Goal: Information Seeking & Learning: Learn about a topic

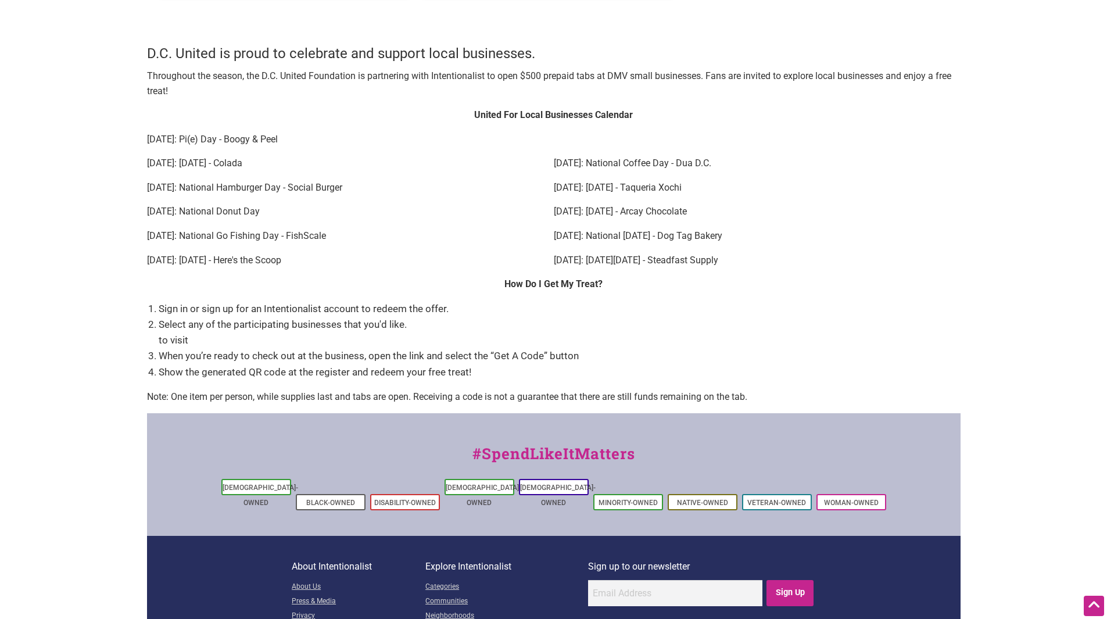
scroll to position [1553, 0]
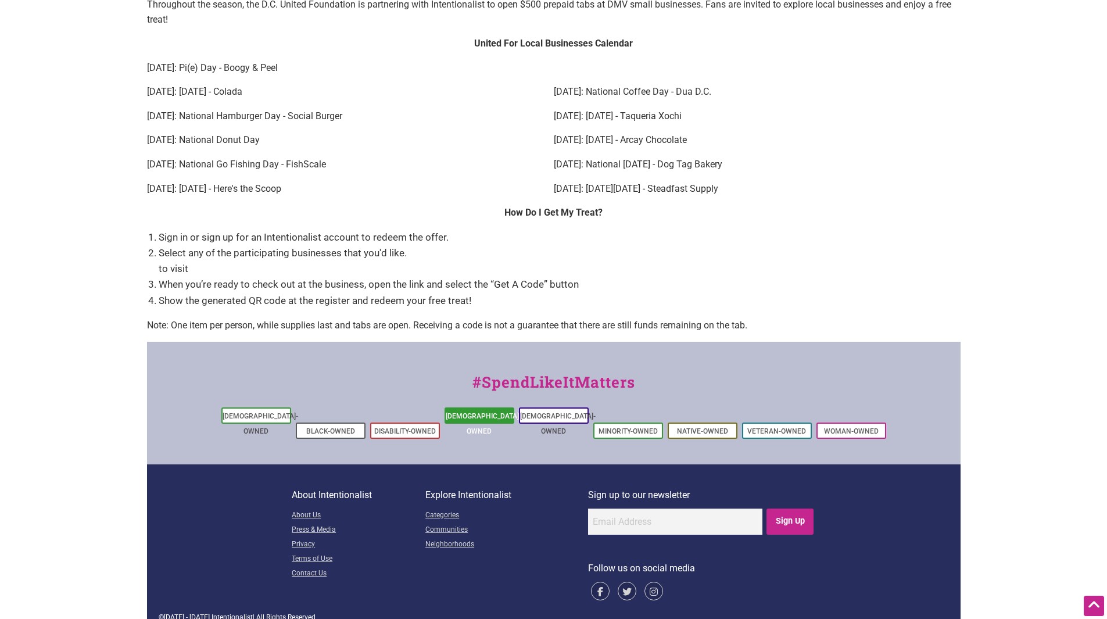
click at [486, 418] on link "[DEMOGRAPHIC_DATA]-Owned" at bounding box center [484, 423] width 76 height 23
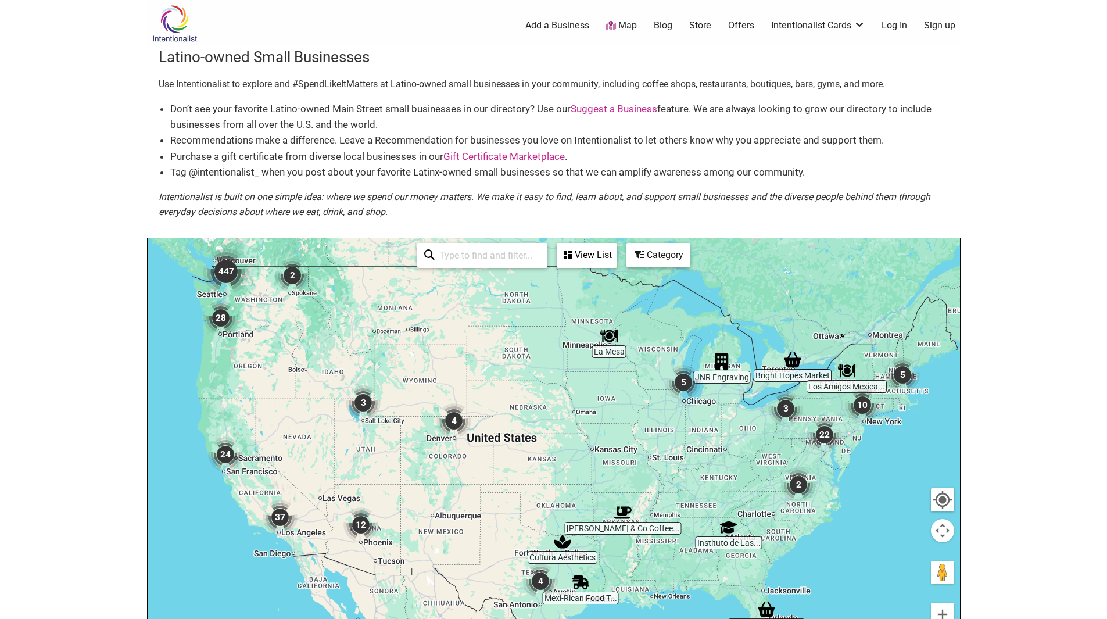
click at [229, 272] on img "447" at bounding box center [226, 271] width 46 height 46
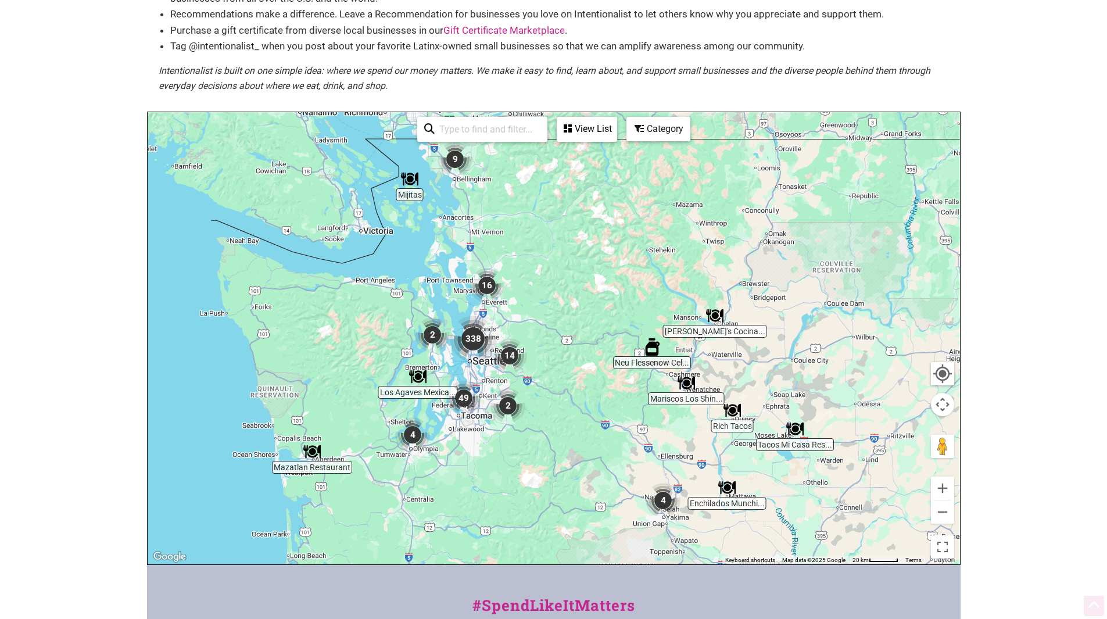
scroll to position [127, 0]
click at [453, 159] on img "9" at bounding box center [454, 158] width 35 height 35
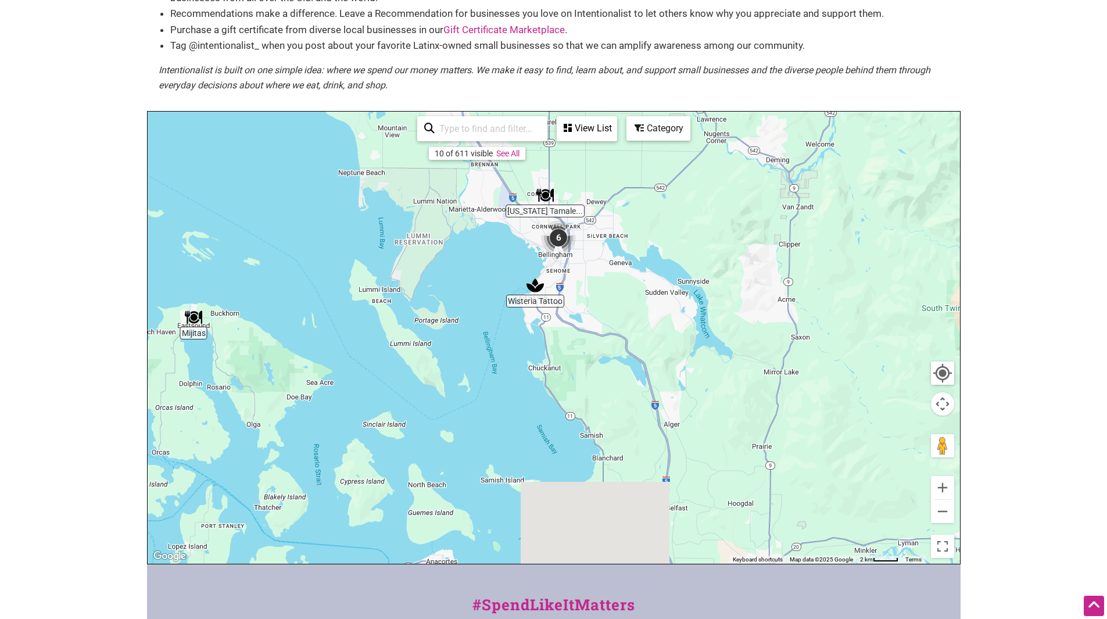
drag, startPoint x: 832, startPoint y: 379, endPoint x: 836, endPoint y: 192, distance: 187.1
click at [839, 205] on div "To navigate, press the arrow keys." at bounding box center [554, 338] width 812 height 452
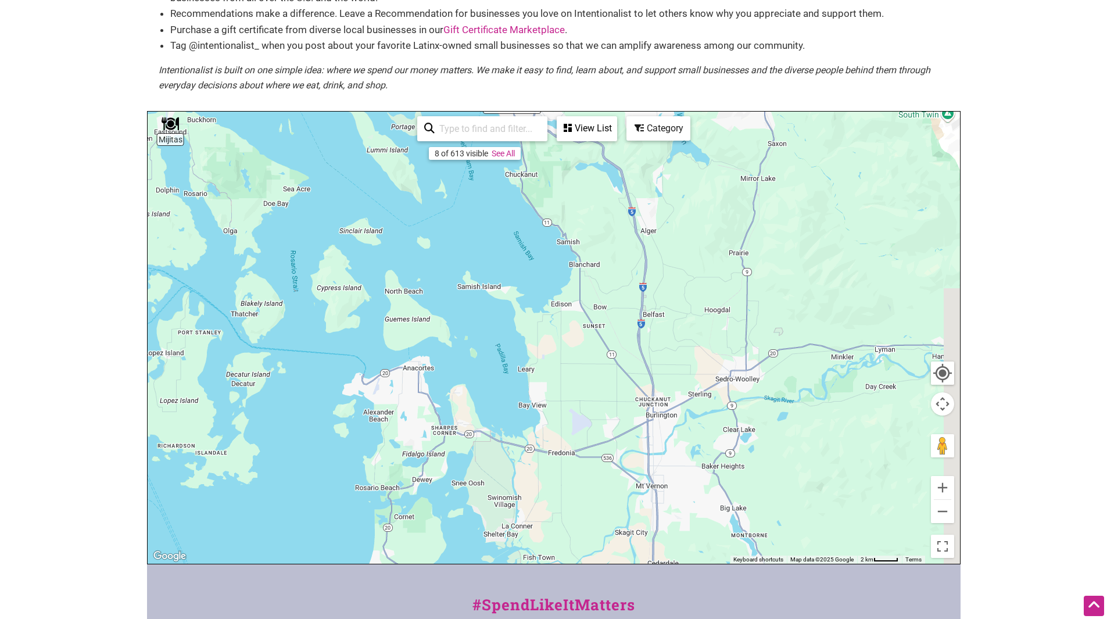
drag, startPoint x: 806, startPoint y: 323, endPoint x: 764, endPoint y: 169, distance: 159.5
click at [767, 182] on div "To navigate, press the arrow keys." at bounding box center [554, 338] width 812 height 452
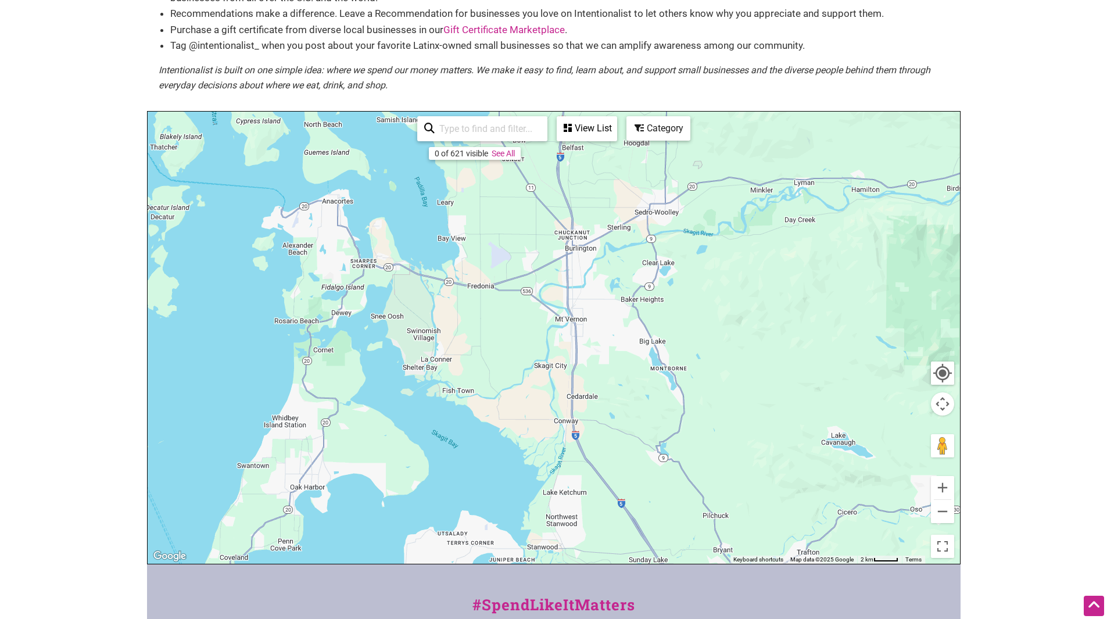
drag, startPoint x: 755, startPoint y: 181, endPoint x: 845, endPoint y: 423, distance: 258.4
click at [837, 407] on div "To navigate, press the arrow keys." at bounding box center [554, 338] width 812 height 452
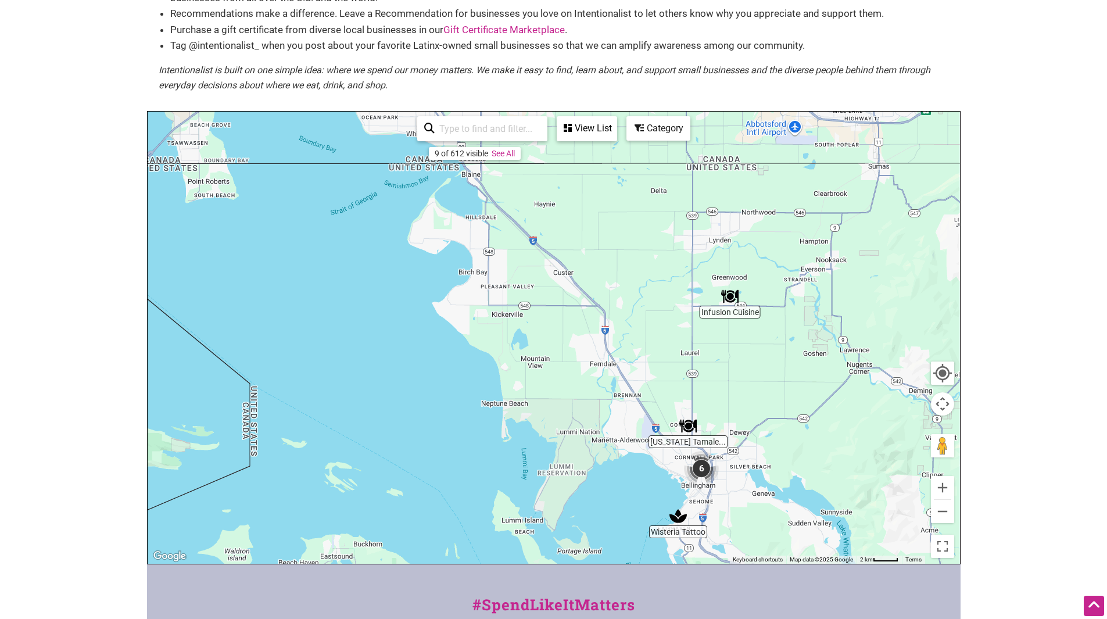
drag, startPoint x: 817, startPoint y: 364, endPoint x: 751, endPoint y: 232, distance: 147.6
click at [767, 253] on div "To navigate, press the arrow keys." at bounding box center [554, 338] width 812 height 452
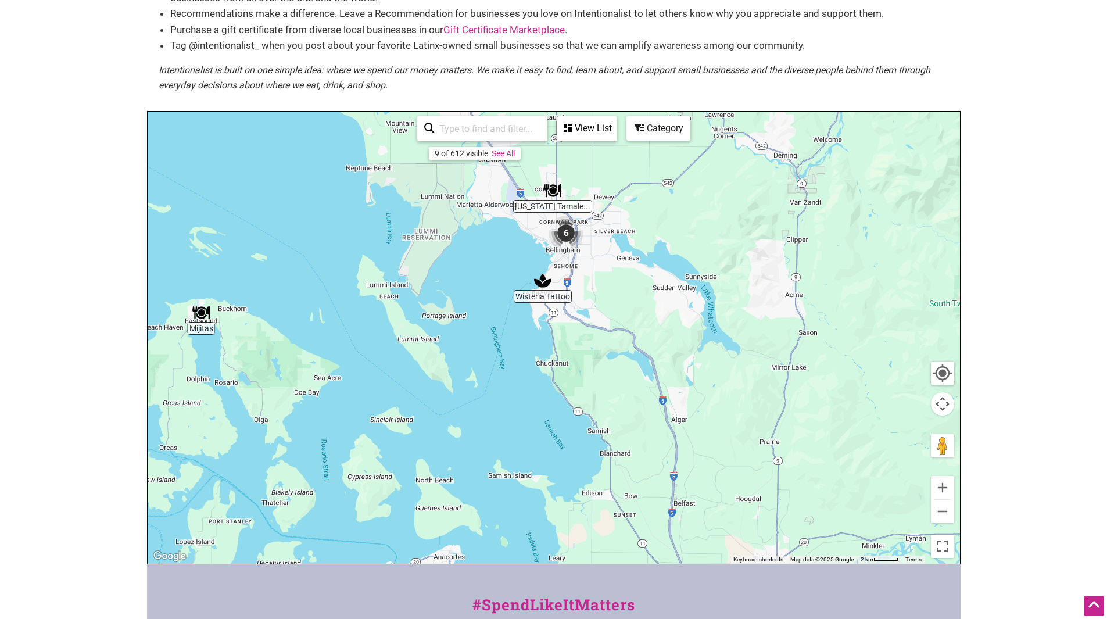
click at [566, 233] on img "6" at bounding box center [565, 233] width 35 height 35
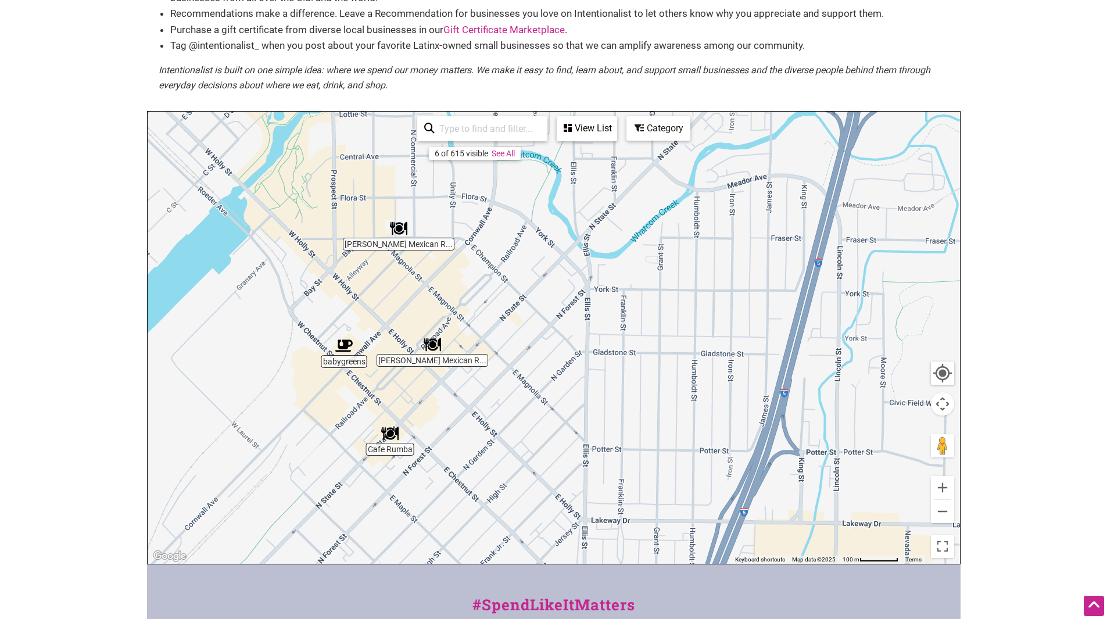
drag, startPoint x: 746, startPoint y: 390, endPoint x: 715, endPoint y: 270, distance: 124.3
click at [715, 270] on div "To navigate, press the arrow keys." at bounding box center [554, 338] width 812 height 452
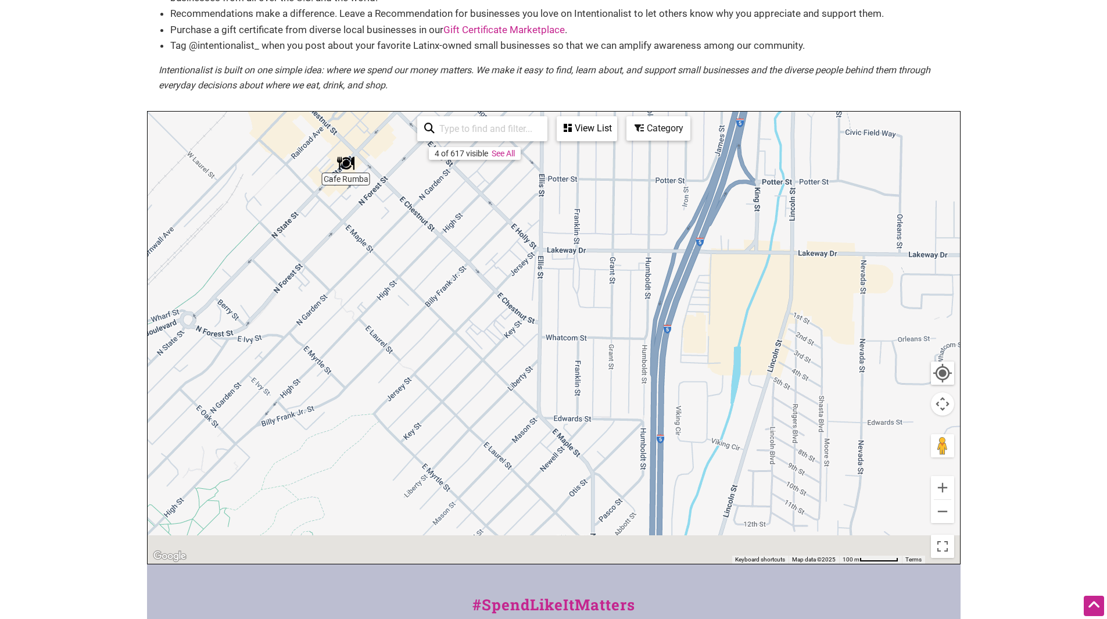
drag, startPoint x: 741, startPoint y: 326, endPoint x: 696, endPoint y: 85, distance: 245.8
click at [696, 85] on div "Latino-owned Small Businesses Use Intentionalist to explore and #SpendLikeItMat…" at bounding box center [553, 242] width 813 height 644
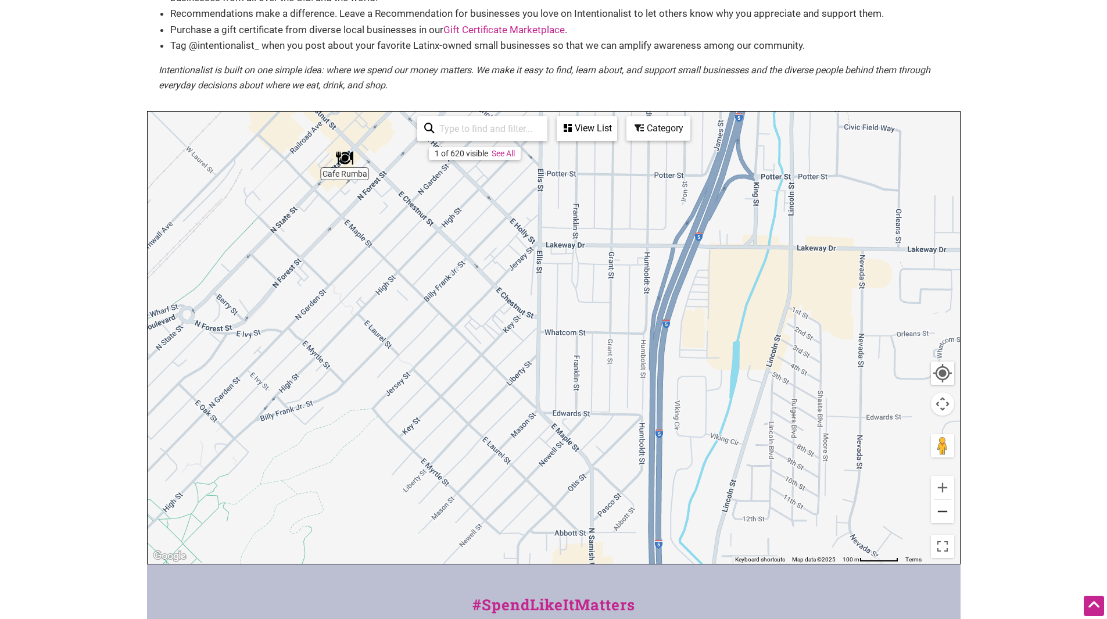
click at [943, 514] on button "Zoom out" at bounding box center [942, 511] width 23 height 23
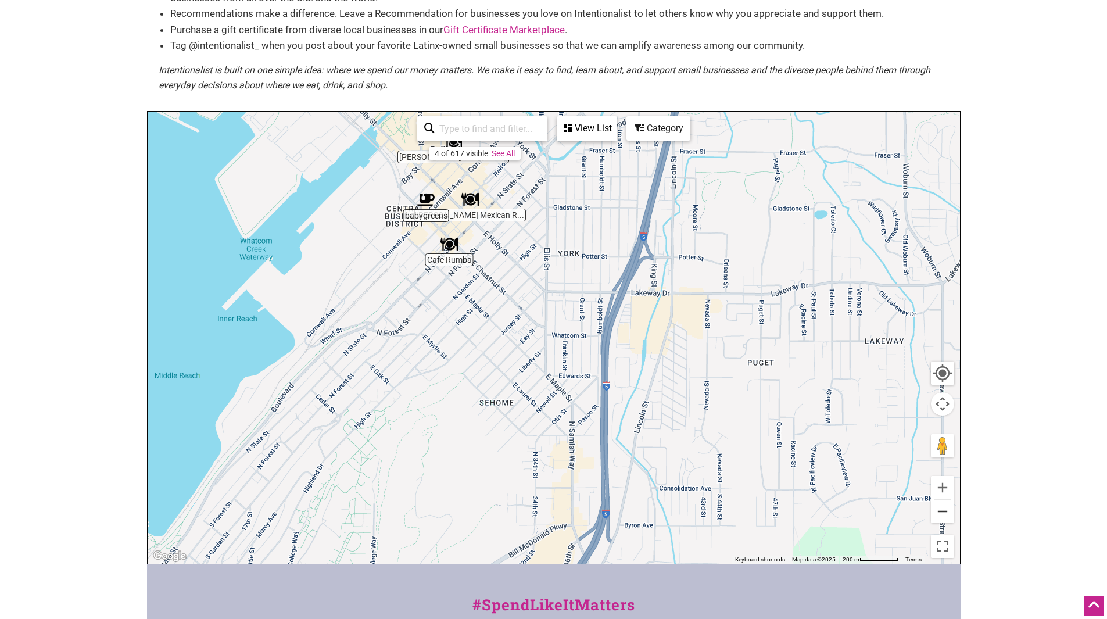
click at [943, 514] on button "Zoom out" at bounding box center [942, 511] width 23 height 23
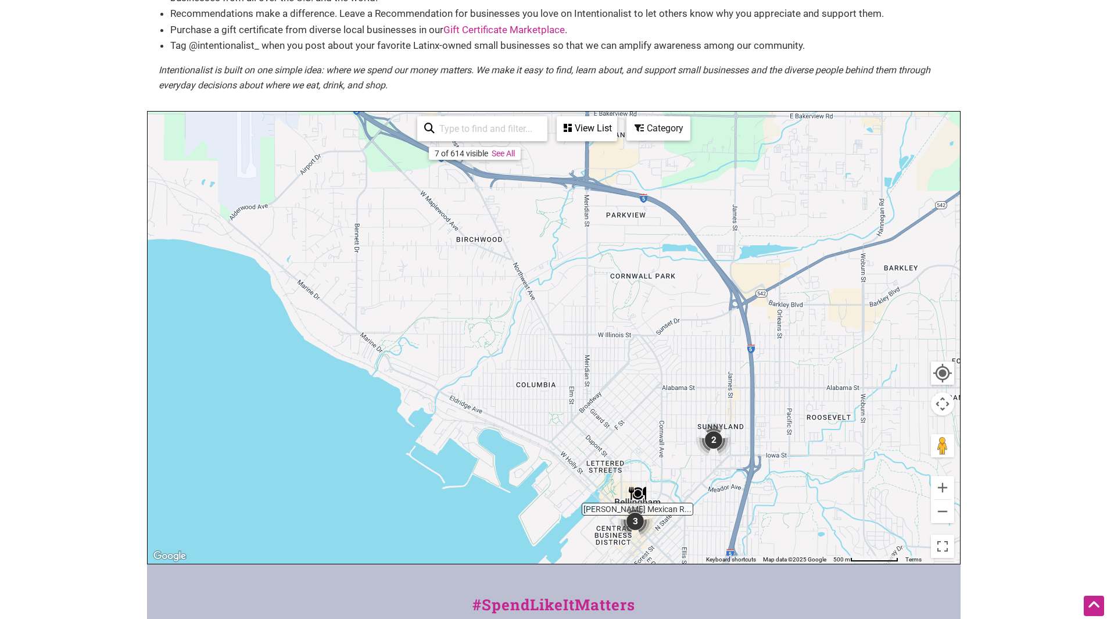
drag, startPoint x: 705, startPoint y: 319, endPoint x: 838, endPoint y: 580, distance: 293.1
click at [838, 580] on div "Intentionalist Spend like it matters 0 Add a Business Map Blog Store Offers Int…" at bounding box center [553, 364] width 813 height 982
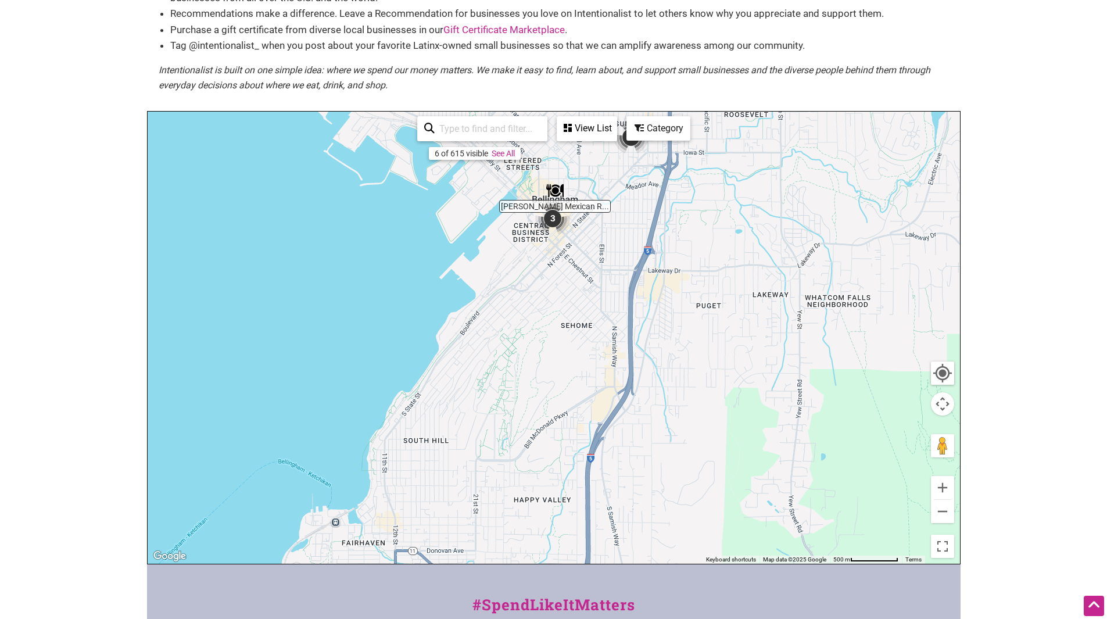
drag, startPoint x: 818, startPoint y: 357, endPoint x: 736, endPoint y: 56, distance: 312.0
click at [736, 56] on div "Latino-owned Small Businesses Use Intentionalist to explore and #SpendLikeItMat…" at bounding box center [553, 242] width 813 height 644
click at [938, 509] on button "Zoom out" at bounding box center [942, 511] width 23 height 23
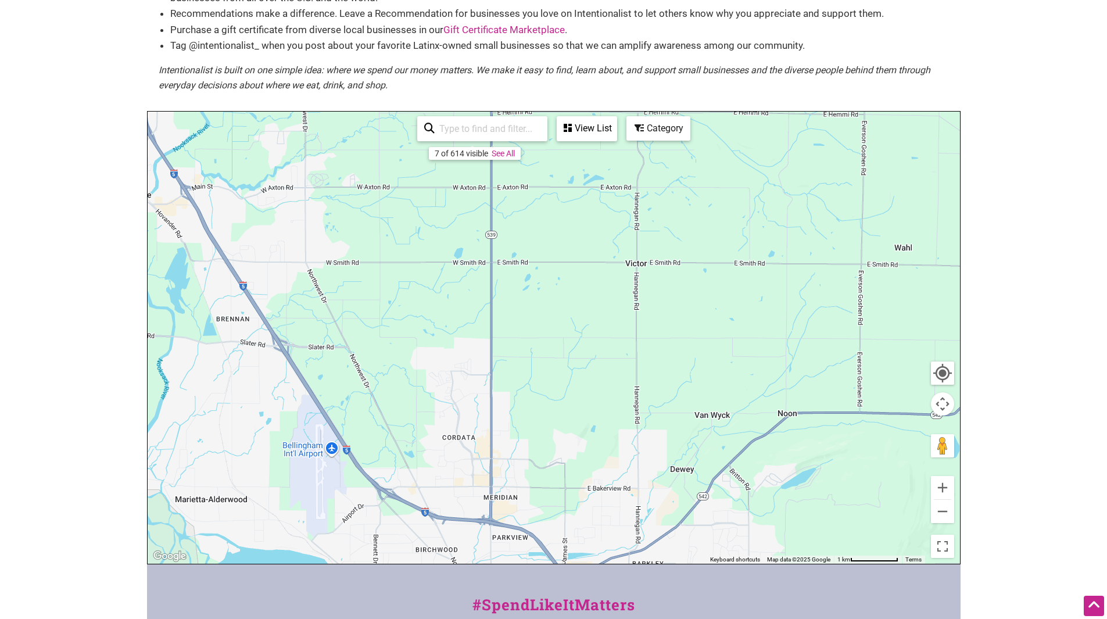
drag, startPoint x: 756, startPoint y: 232, endPoint x: 726, endPoint y: 601, distance: 370.2
click at [721, 492] on html "× Menu 0 Add a Business Map Blog Store Offers Intentionalist Cards Buy Black Ca…" at bounding box center [553, 182] width 1107 height 619
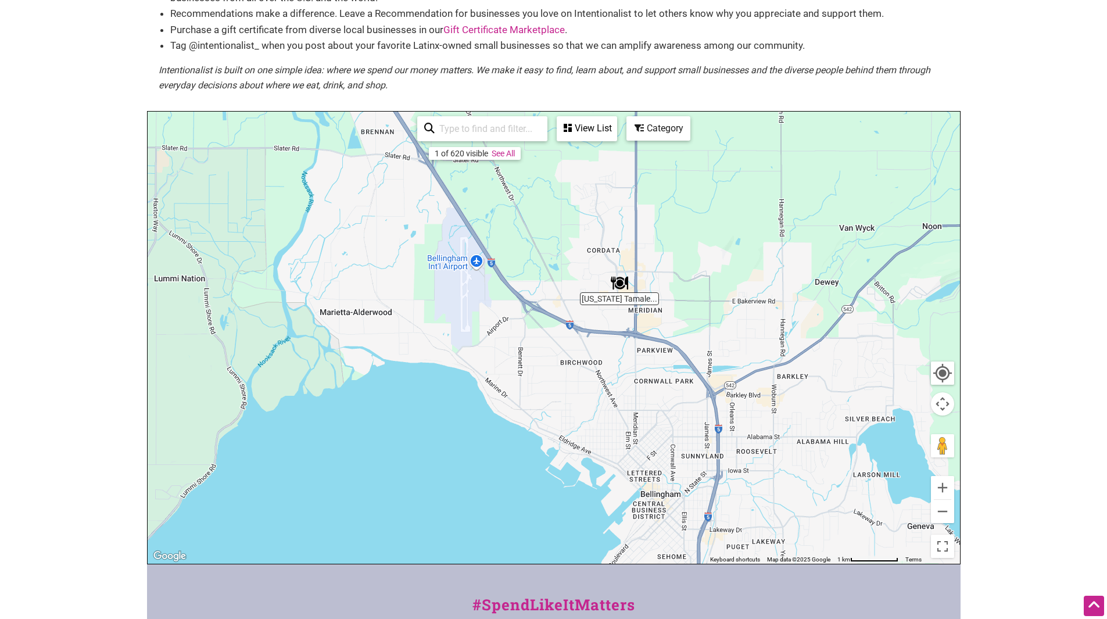
drag, startPoint x: 554, startPoint y: 311, endPoint x: 693, endPoint y: 146, distance: 216.4
click at [693, 146] on div "To navigate, press the arrow keys." at bounding box center [554, 338] width 812 height 452
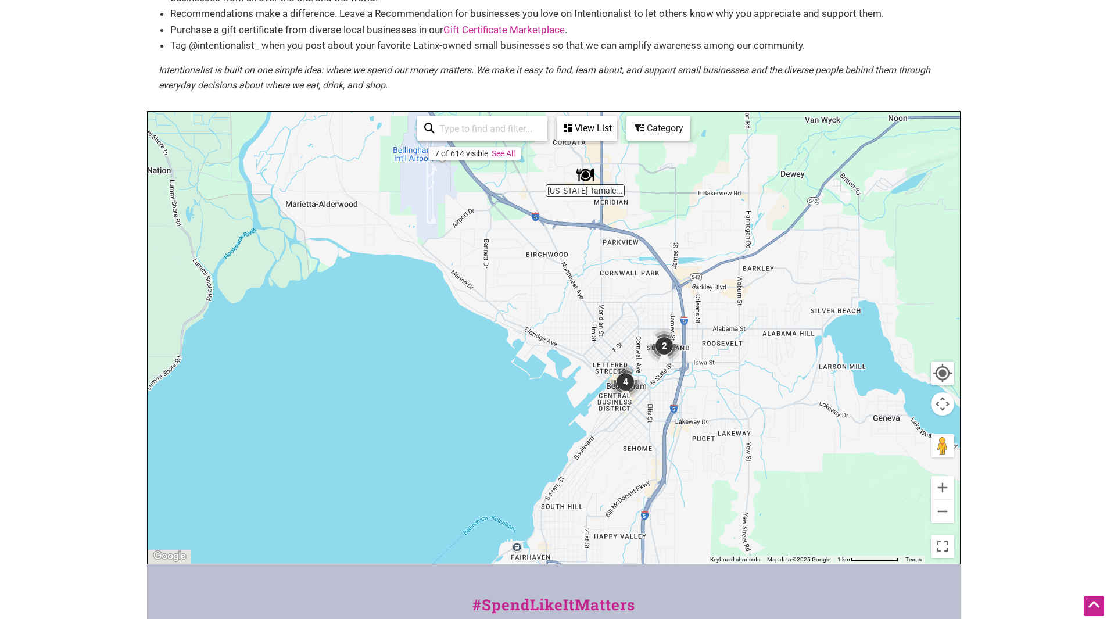
drag, startPoint x: 812, startPoint y: 368, endPoint x: 743, endPoint y: 168, distance: 212.0
click at [743, 168] on div "To navigate, press the arrow keys." at bounding box center [554, 338] width 812 height 452
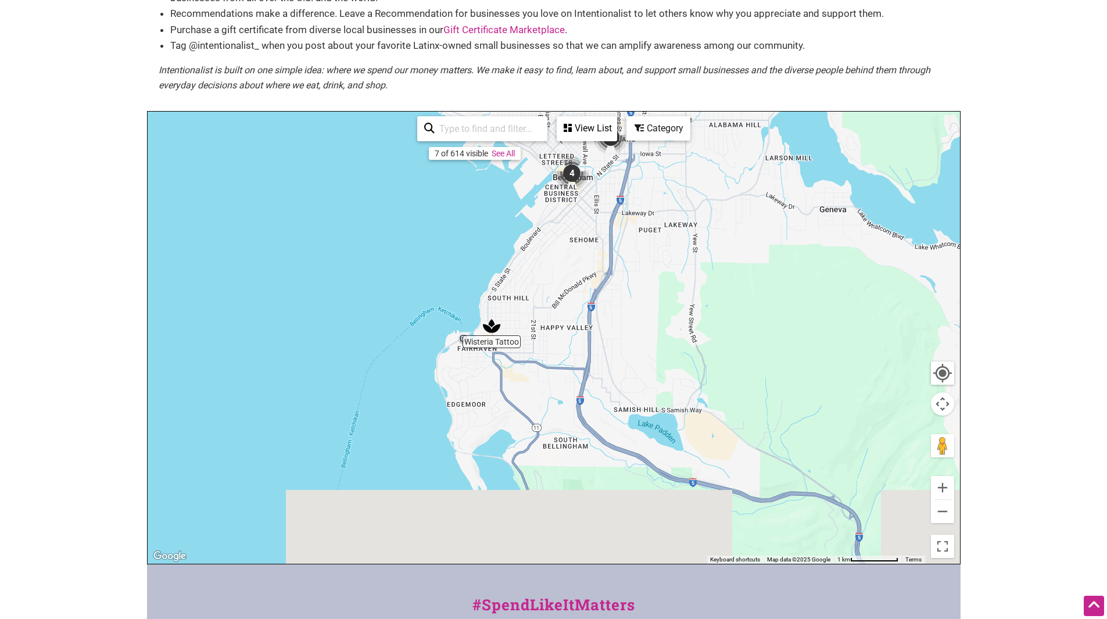
drag, startPoint x: 782, startPoint y: 307, endPoint x: 760, endPoint y: 178, distance: 131.4
click at [760, 178] on div "To navigate, press the arrow keys." at bounding box center [554, 338] width 812 height 452
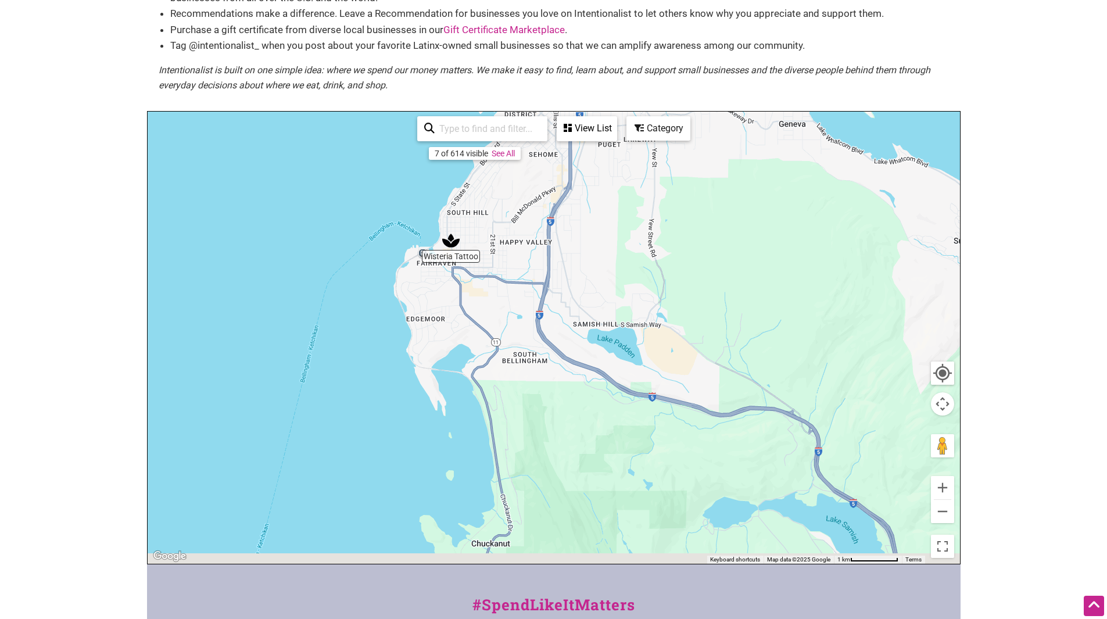
drag, startPoint x: 748, startPoint y: 155, endPoint x: 717, endPoint y: 95, distance: 66.8
click at [717, 95] on div "Latino-owned Small Businesses Use Intentionalist to explore and #SpendLikeItMat…" at bounding box center [553, 242] width 813 height 644
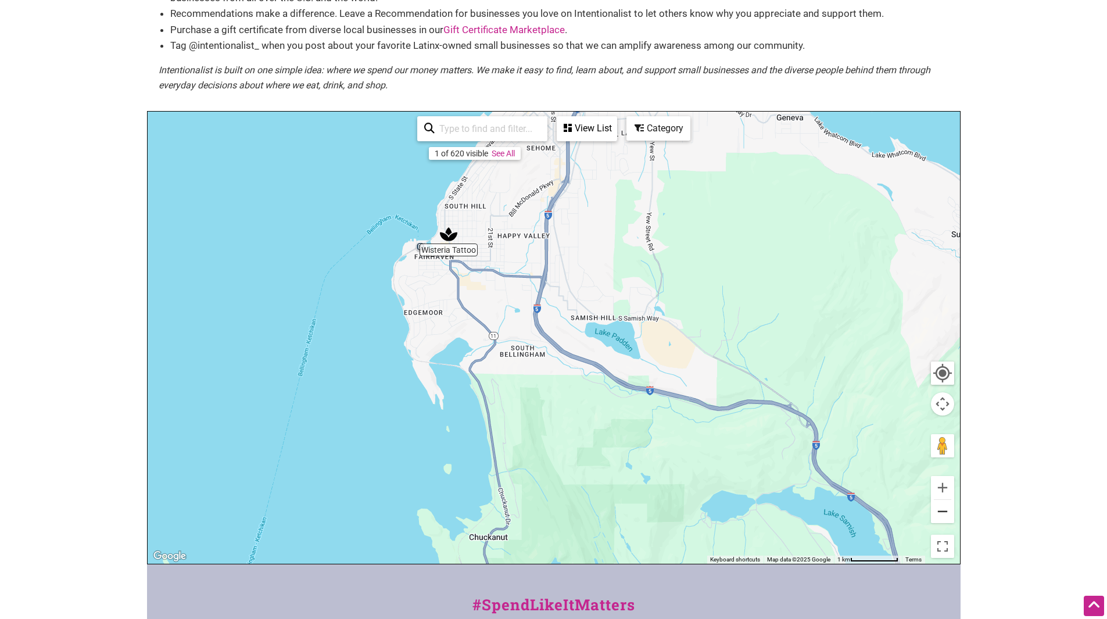
click at [943, 513] on button "Zoom out" at bounding box center [942, 511] width 23 height 23
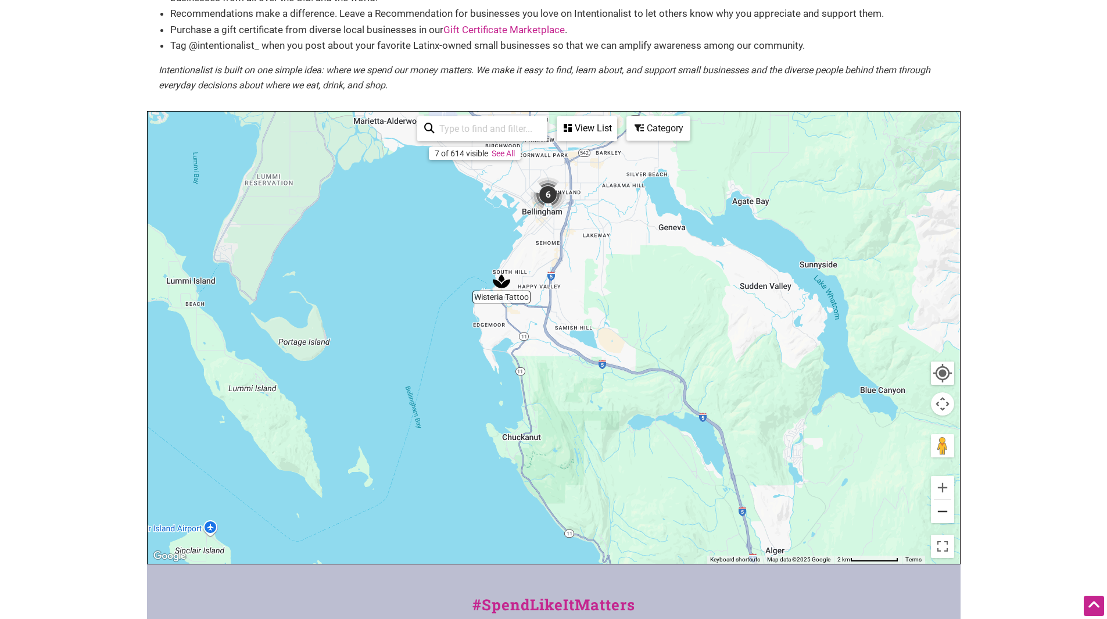
click at [943, 513] on button "Zoom out" at bounding box center [942, 511] width 23 height 23
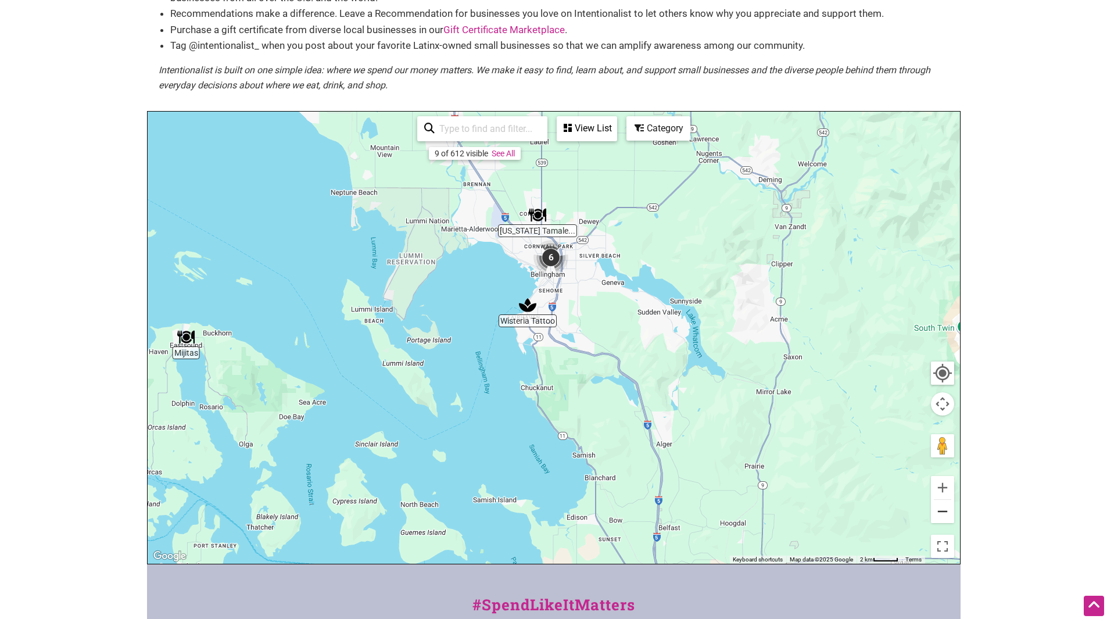
click at [943, 513] on button "Zoom out" at bounding box center [942, 511] width 23 height 23
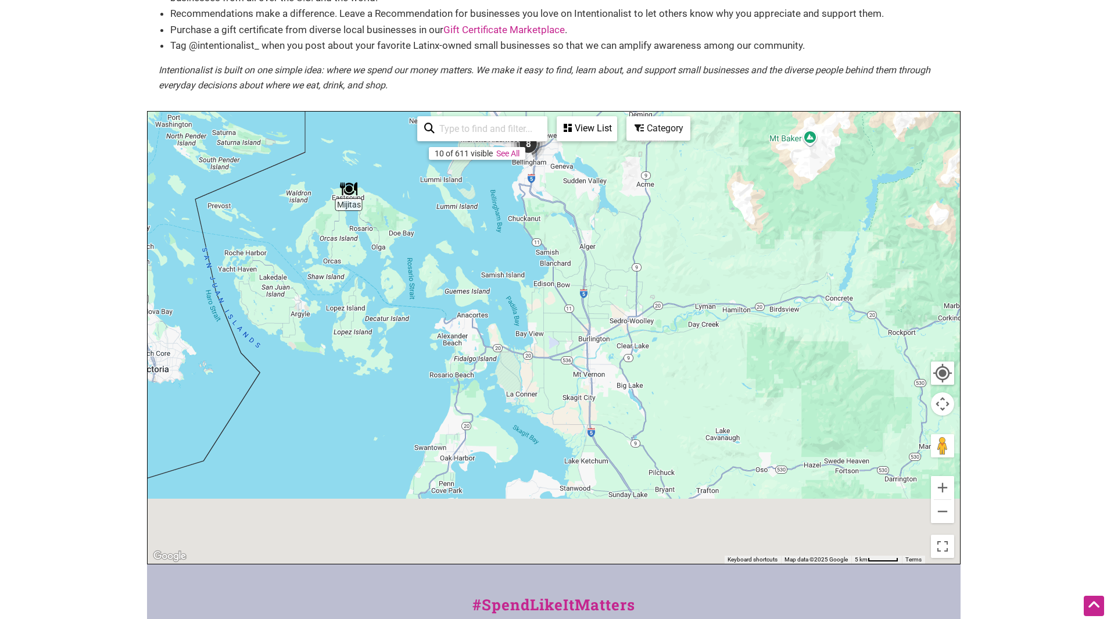
drag, startPoint x: 798, startPoint y: 432, endPoint x: 758, endPoint y: 236, distance: 199.1
click at [766, 255] on div "To navigate, press the arrow keys." at bounding box center [554, 338] width 812 height 452
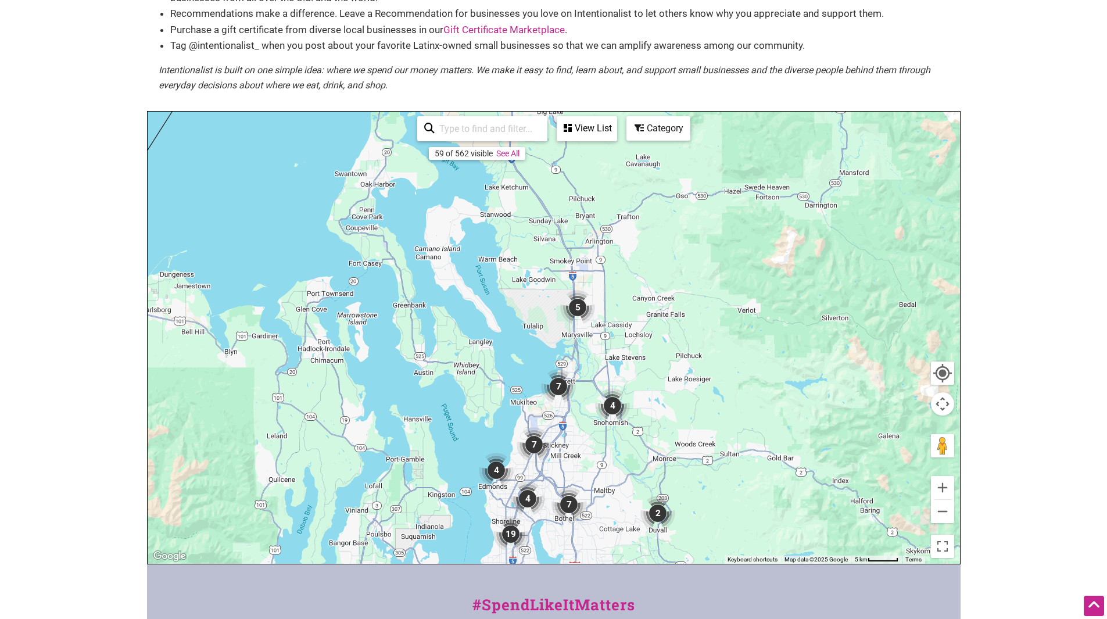
click at [576, 307] on img "5" at bounding box center [577, 307] width 35 height 35
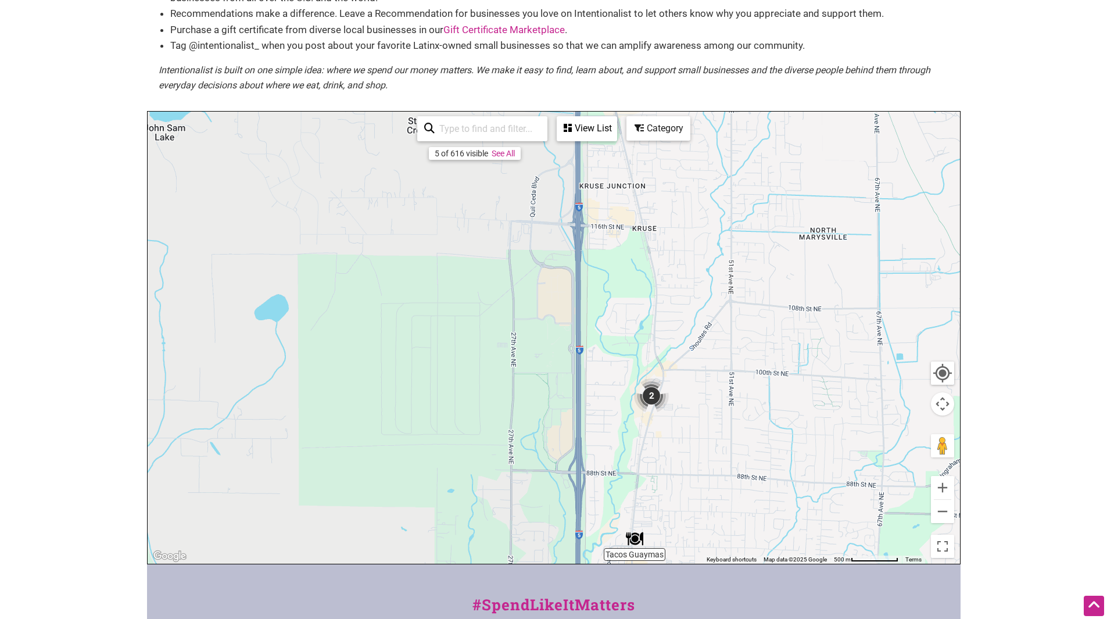
drag, startPoint x: 709, startPoint y: 233, endPoint x: 780, endPoint y: 464, distance: 241.4
click at [780, 464] on div "To navigate, press the arrow keys." at bounding box center [554, 338] width 812 height 452
click at [651, 393] on img "2" at bounding box center [651, 395] width 35 height 35
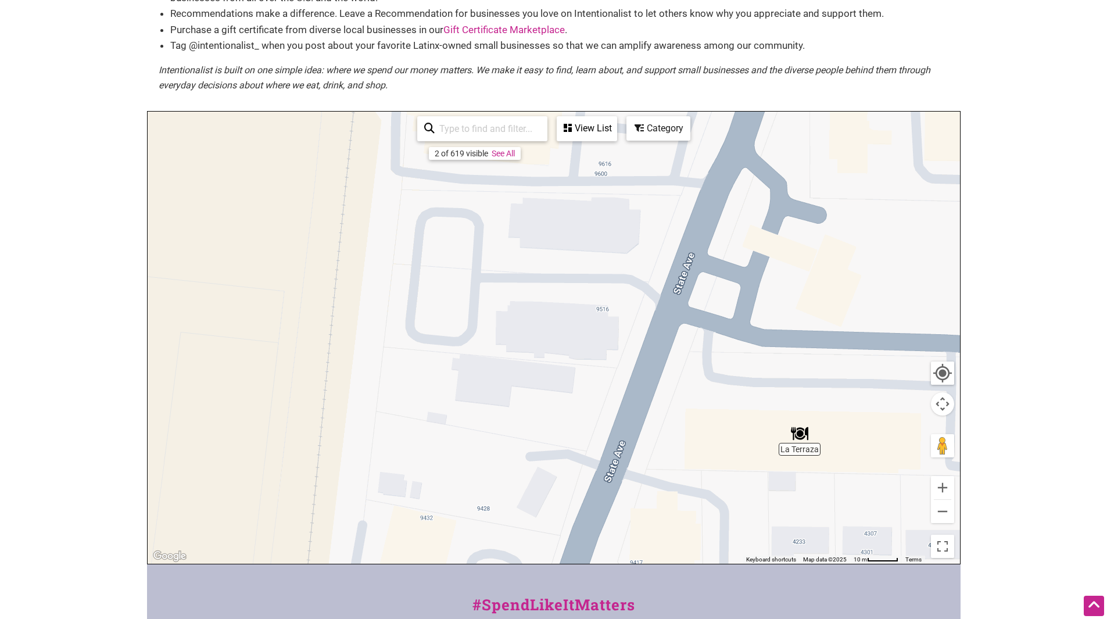
drag, startPoint x: 845, startPoint y: 283, endPoint x: 808, endPoint y: 170, distance: 119.2
click at [808, 171] on div "To navigate, press the arrow keys." at bounding box center [554, 338] width 812 height 452
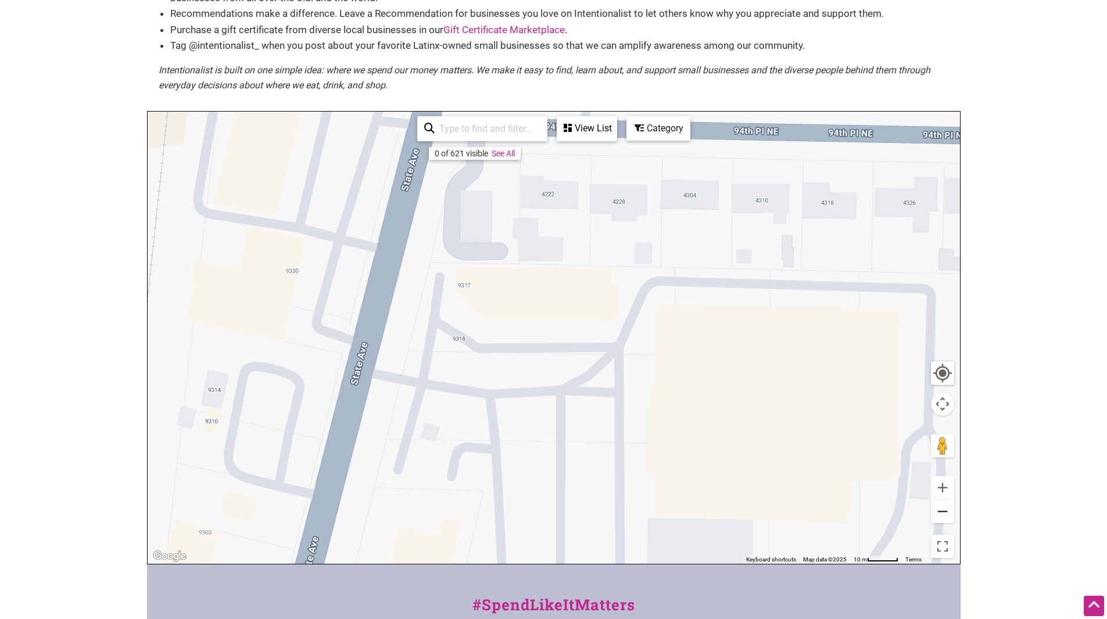
click at [938, 509] on button "Zoom out" at bounding box center [942, 511] width 23 height 23
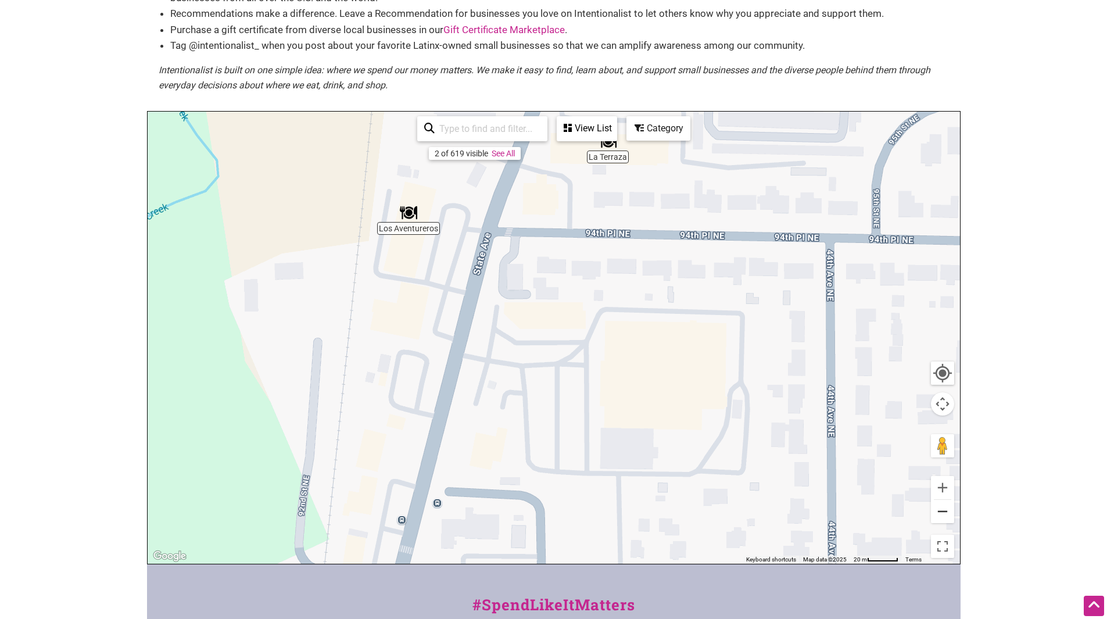
click at [938, 509] on button "Zoom out" at bounding box center [942, 511] width 23 height 23
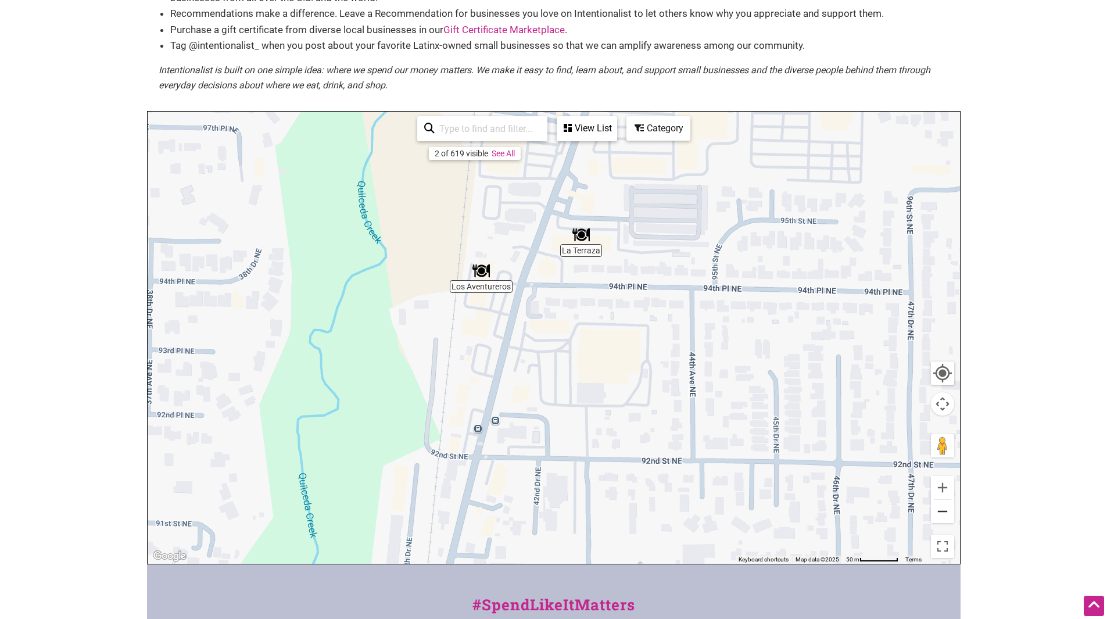
click at [938, 509] on button "Zoom out" at bounding box center [942, 511] width 23 height 23
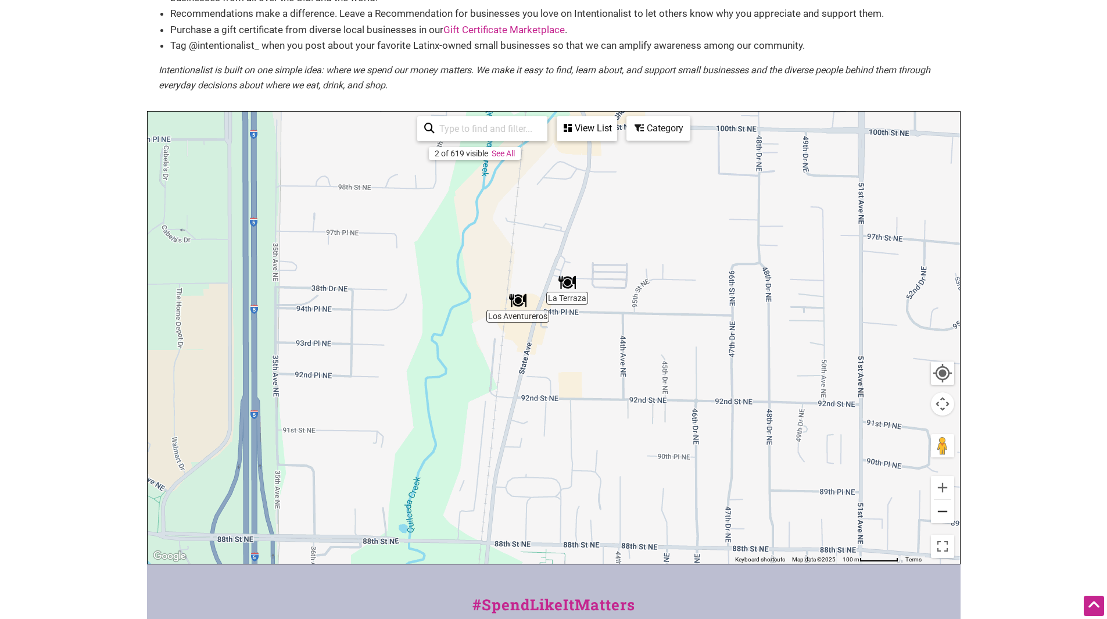
click at [938, 509] on button "Zoom out" at bounding box center [942, 511] width 23 height 23
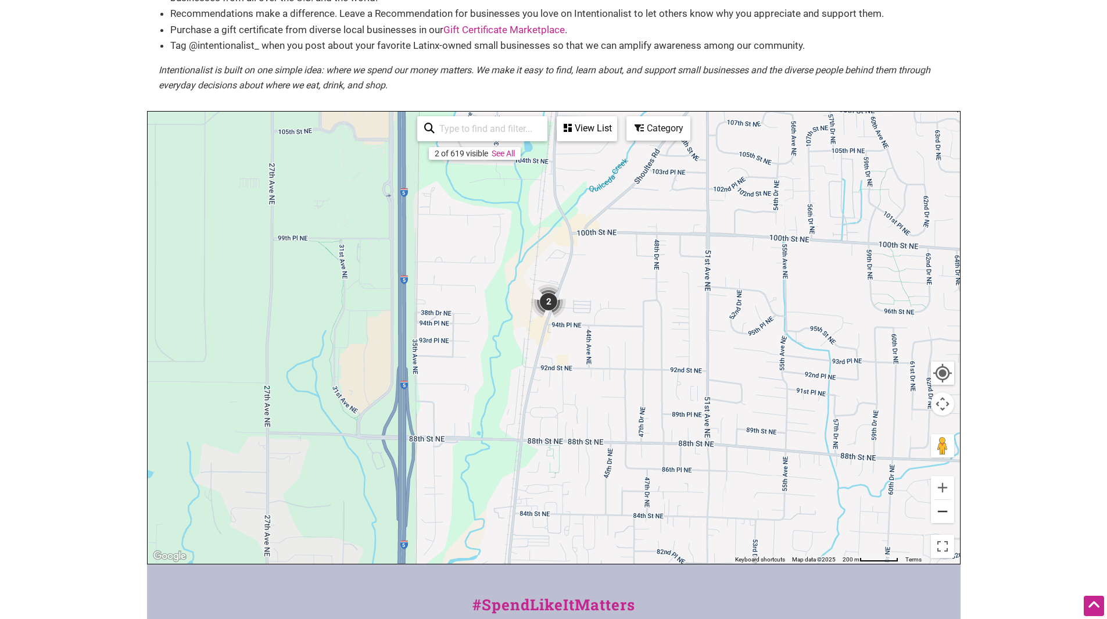
click at [938, 509] on button "Zoom out" at bounding box center [942, 511] width 23 height 23
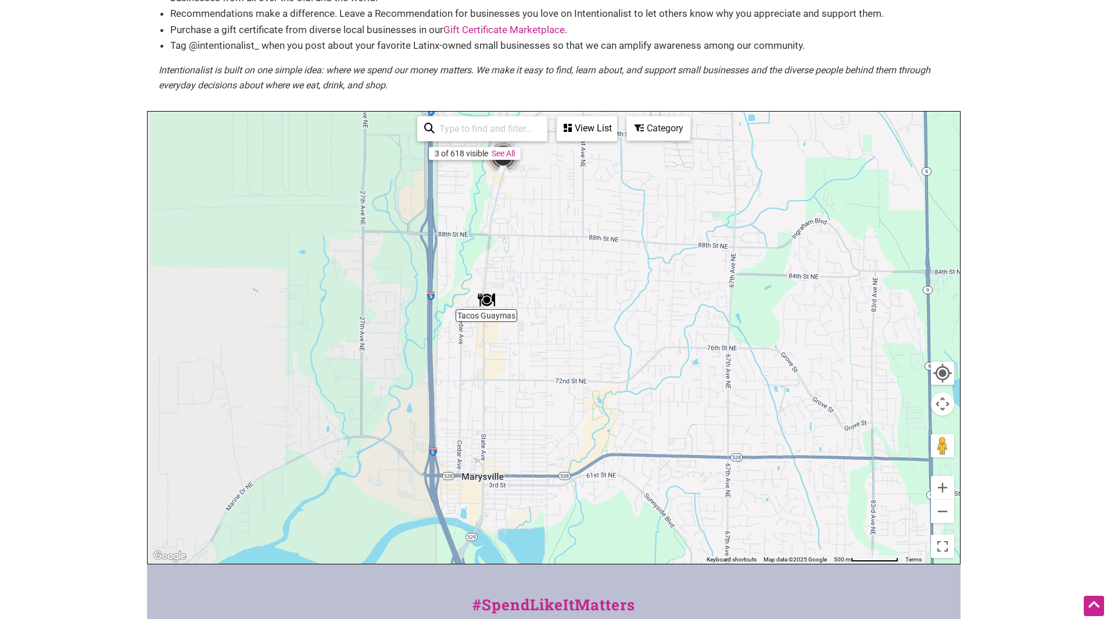
drag, startPoint x: 716, startPoint y: 416, endPoint x: 665, endPoint y: 224, distance: 198.4
click at [665, 225] on div "To navigate, press the arrow keys." at bounding box center [554, 338] width 812 height 452
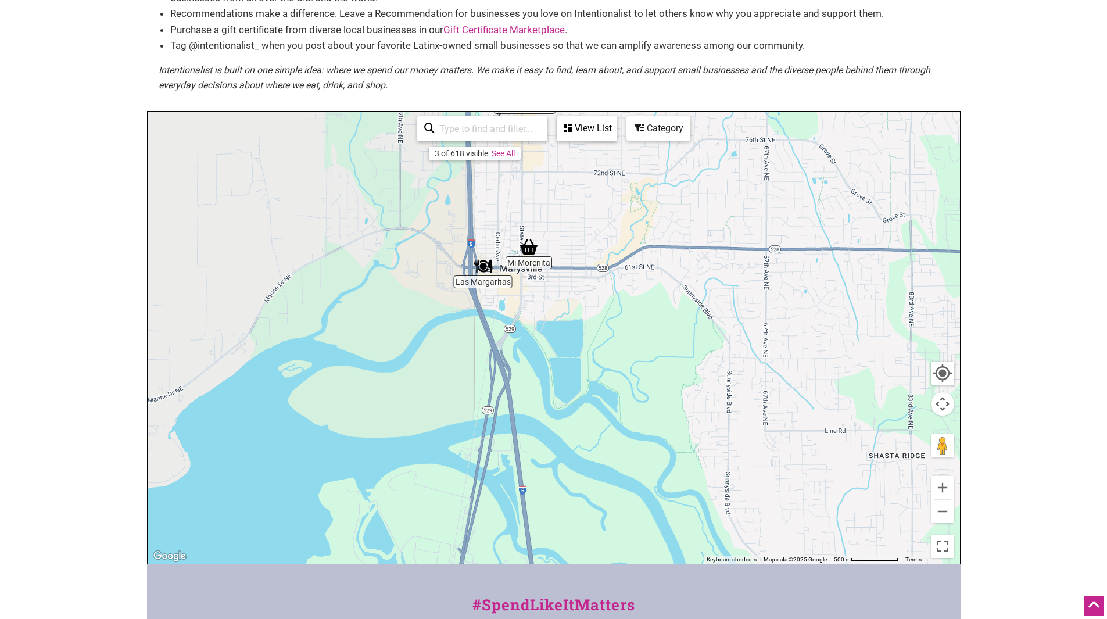
drag, startPoint x: 702, startPoint y: 289, endPoint x: 748, endPoint y: 156, distance: 140.5
click at [748, 156] on div "To navigate, press the arrow keys." at bounding box center [554, 338] width 812 height 452
click at [529, 251] on img "Mi Morenita" at bounding box center [528, 246] width 17 height 17
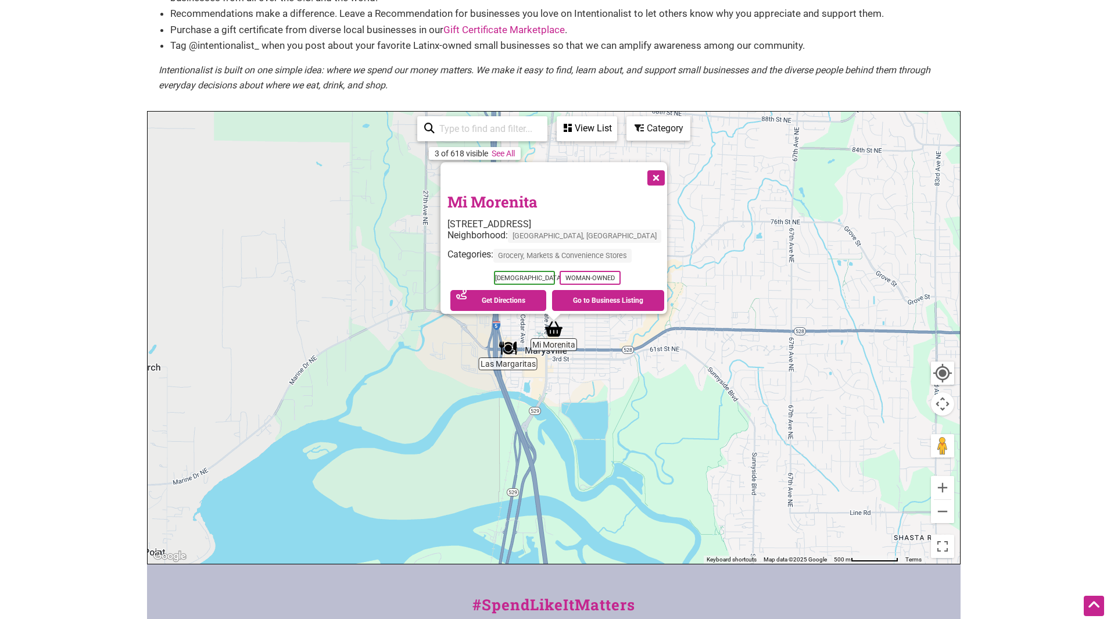
click at [647, 168] on button "Close" at bounding box center [654, 176] width 29 height 29
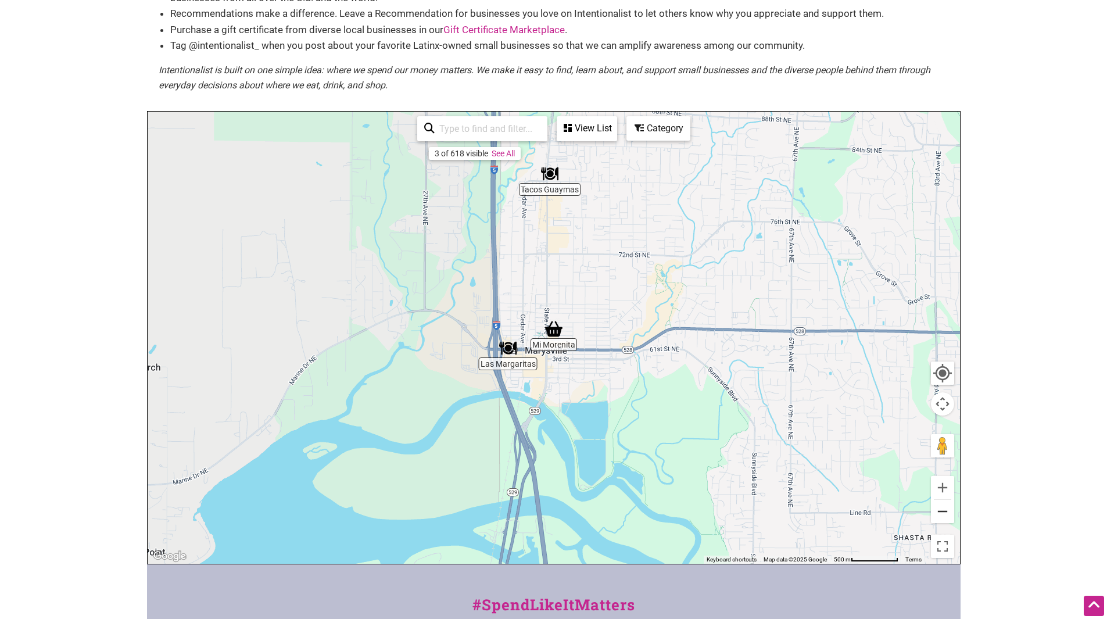
click at [946, 510] on button "Zoom out" at bounding box center [942, 511] width 23 height 23
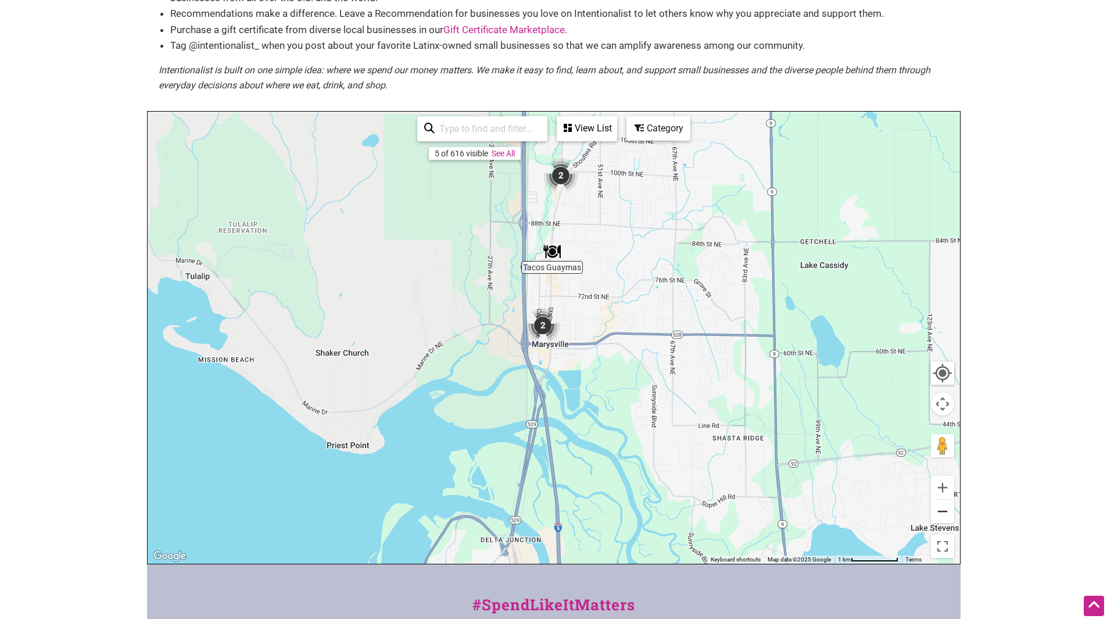
click at [946, 510] on button "Zoom out" at bounding box center [942, 511] width 23 height 23
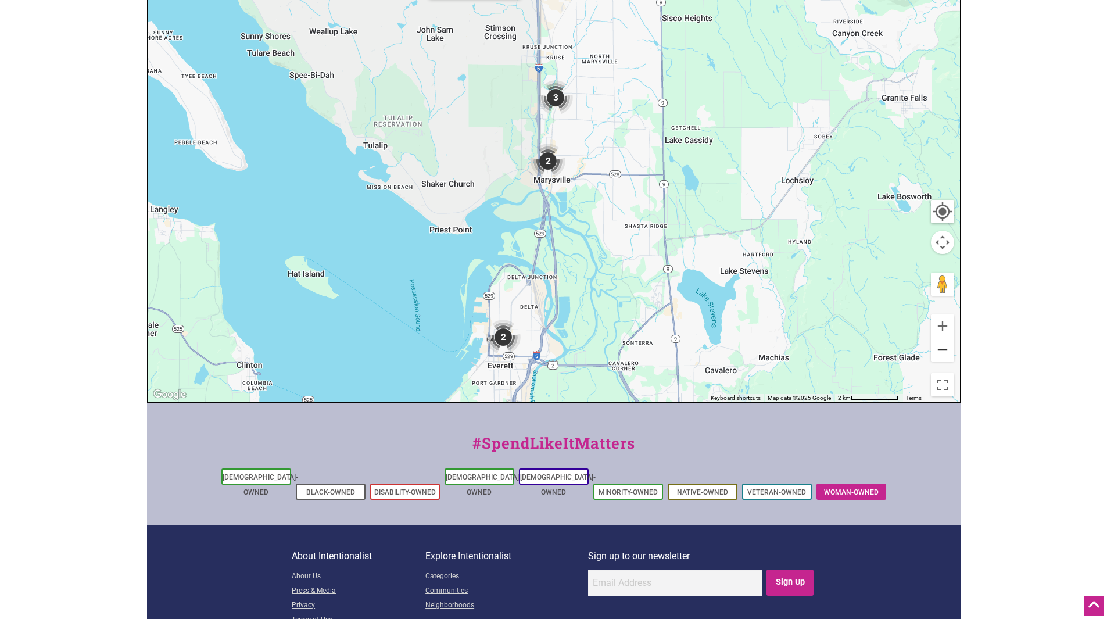
scroll to position [286, 0]
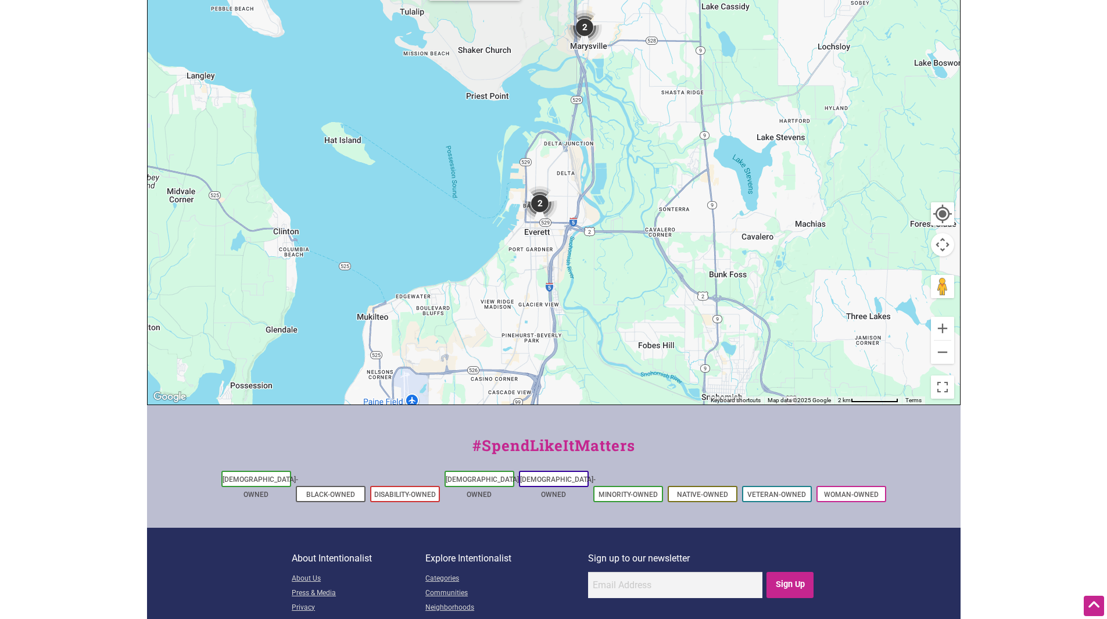
drag, startPoint x: 603, startPoint y: 333, endPoint x: 643, endPoint y: 179, distance: 159.1
click at [645, 186] on div "To navigate, press the arrow keys." at bounding box center [554, 178] width 812 height 452
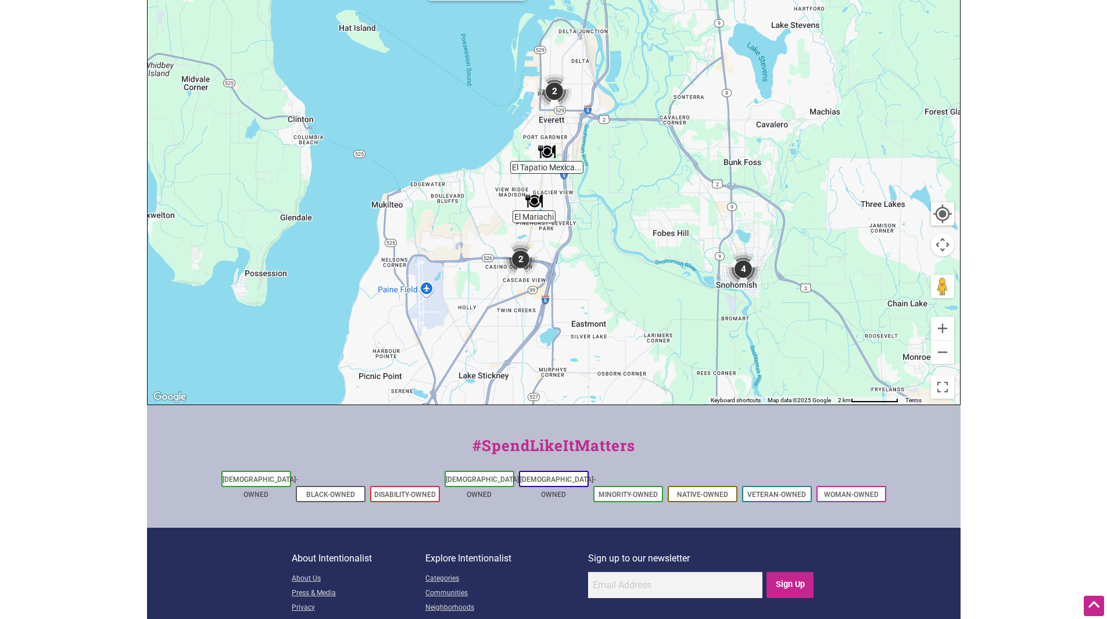
drag, startPoint x: 669, startPoint y: 250, endPoint x: 679, endPoint y: 150, distance: 101.0
click at [679, 150] on div "To navigate, press the arrow keys." at bounding box center [554, 178] width 812 height 452
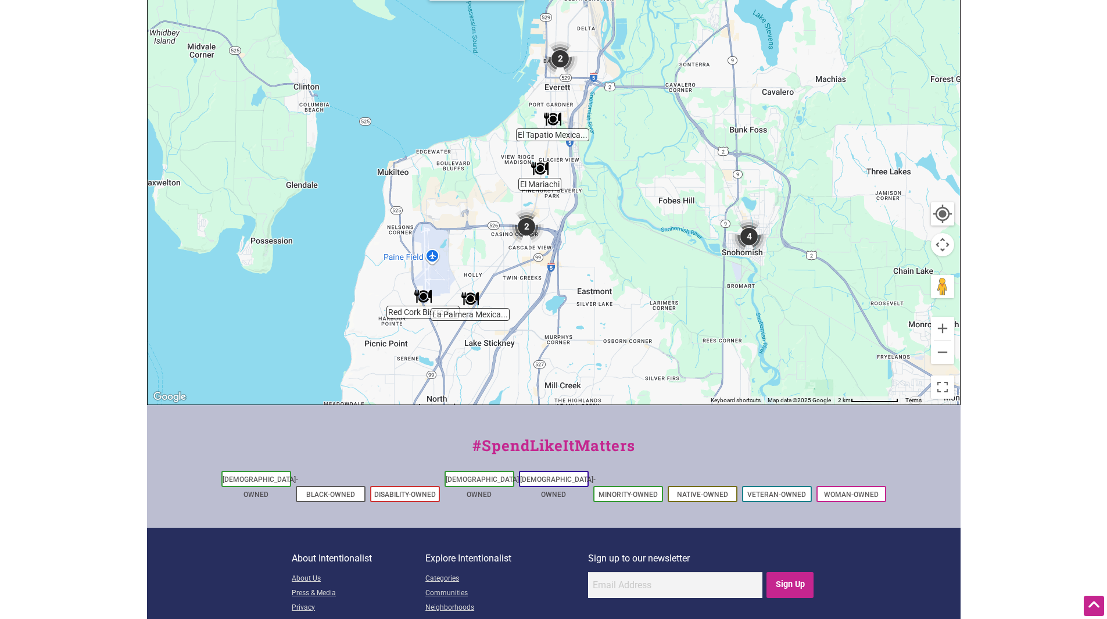
drag, startPoint x: 694, startPoint y: 271, endPoint x: 712, endPoint y: 108, distance: 164.2
click at [704, 127] on div "To navigate, press the arrow keys." at bounding box center [554, 178] width 812 height 452
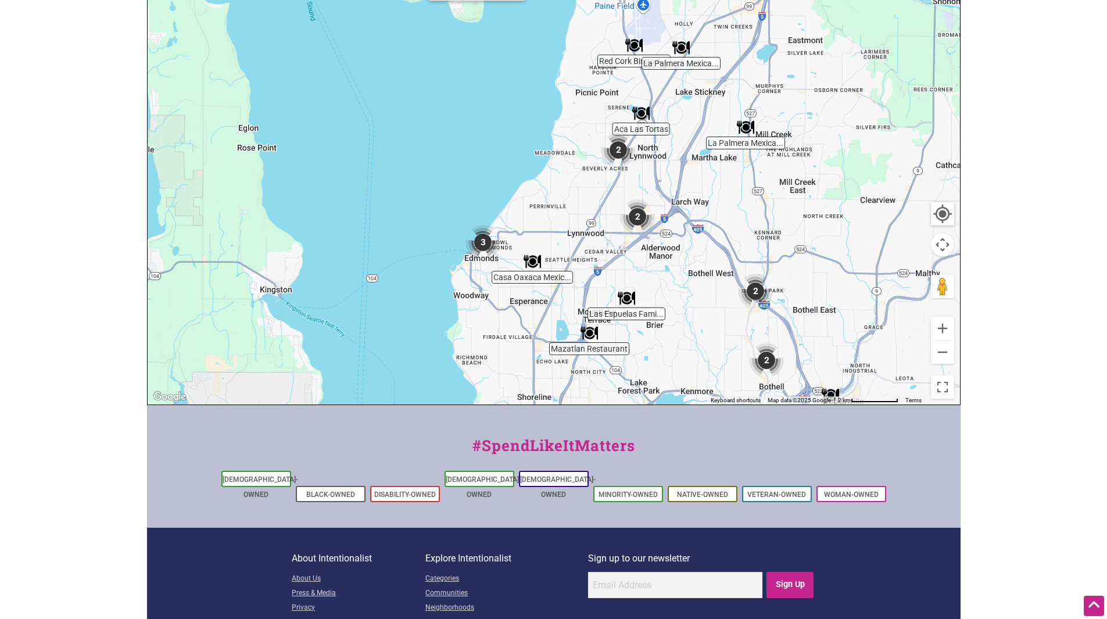
drag, startPoint x: 673, startPoint y: 159, endPoint x: 852, endPoint y: 174, distance: 179.6
click at [877, 162] on div "To navigate, press the arrow keys." at bounding box center [554, 178] width 812 height 452
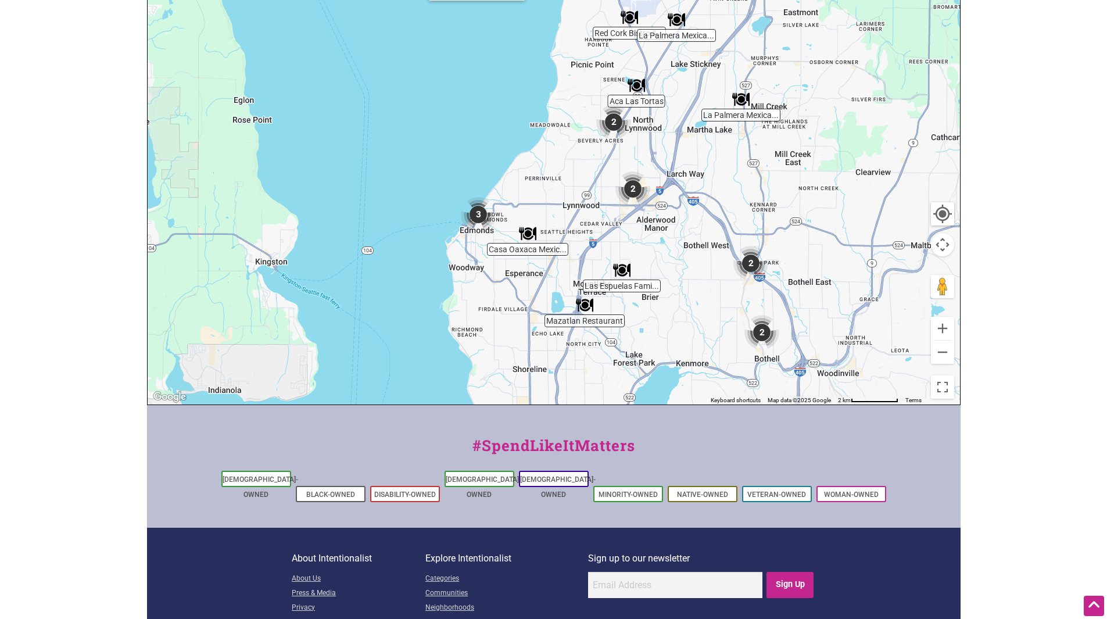
drag, startPoint x: 705, startPoint y: 291, endPoint x: 691, endPoint y: 153, distance: 138.3
click at [691, 156] on div "To navigate, press the arrow keys." at bounding box center [554, 178] width 812 height 452
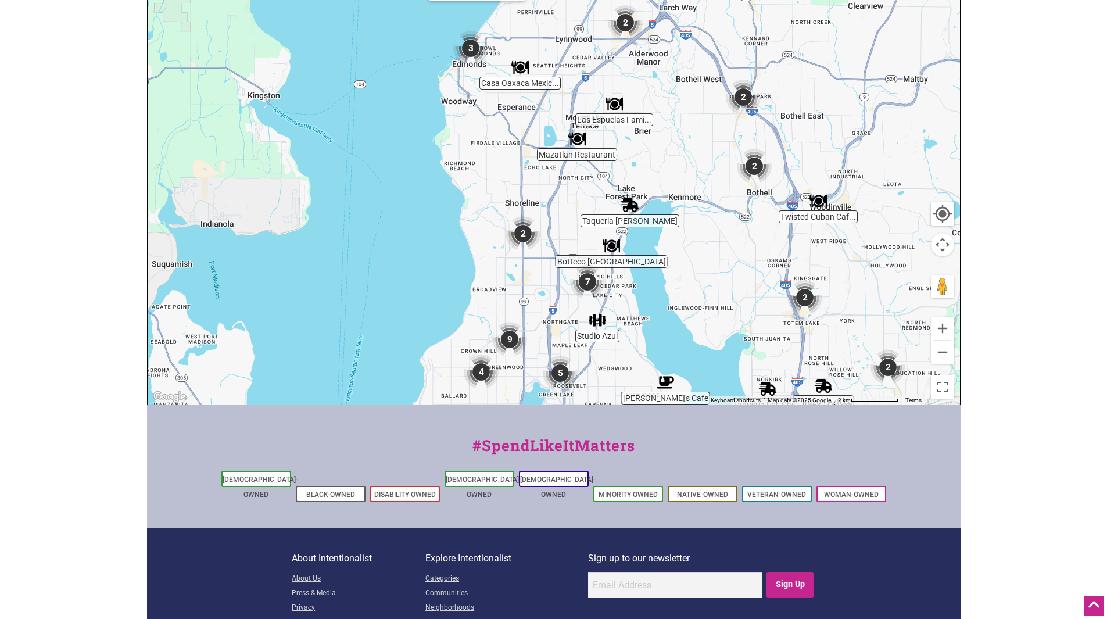
click at [522, 233] on img "2" at bounding box center [522, 233] width 35 height 35
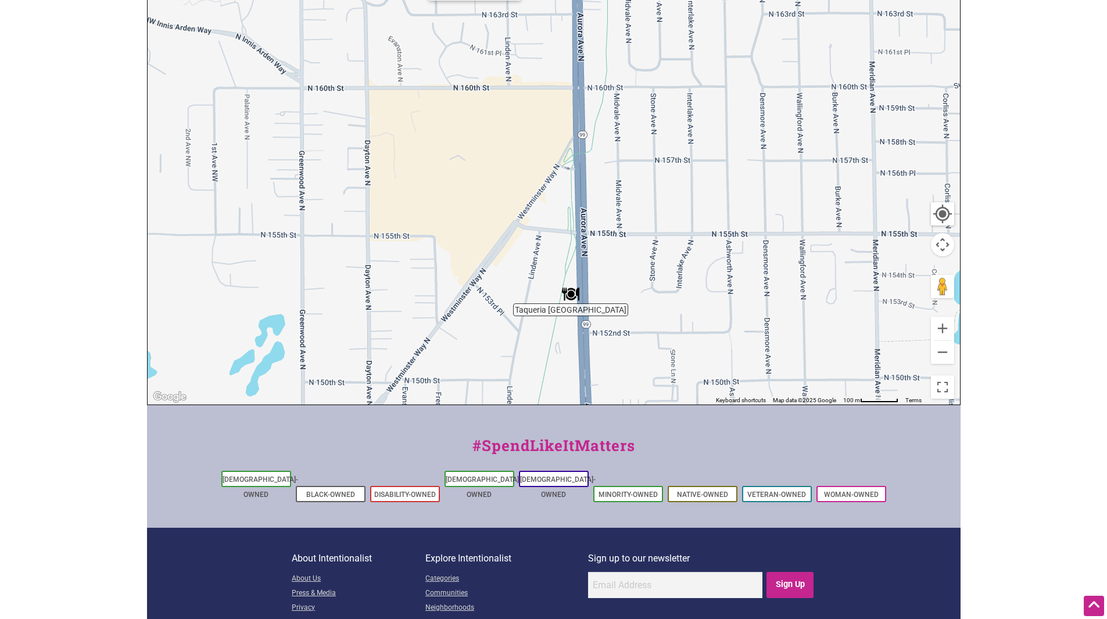
drag, startPoint x: 698, startPoint y: 173, endPoint x: 723, endPoint y: 408, distance: 236.6
click at [725, 415] on div "Intentionalist Spend like it matters 0 Add a Business Map Blog Store Offers Int…" at bounding box center [553, 205] width 813 height 982
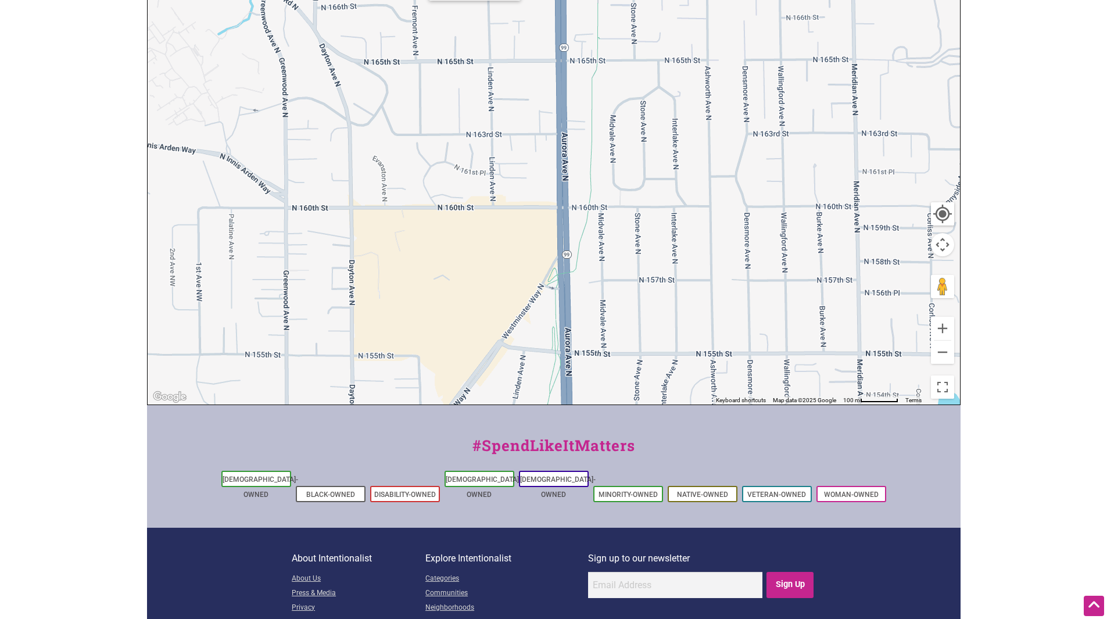
drag, startPoint x: 710, startPoint y: 84, endPoint x: 723, endPoint y: 347, distance: 263.5
click at [723, 331] on div "To navigate, press the arrow keys." at bounding box center [554, 178] width 812 height 452
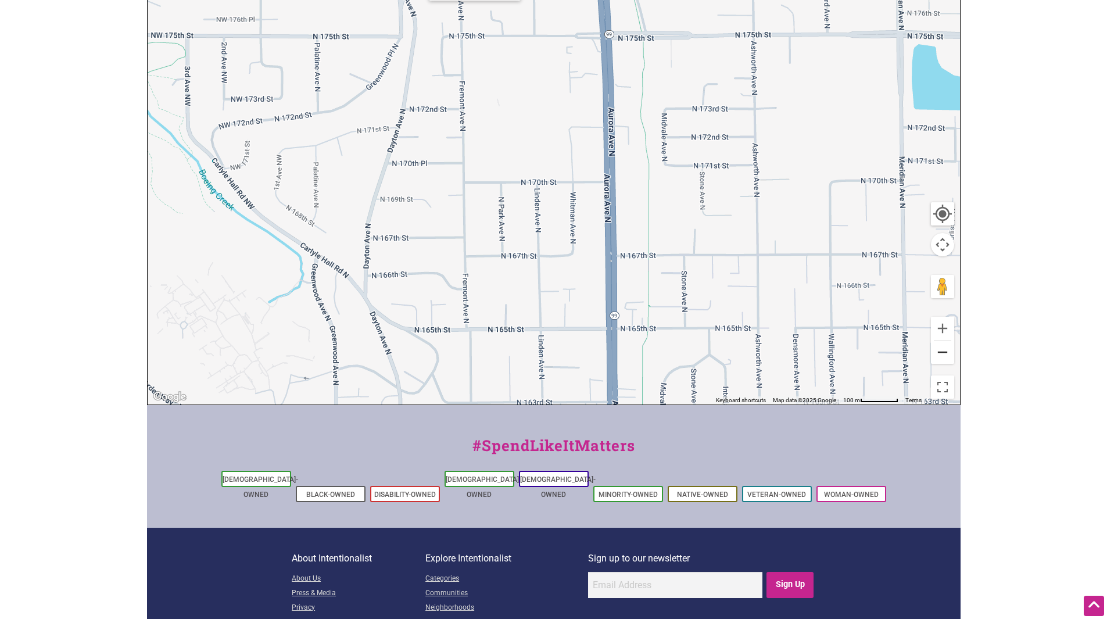
click at [944, 353] on button "Zoom out" at bounding box center [942, 351] width 23 height 23
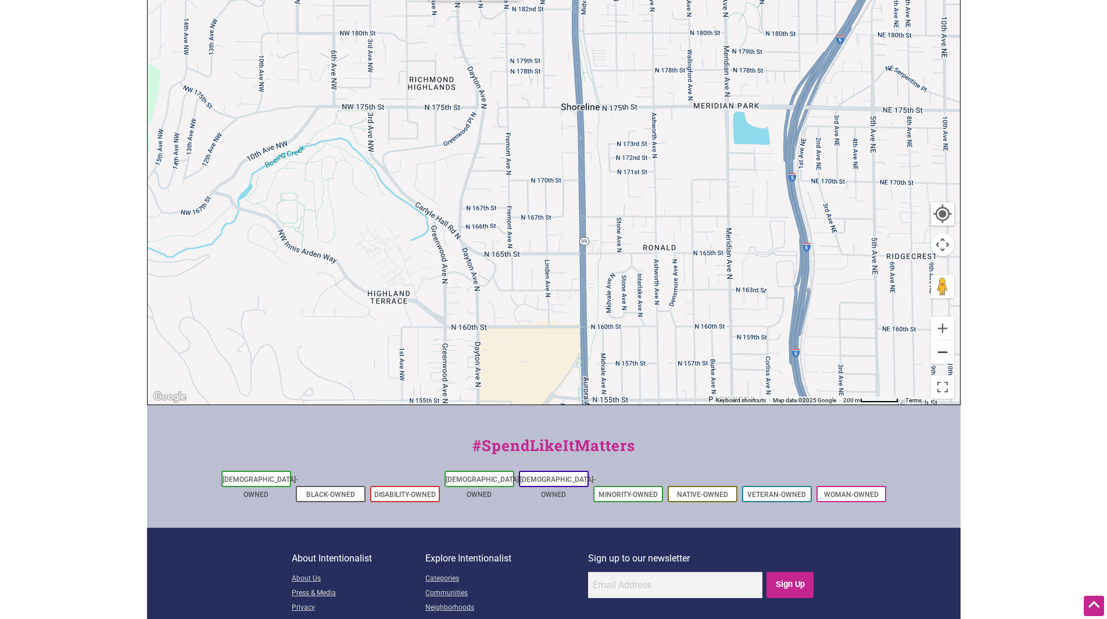
click at [944, 353] on button "Zoom out" at bounding box center [942, 351] width 23 height 23
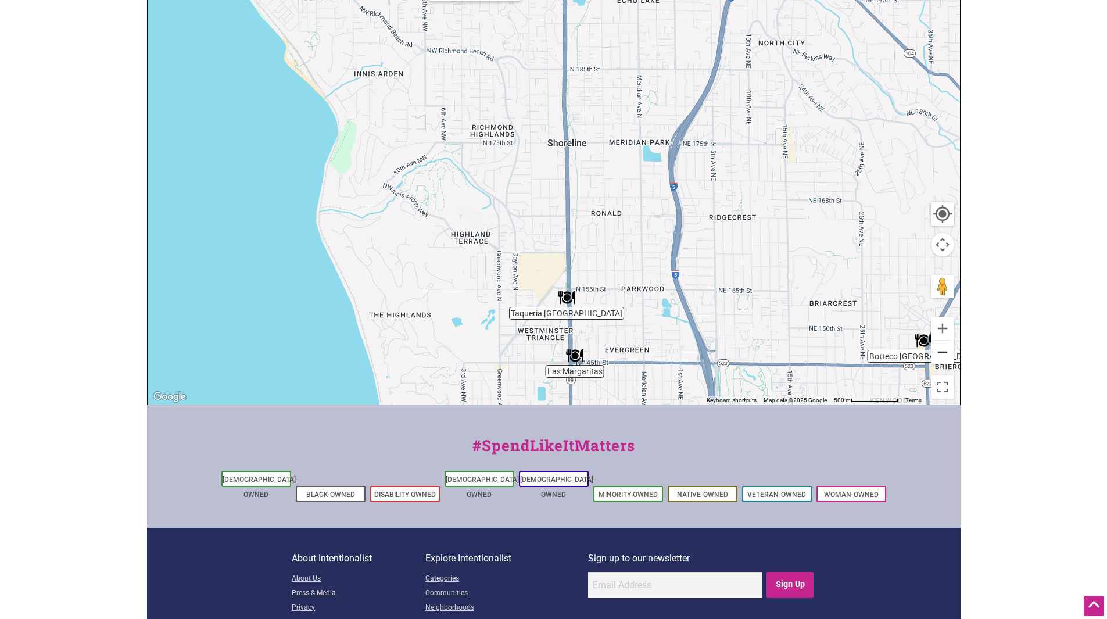
click at [944, 353] on button "Zoom out" at bounding box center [942, 351] width 23 height 23
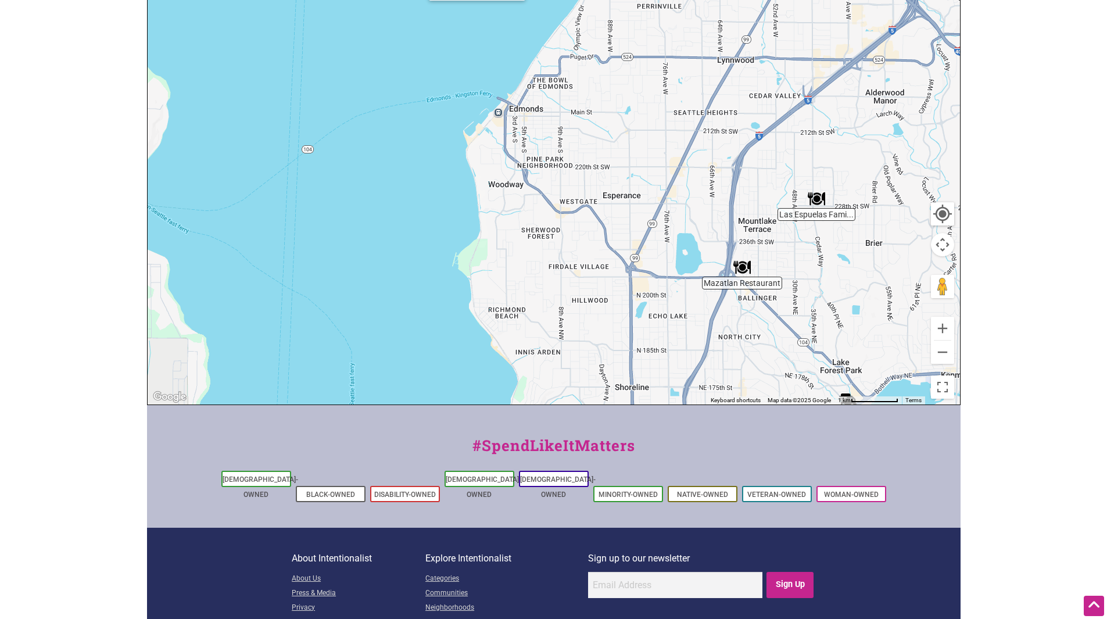
drag, startPoint x: 699, startPoint y: 124, endPoint x: 698, endPoint y: 153, distance: 28.5
click at [699, 154] on div "To navigate, press the arrow keys." at bounding box center [554, 178] width 812 height 452
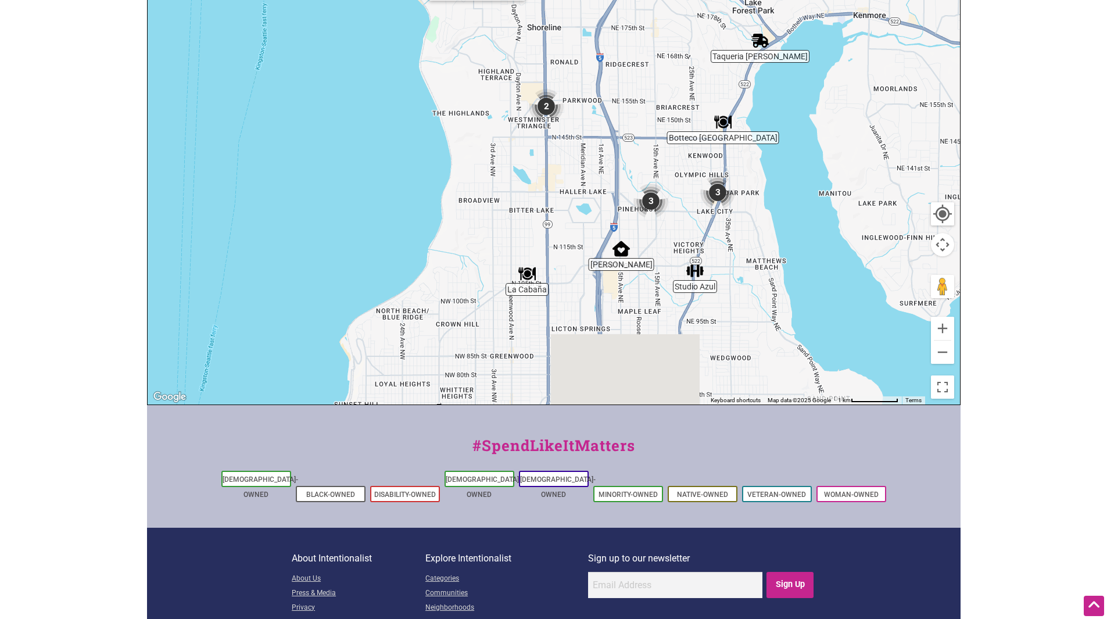
drag, startPoint x: 733, startPoint y: 289, endPoint x: 740, endPoint y: 157, distance: 131.5
click at [738, 161] on div "To navigate, press the arrow keys." at bounding box center [554, 178] width 812 height 452
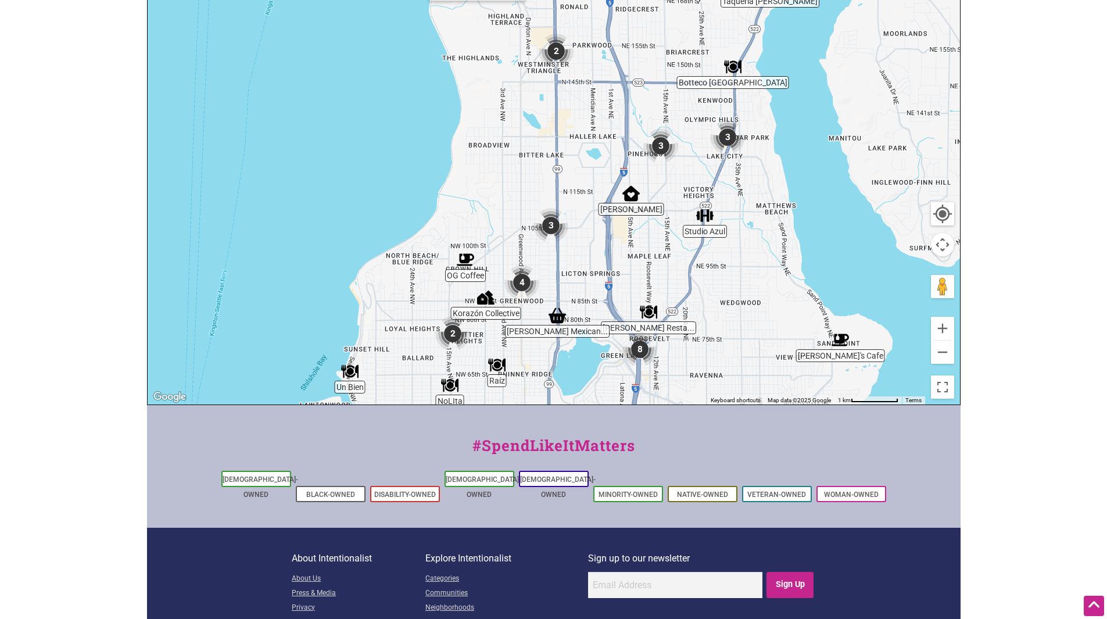
click at [657, 143] on img "3" at bounding box center [660, 145] width 35 height 35
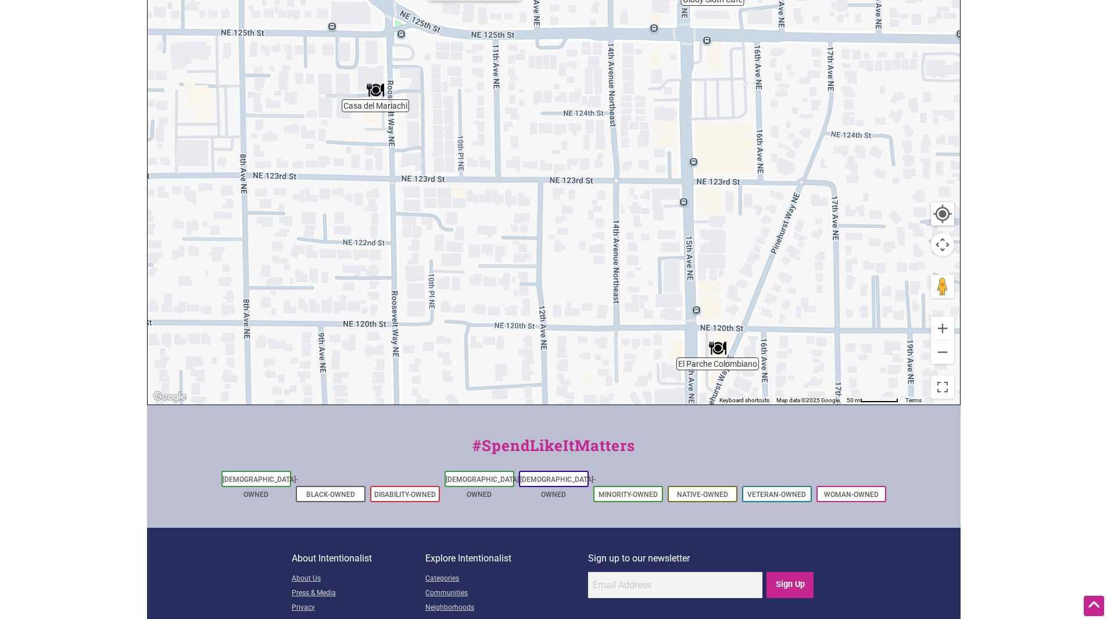
drag, startPoint x: 753, startPoint y: 167, endPoint x: 740, endPoint y: 156, distance: 17.3
click at [742, 157] on div "To navigate, press the arrow keys." at bounding box center [554, 178] width 812 height 452
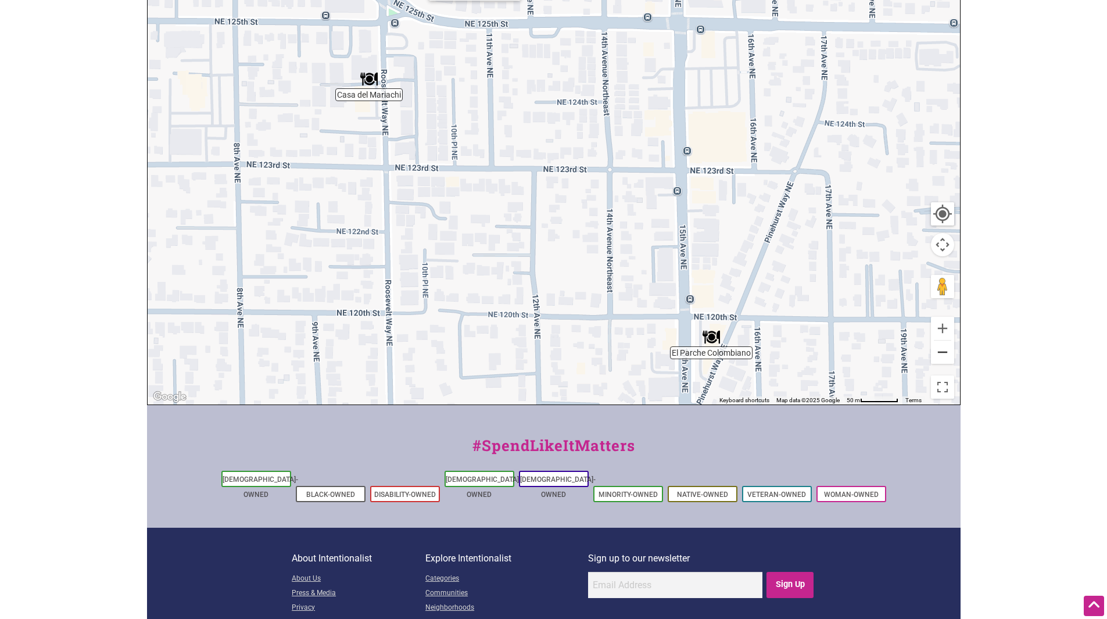
click at [943, 351] on button "Zoom out" at bounding box center [942, 351] width 23 height 23
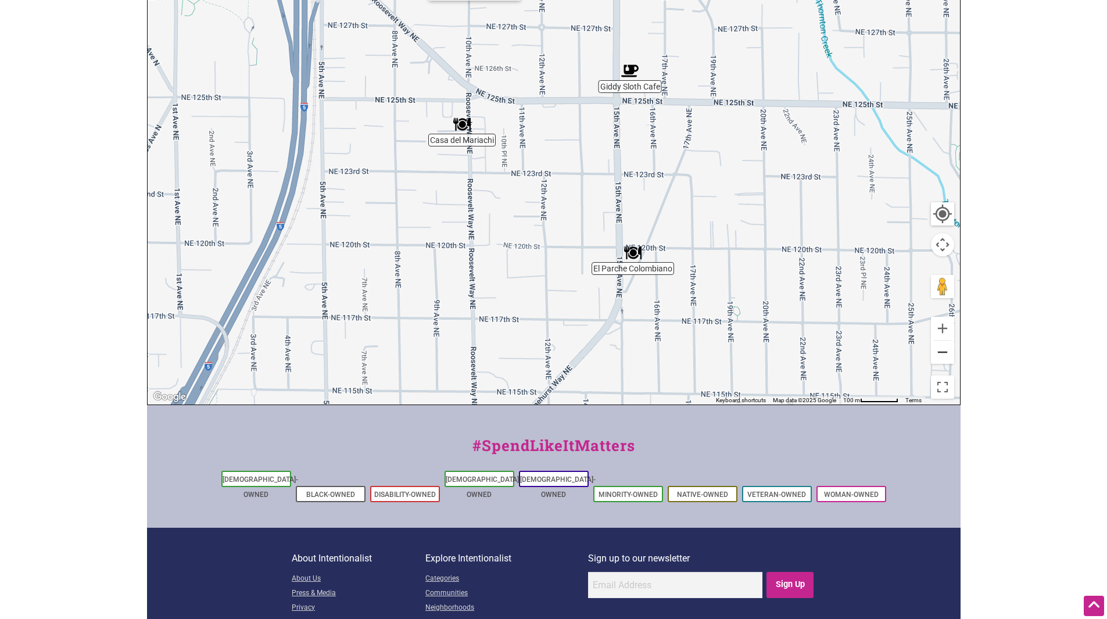
click at [942, 351] on button "Zoom out" at bounding box center [942, 351] width 23 height 23
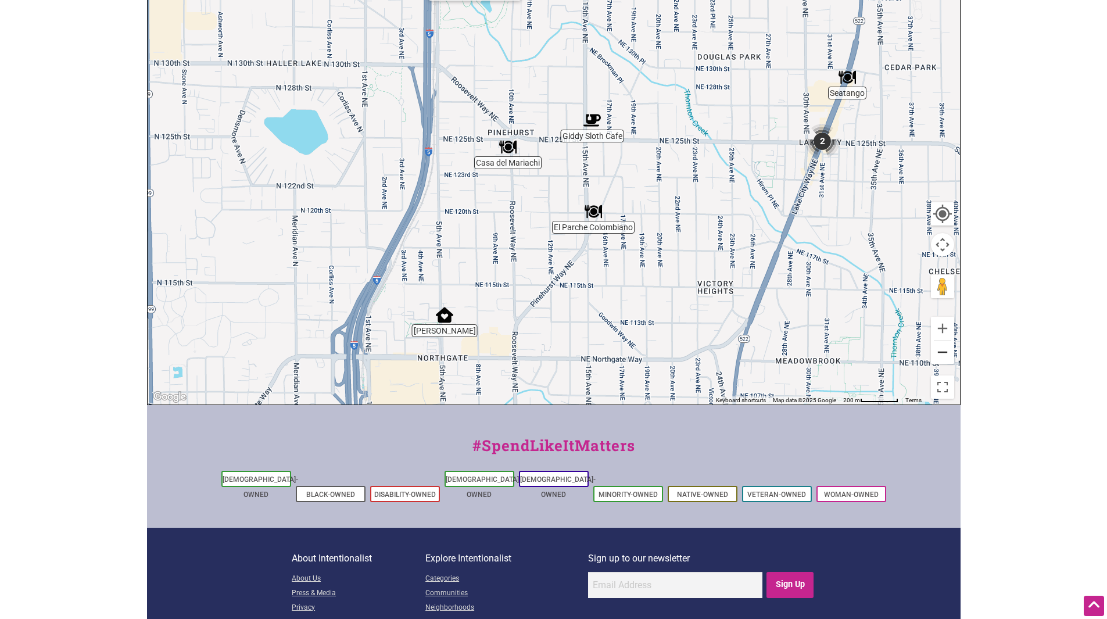
click at [942, 351] on button "Zoom out" at bounding box center [942, 351] width 23 height 23
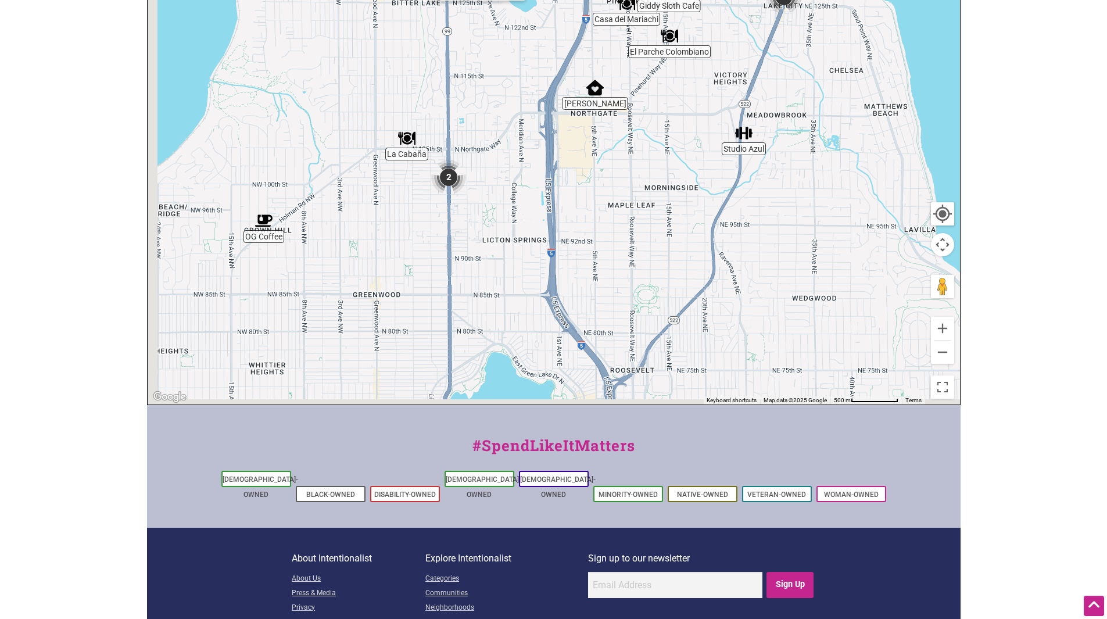
drag, startPoint x: 526, startPoint y: 308, endPoint x: 636, endPoint y: 139, distance: 201.6
click at [635, 140] on div "To navigate, press the arrow keys." at bounding box center [554, 178] width 812 height 452
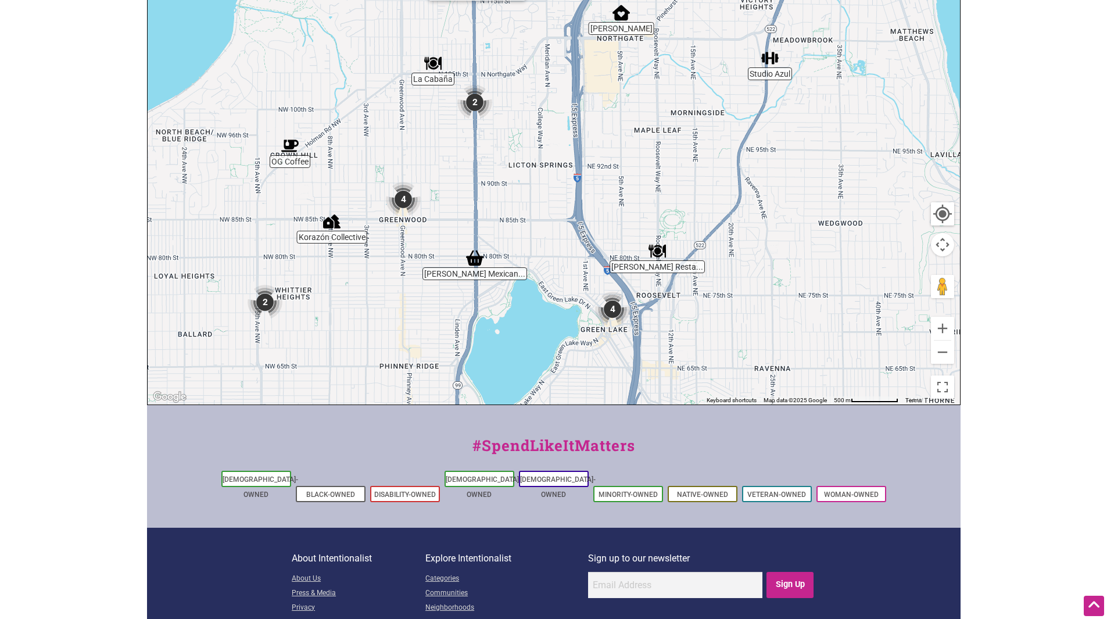
drag, startPoint x: 627, startPoint y: 300, endPoint x: 630, endPoint y: 155, distance: 145.3
click at [630, 156] on div "To navigate, press the arrow keys." at bounding box center [554, 178] width 812 height 452
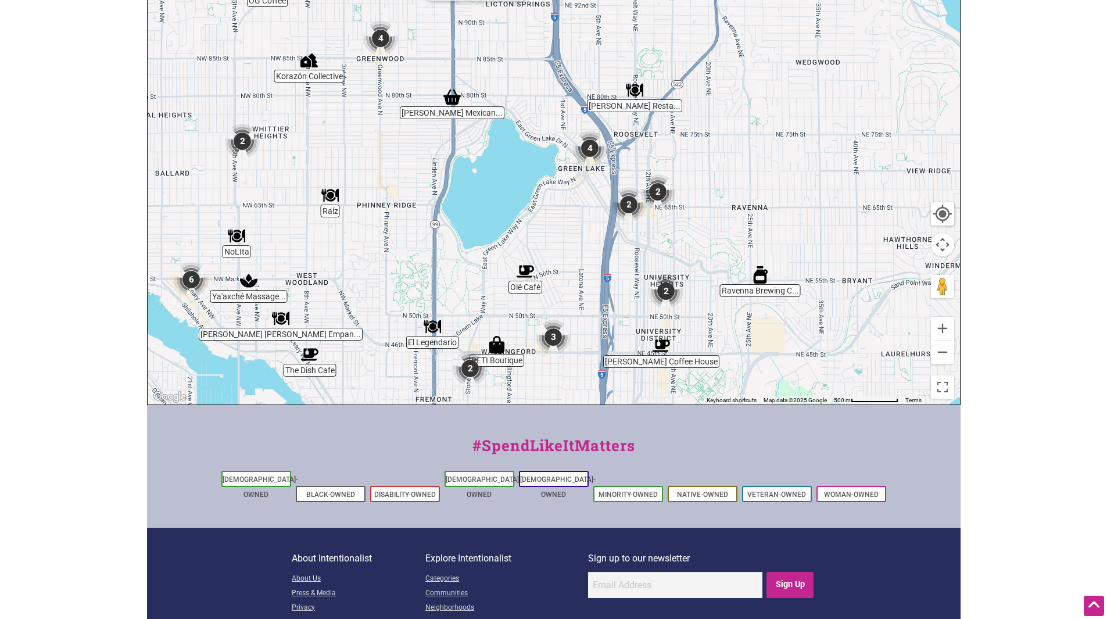
drag, startPoint x: 645, startPoint y: 262, endPoint x: 659, endPoint y: 126, distance: 136.6
click at [656, 142] on div "To navigate, press the arrow keys." at bounding box center [554, 178] width 812 height 452
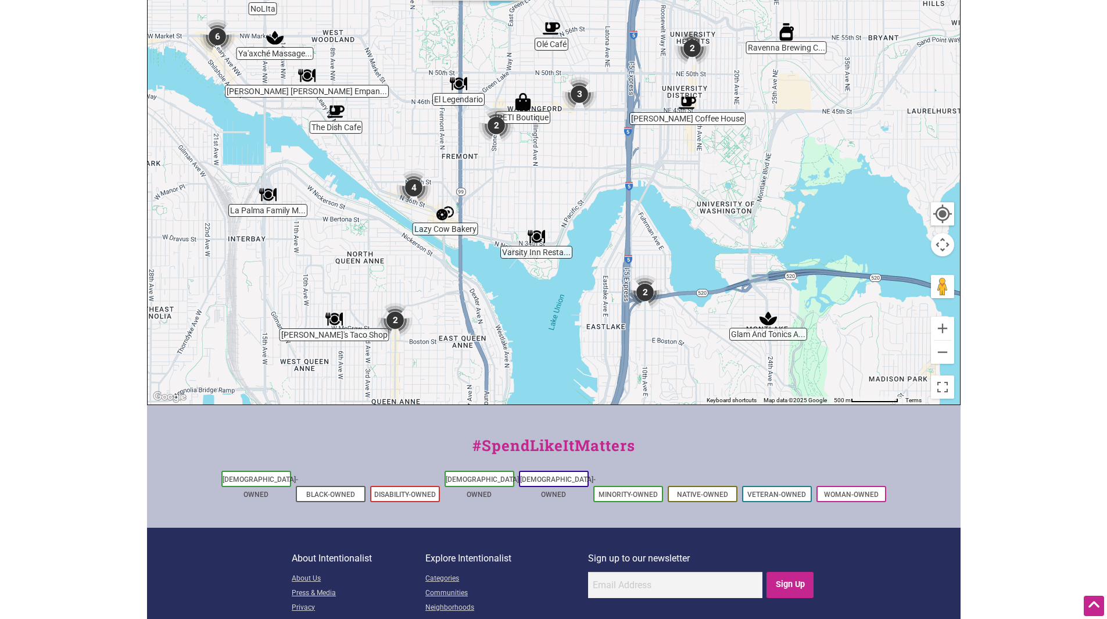
drag, startPoint x: 667, startPoint y: 225, endPoint x: 666, endPoint y: 118, distance: 106.9
click at [665, 123] on div "To navigate, press the arrow keys." at bounding box center [554, 178] width 812 height 452
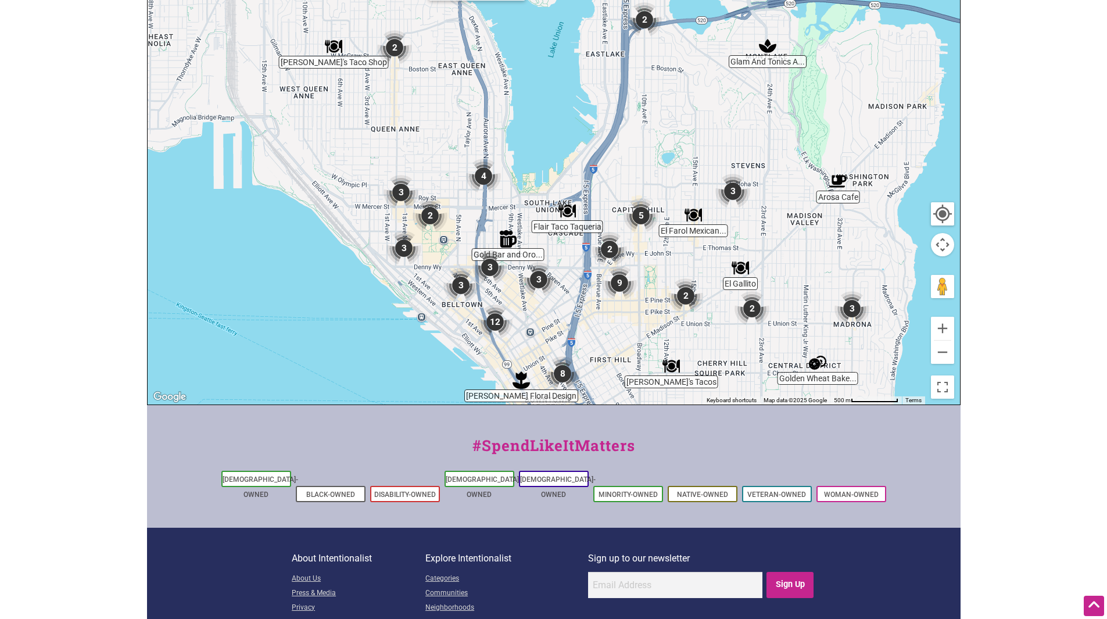
drag, startPoint x: 749, startPoint y: 135, endPoint x: 771, endPoint y: 260, distance: 127.4
click at [771, 254] on div "To navigate, press the arrow keys." at bounding box center [554, 178] width 812 height 452
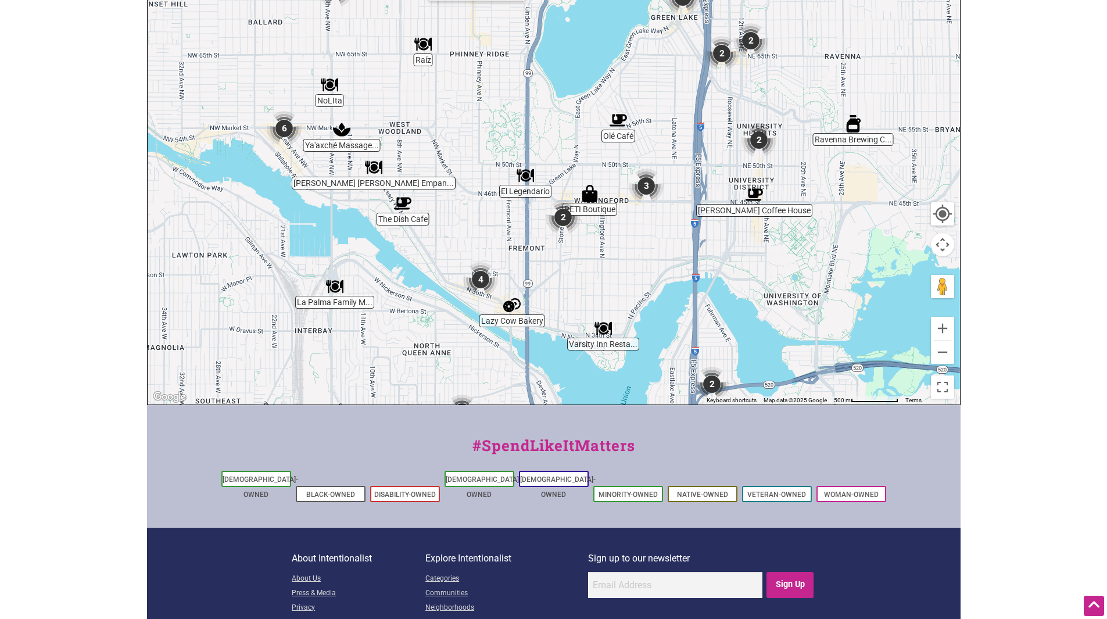
drag, startPoint x: 688, startPoint y: 168, endPoint x: 733, endPoint y: 360, distance: 197.5
click at [731, 354] on div "To navigate, press the arrow keys." at bounding box center [554, 178] width 812 height 452
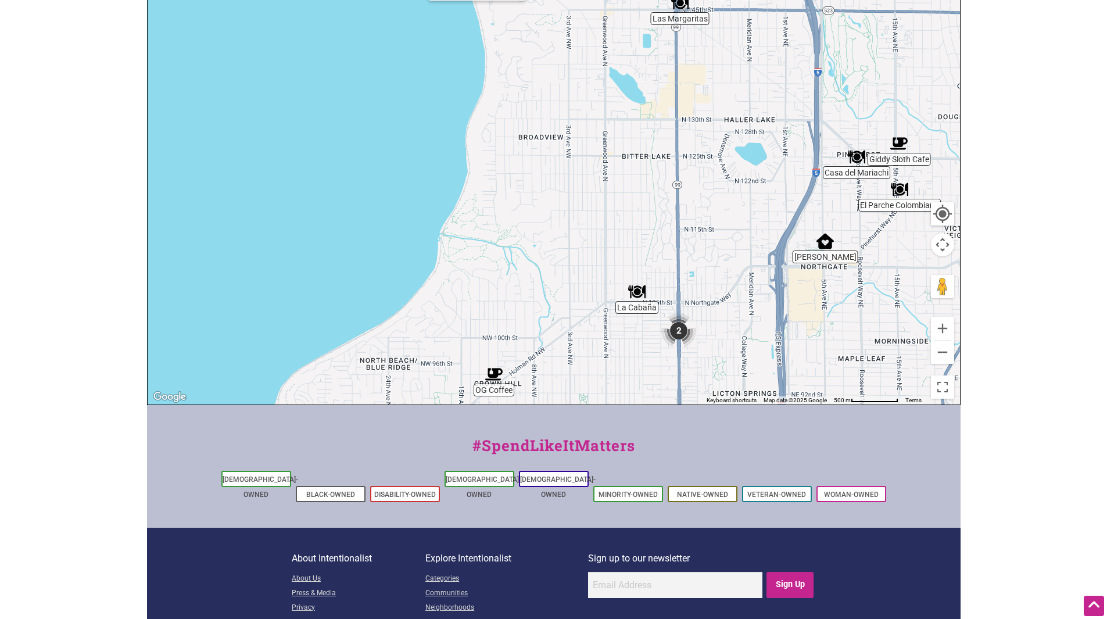
drag, startPoint x: 759, startPoint y: 218, endPoint x: 741, endPoint y: 419, distance: 201.8
click at [741, 378] on div "To navigate, press the arrow keys." at bounding box center [554, 178] width 812 height 452
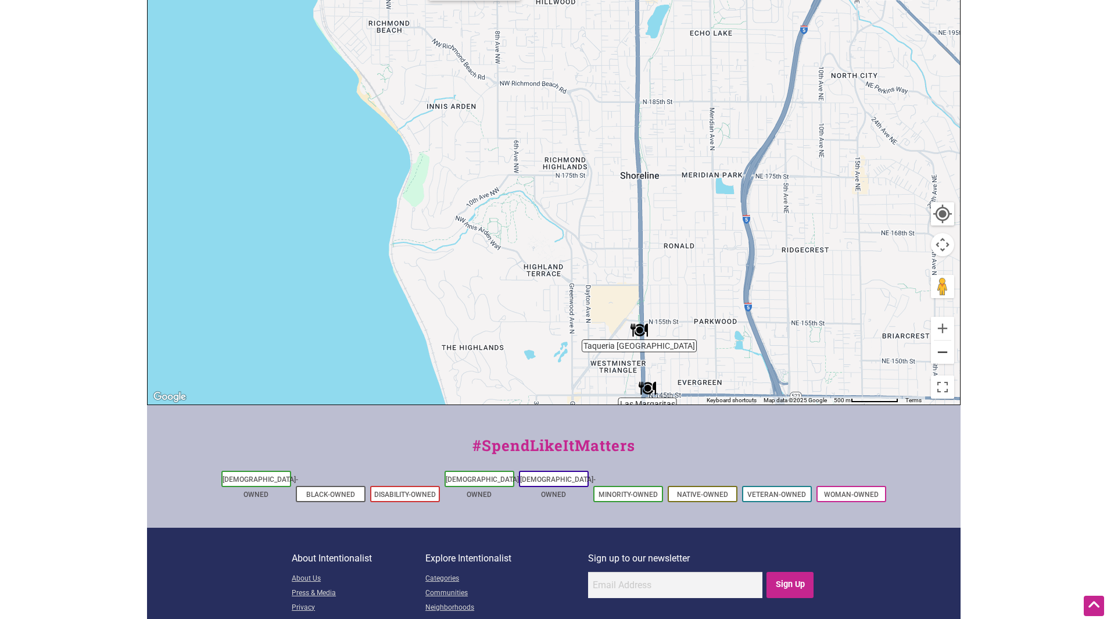
click at [943, 350] on button "Zoom out" at bounding box center [942, 351] width 23 height 23
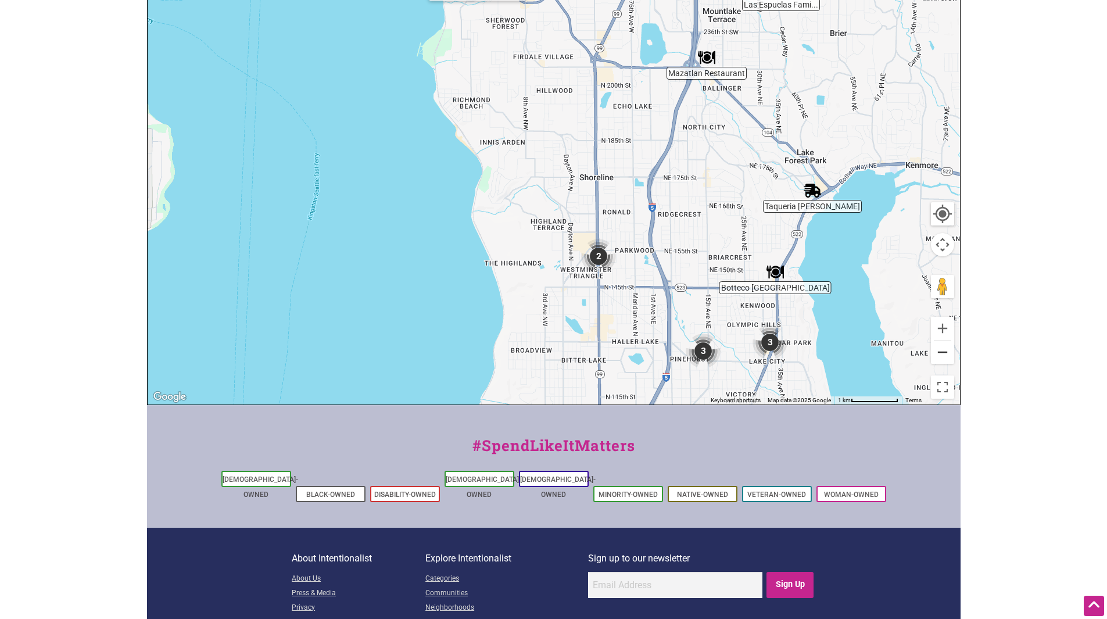
click at [943, 350] on button "Zoom out" at bounding box center [942, 351] width 23 height 23
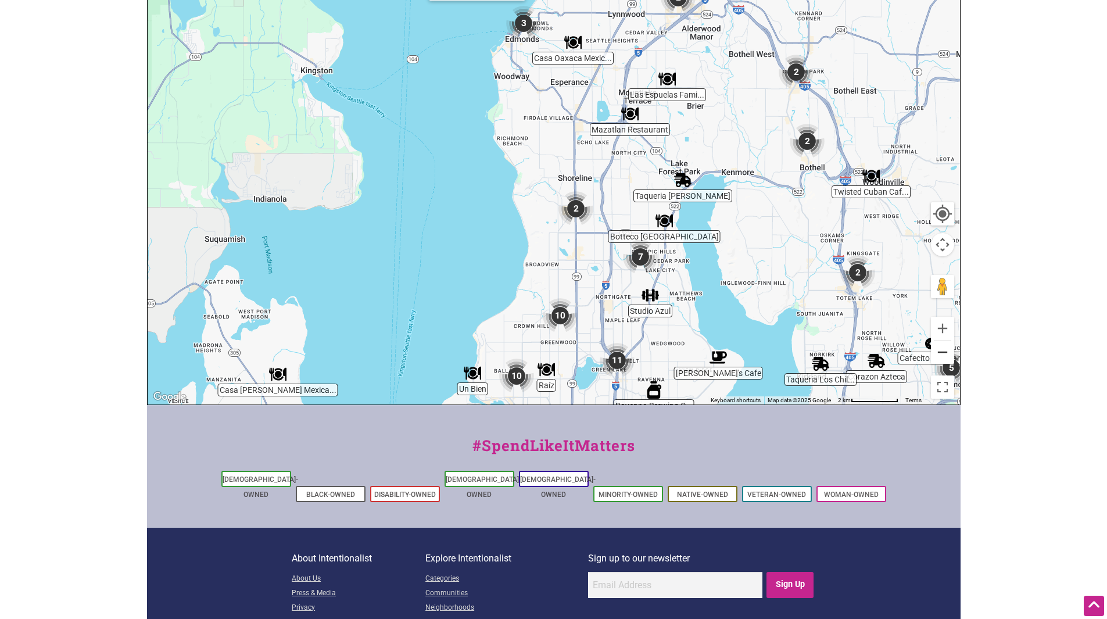
click at [943, 350] on button "Zoom out" at bounding box center [942, 351] width 23 height 23
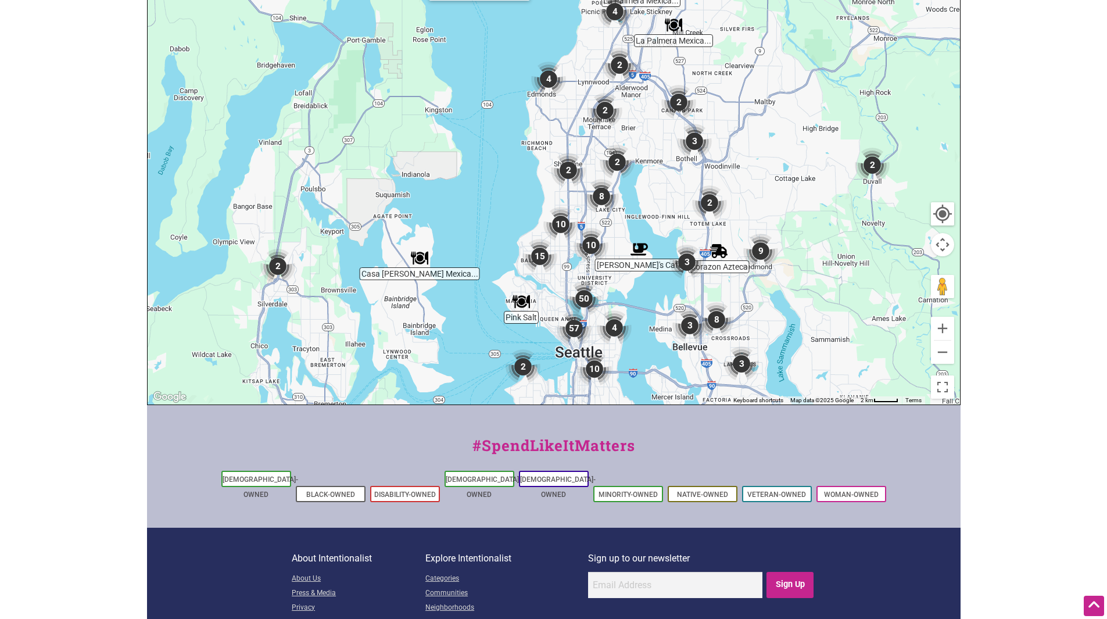
drag, startPoint x: 724, startPoint y: 358, endPoint x: 774, endPoint y: 185, distance: 180.2
click at [767, 203] on div "To navigate, press the arrow keys." at bounding box center [554, 178] width 812 height 452
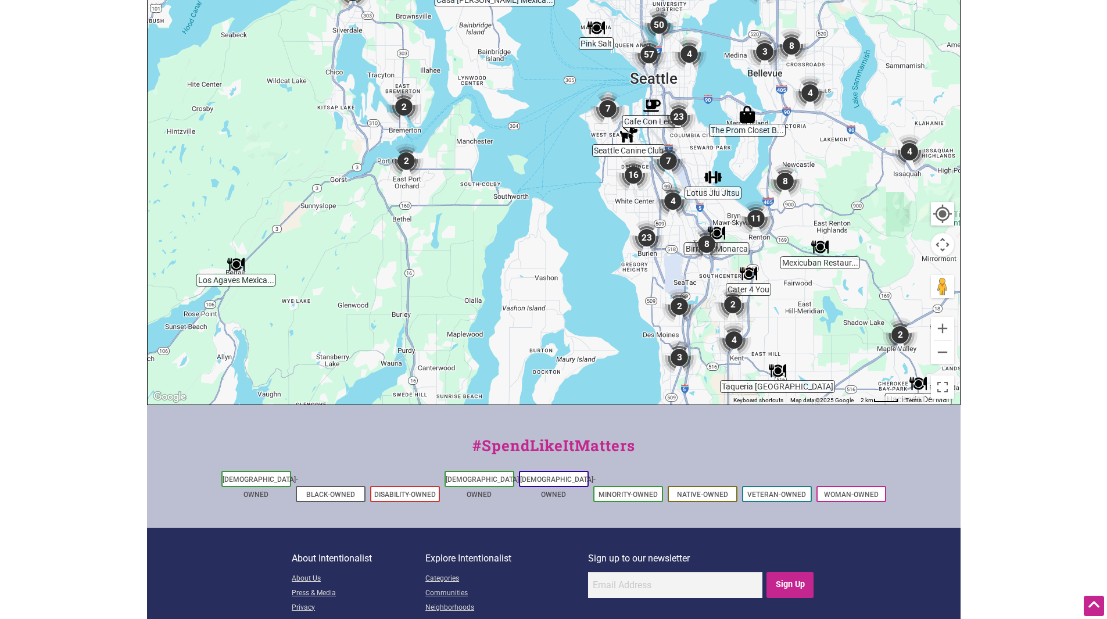
click at [681, 305] on img "2" at bounding box center [679, 306] width 35 height 35
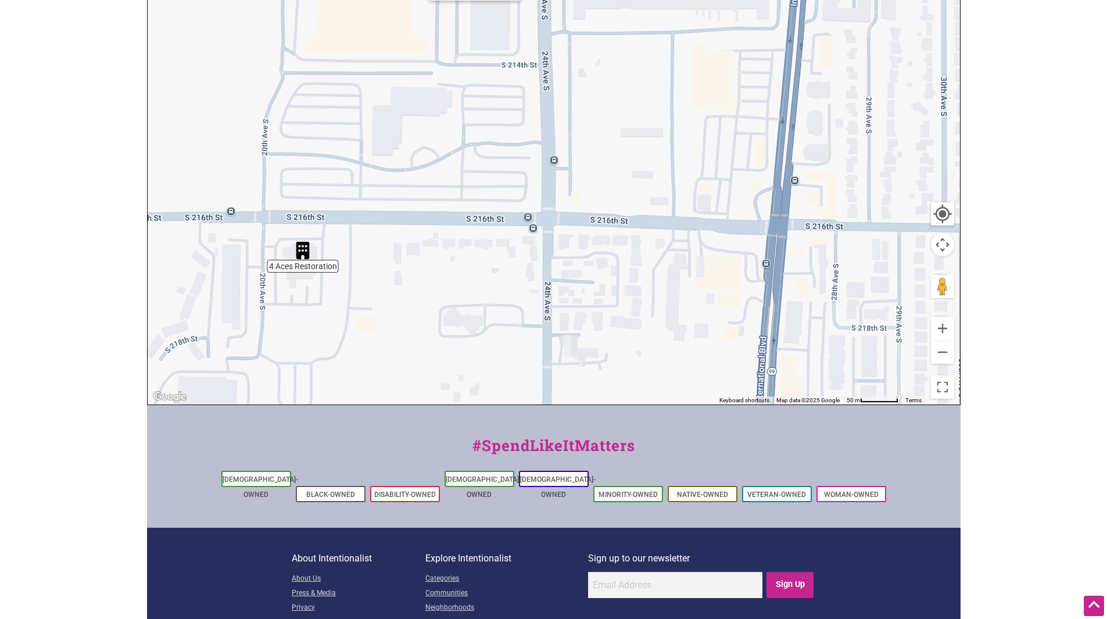
drag, startPoint x: 774, startPoint y: 211, endPoint x: 767, endPoint y: 96, distance: 115.8
click at [767, 96] on div "To navigate, press the arrow keys." at bounding box center [554, 178] width 812 height 452
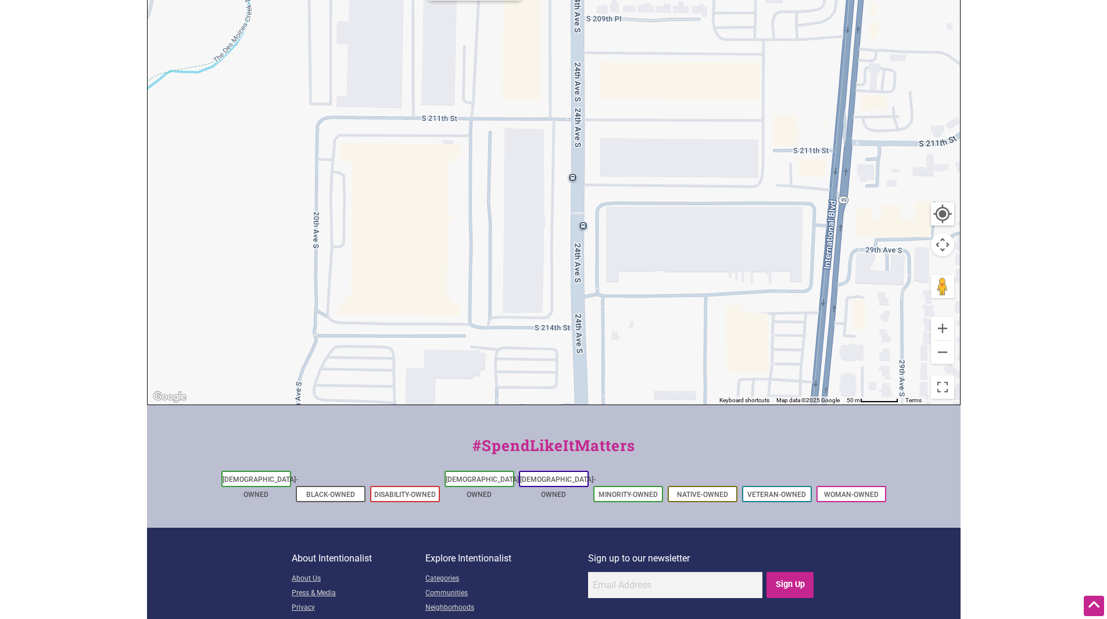
drag, startPoint x: 682, startPoint y: 103, endPoint x: 715, endPoint y: 374, distance: 272.6
click at [715, 372] on div "To navigate, press the arrow keys." at bounding box center [554, 178] width 812 height 452
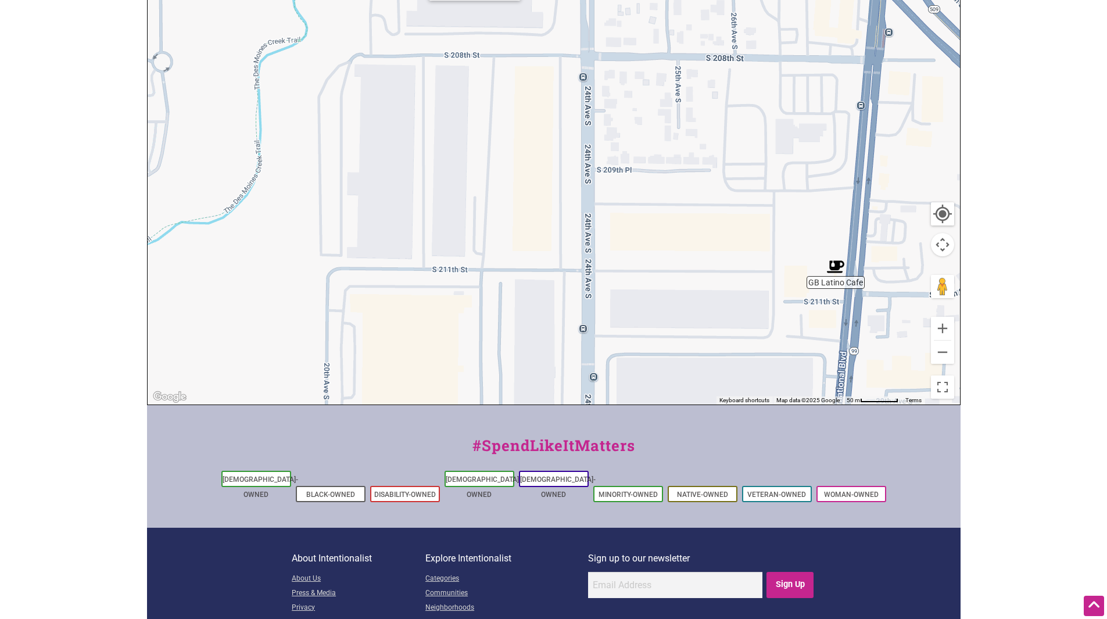
drag, startPoint x: 709, startPoint y: 191, endPoint x: 742, endPoint y: 408, distance: 219.1
click at [744, 405] on div "← Move left → Move right ↑ Move up ↓ Move down + Zoom in - Zoom out Home Jump l…" at bounding box center [553, 178] width 813 height 453
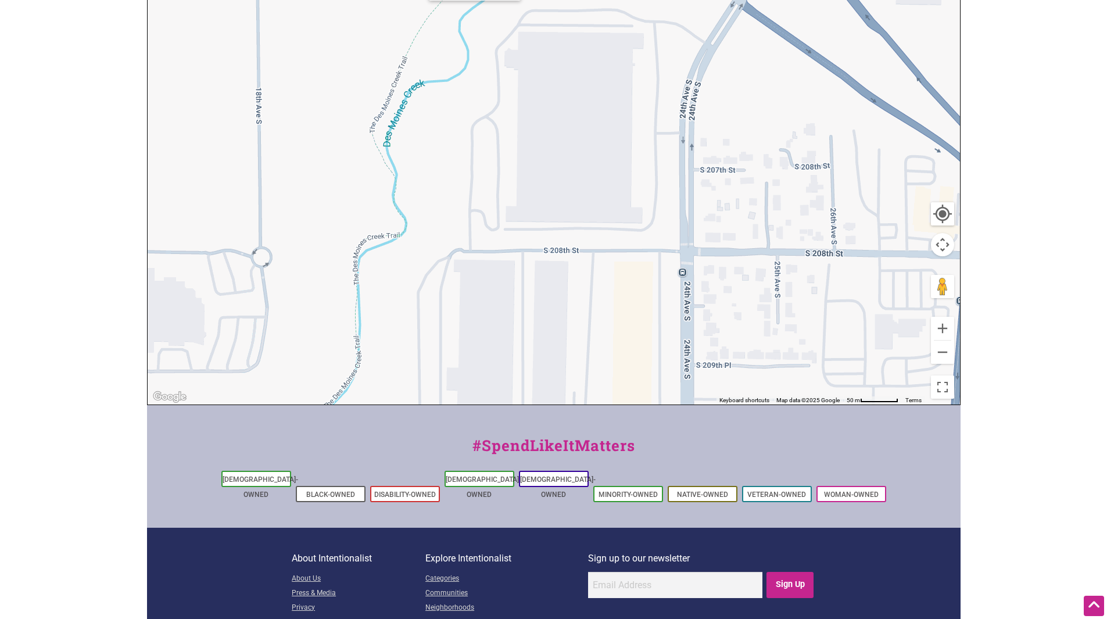
drag, startPoint x: 771, startPoint y: 310, endPoint x: 830, endPoint y: 367, distance: 81.7
click at [830, 367] on div "To navigate, press the arrow keys." at bounding box center [554, 178] width 812 height 452
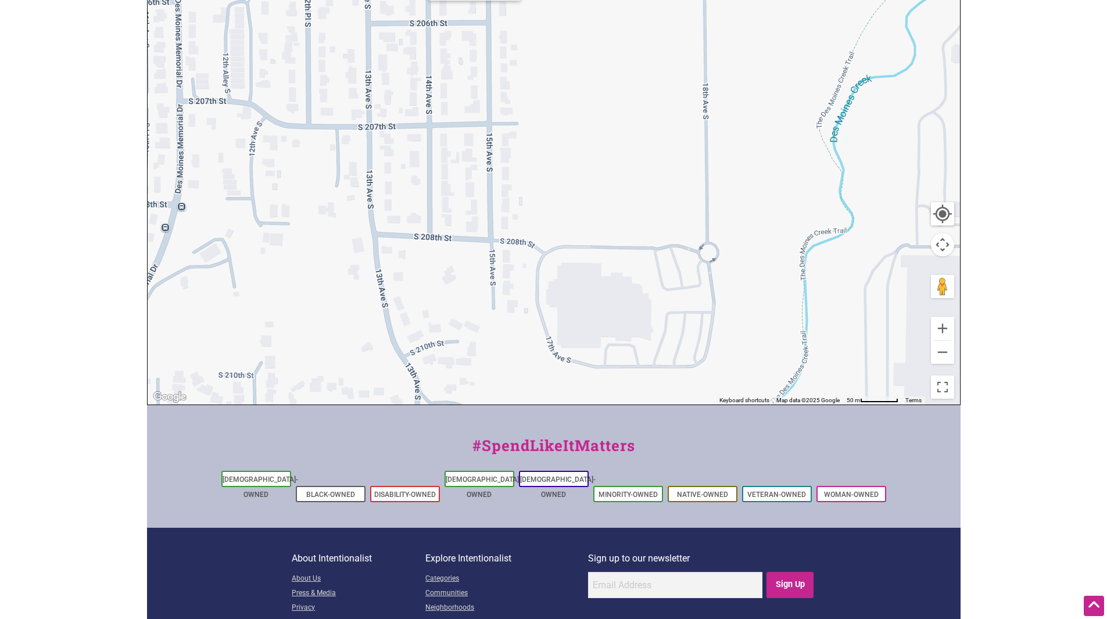
drag, startPoint x: 415, startPoint y: 301, endPoint x: 843, endPoint y: 296, distance: 428.7
click at [875, 296] on div "To navigate, press the arrow keys." at bounding box center [554, 178] width 812 height 452
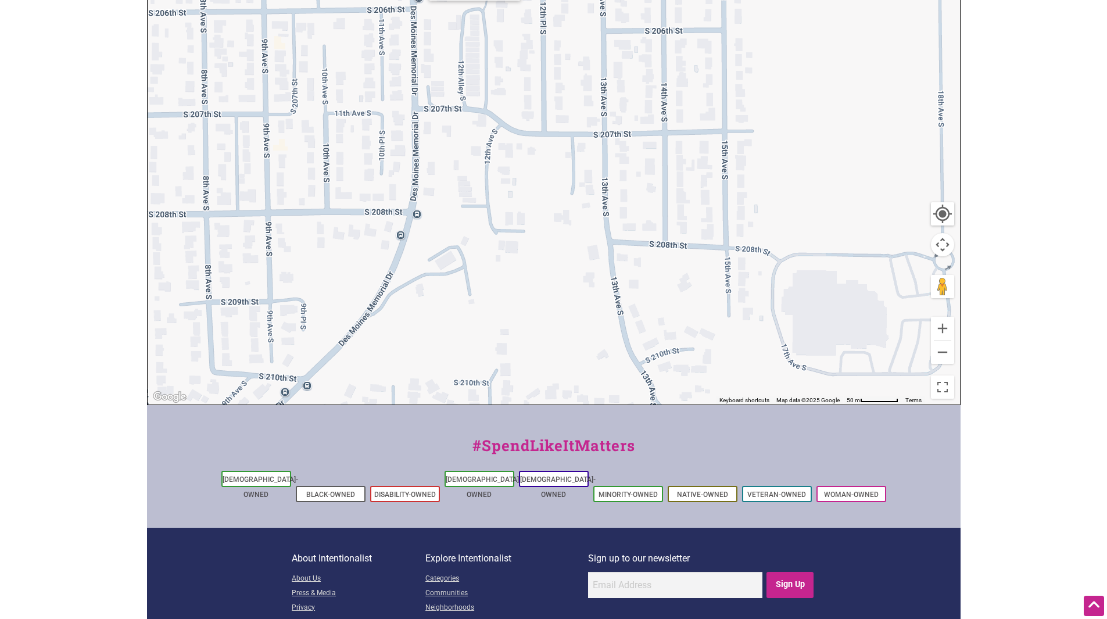
drag, startPoint x: 472, startPoint y: 248, endPoint x: 784, endPoint y: 264, distance: 312.9
click at [784, 264] on div "To navigate, press the arrow keys." at bounding box center [554, 178] width 812 height 452
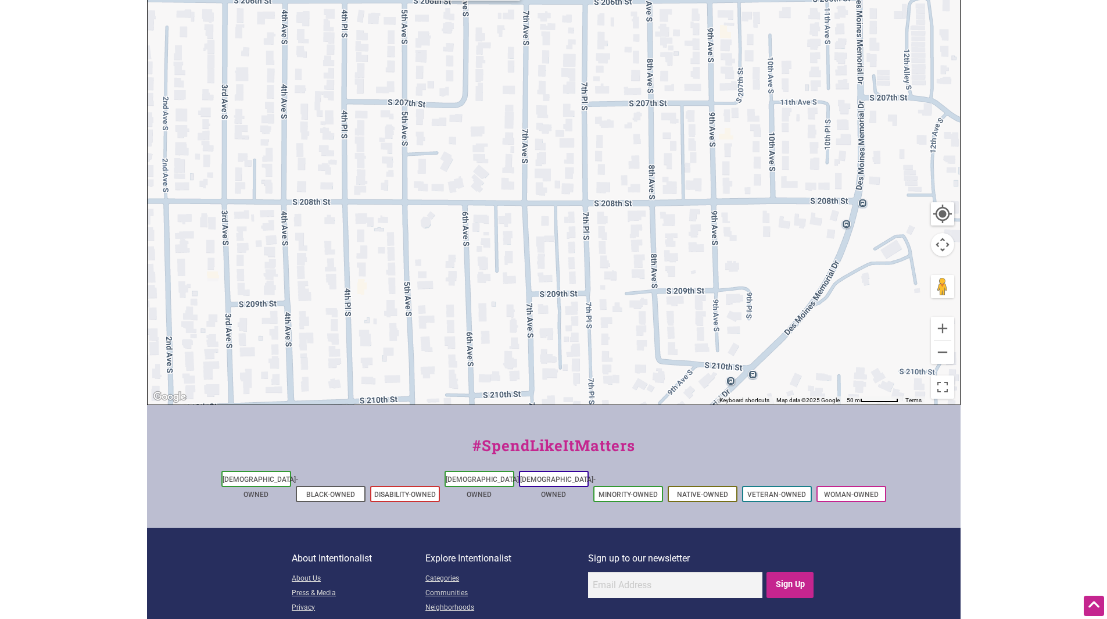
drag, startPoint x: 375, startPoint y: 230, endPoint x: 740, endPoint y: 211, distance: 365.9
click at [740, 211] on div "To navigate, press the arrow keys." at bounding box center [554, 178] width 812 height 452
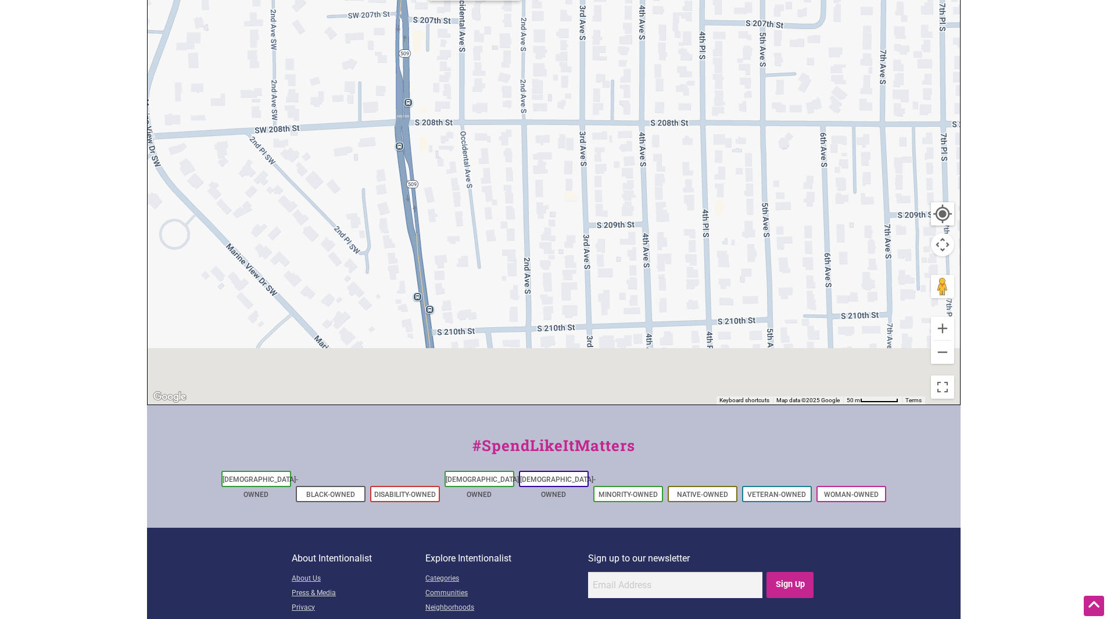
drag, startPoint x: 390, startPoint y: 250, endPoint x: 752, endPoint y: 168, distance: 370.5
click at [752, 168] on div "To navigate, press the arrow keys." at bounding box center [554, 178] width 812 height 452
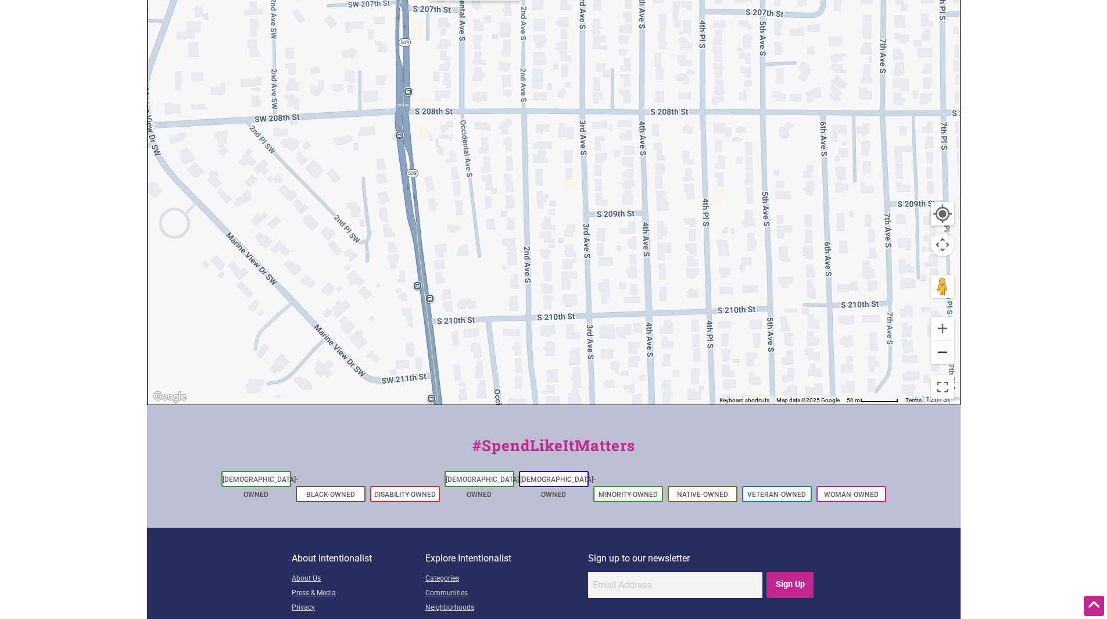
click at [937, 352] on button "Zoom out" at bounding box center [942, 351] width 23 height 23
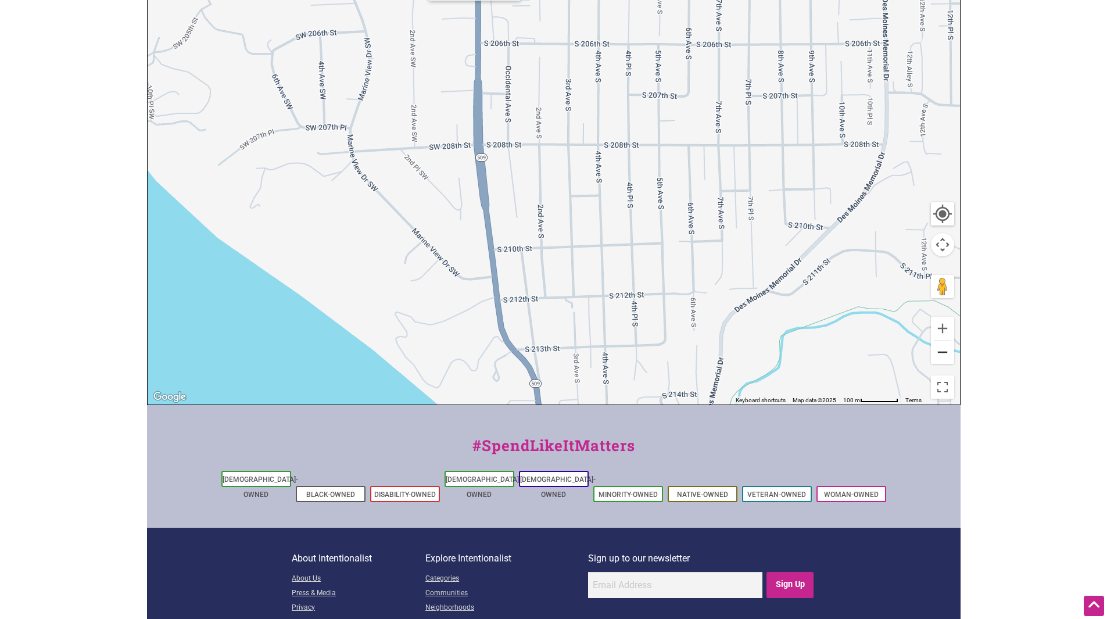
click at [937, 352] on button "Zoom out" at bounding box center [942, 351] width 23 height 23
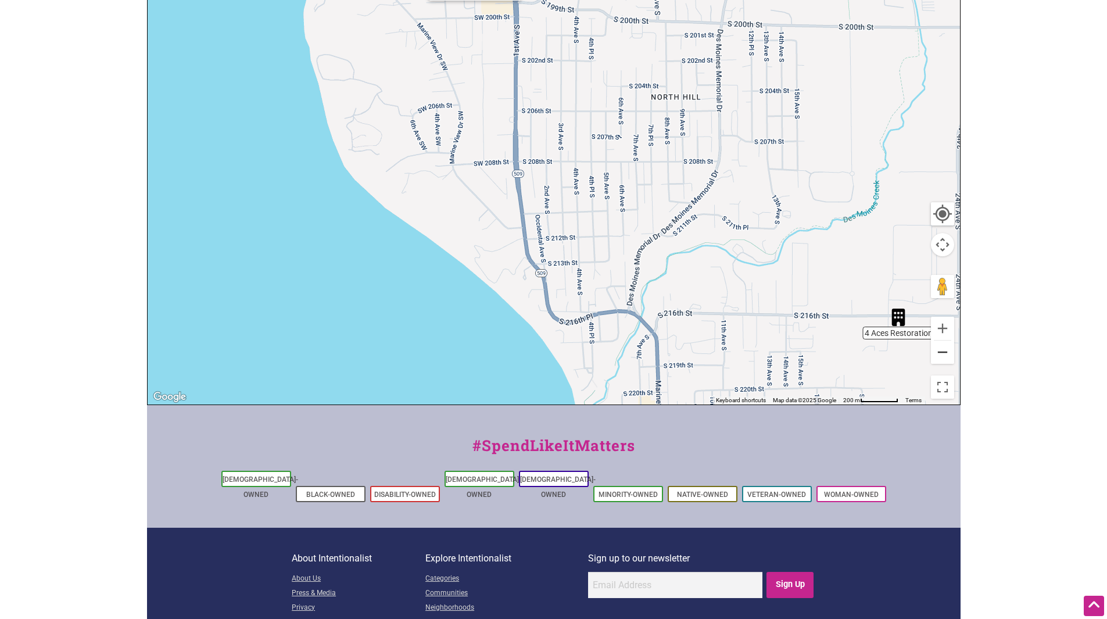
click at [937, 352] on button "Zoom out" at bounding box center [942, 351] width 23 height 23
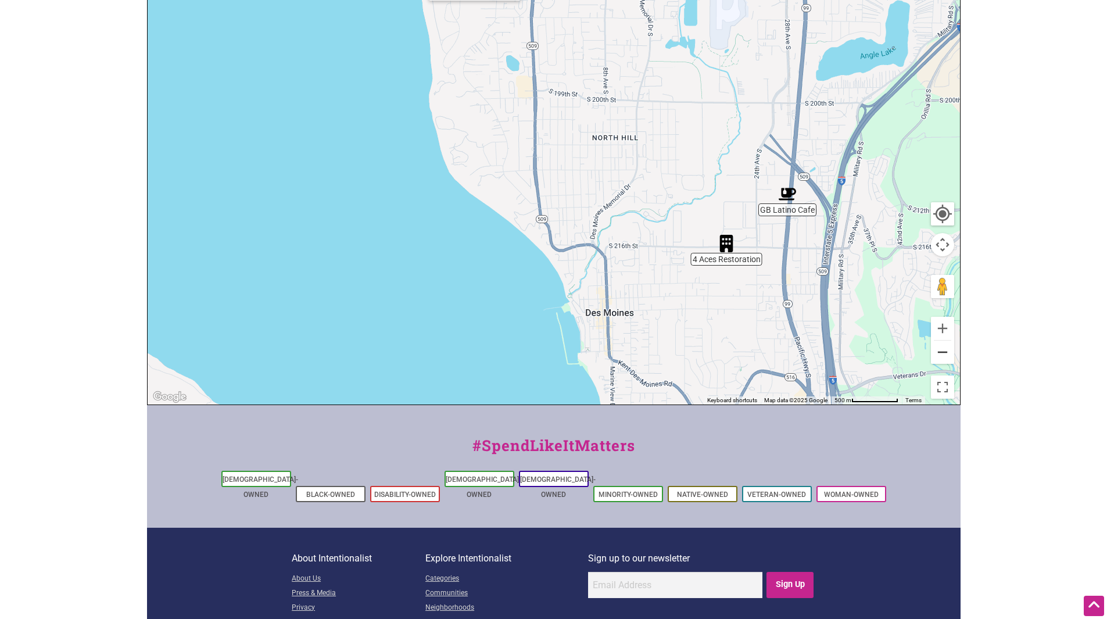
click at [937, 352] on button "Zoom out" at bounding box center [942, 351] width 23 height 23
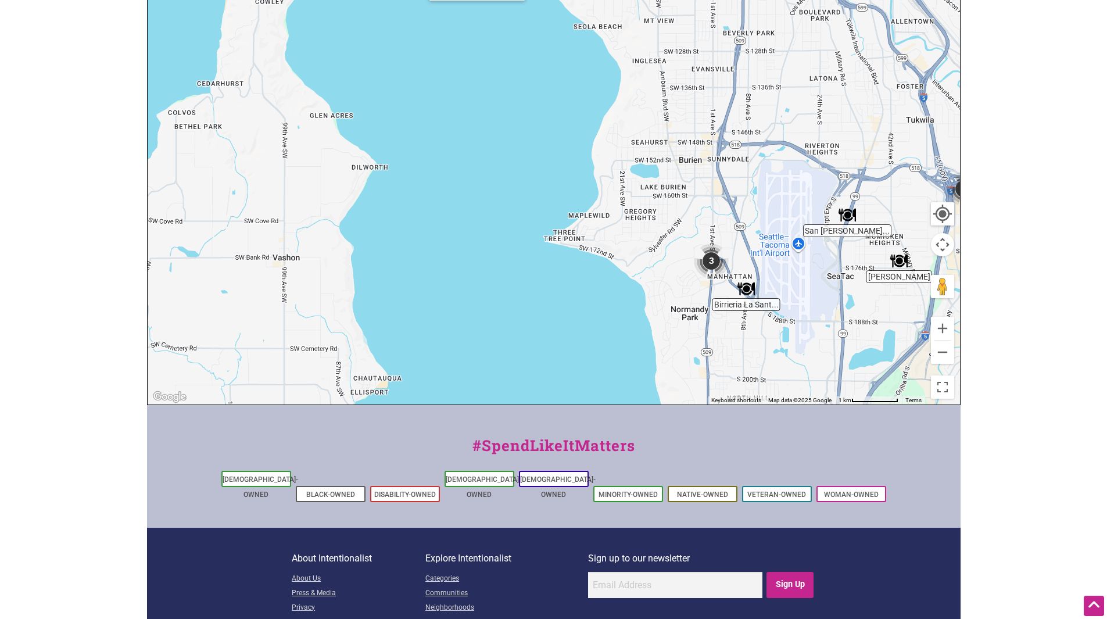
drag, startPoint x: 615, startPoint y: 118, endPoint x: 782, endPoint y: 370, distance: 302.9
click at [782, 370] on div "To navigate, press the arrow keys." at bounding box center [554, 178] width 812 height 452
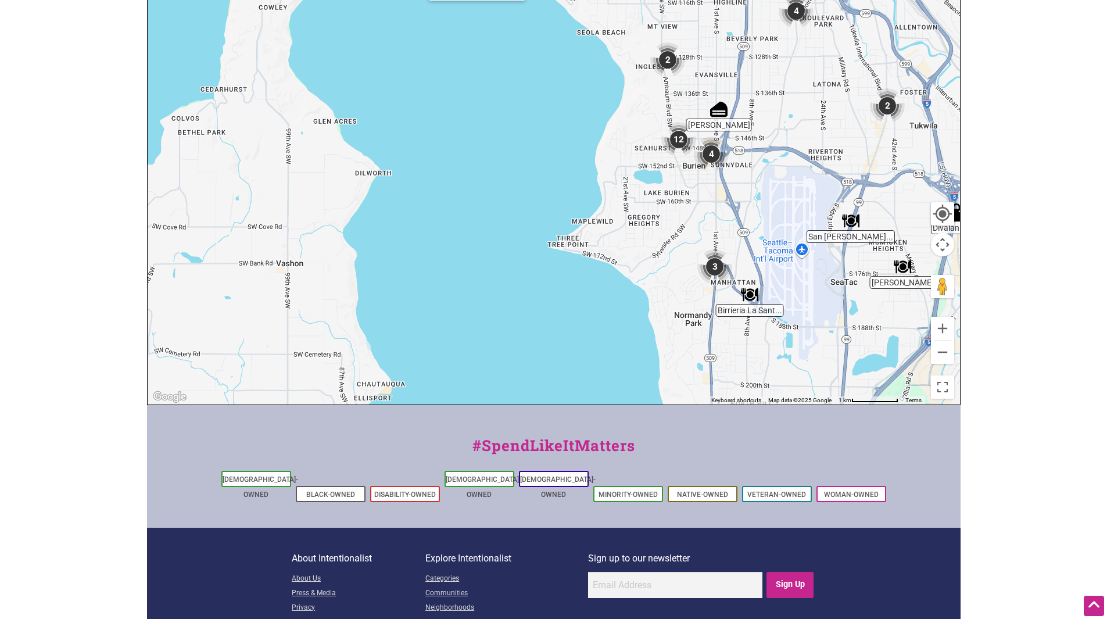
click at [716, 270] on img "3" at bounding box center [714, 266] width 35 height 35
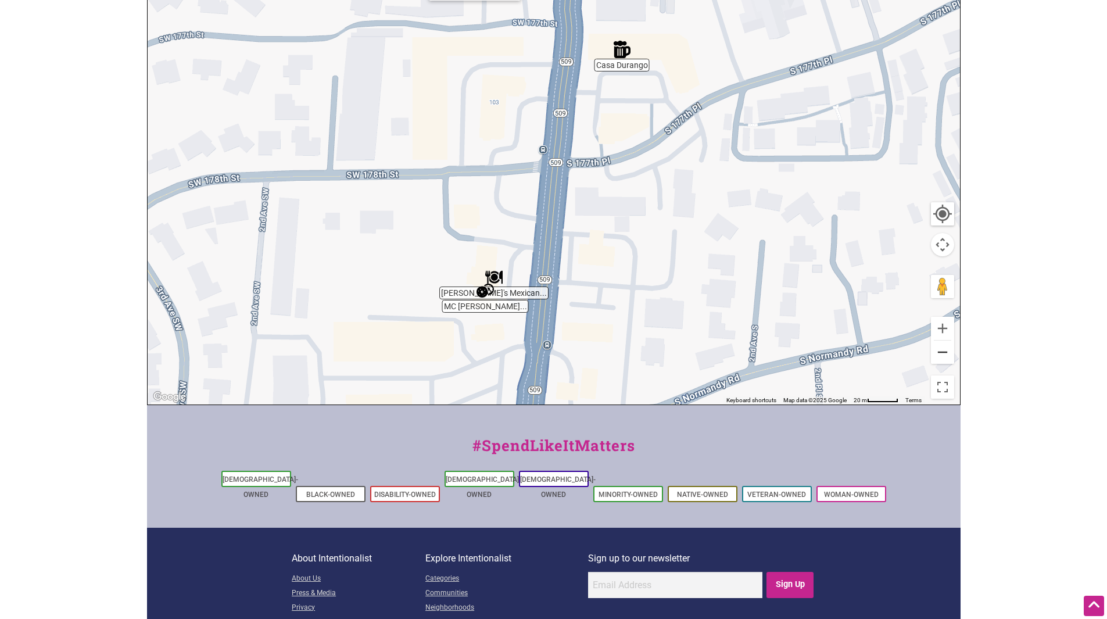
click at [941, 350] on button "Zoom out" at bounding box center [942, 351] width 23 height 23
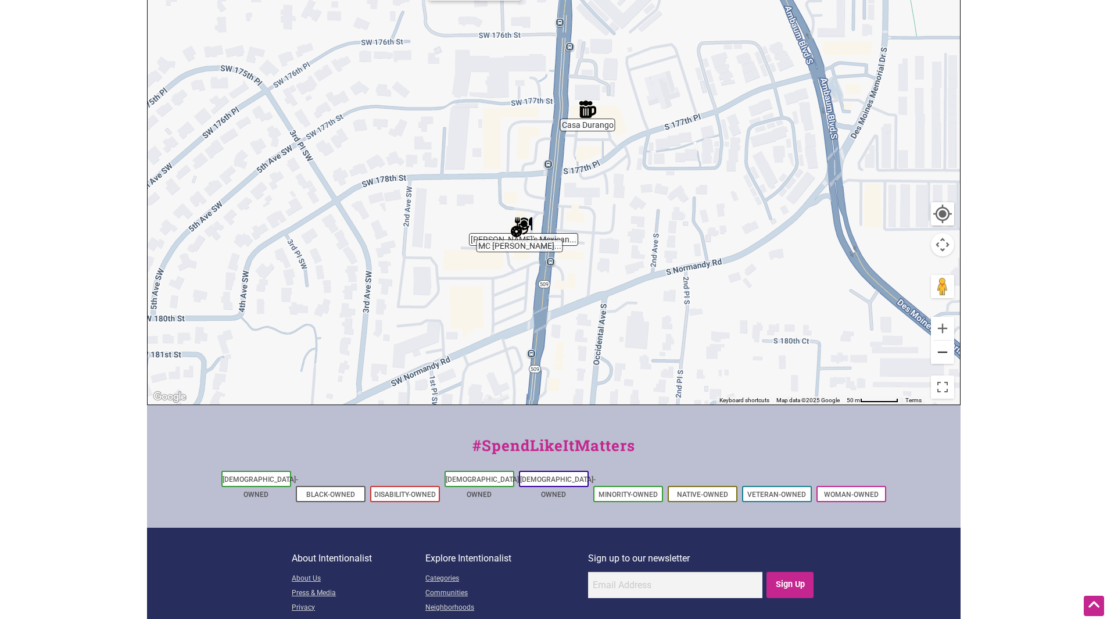
click at [941, 350] on button "Zoom out" at bounding box center [942, 351] width 23 height 23
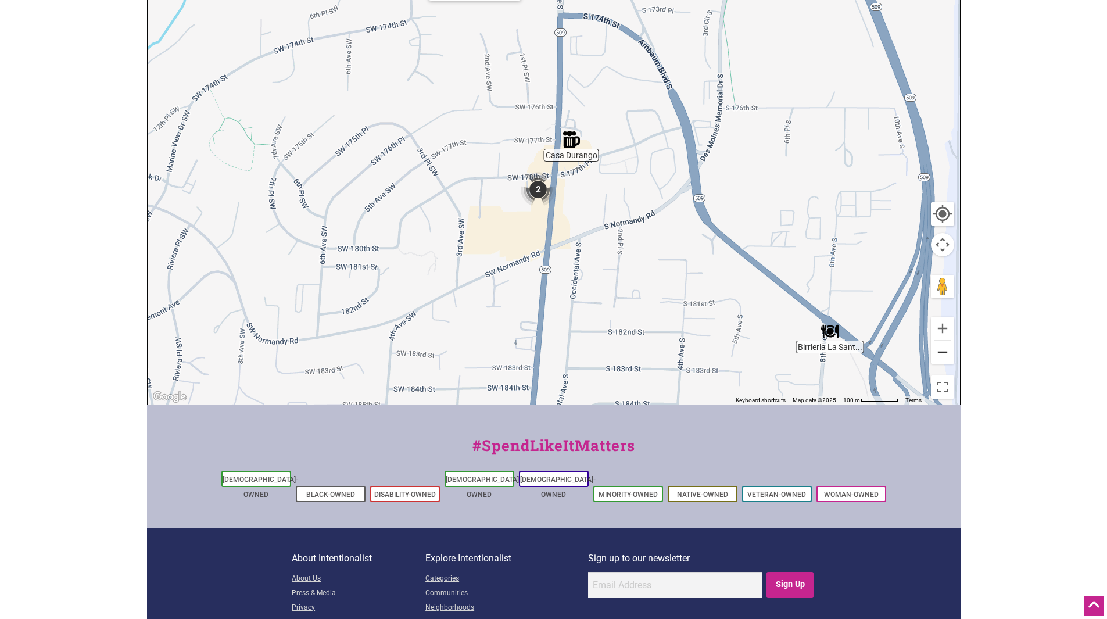
click at [943, 352] on button "Zoom out" at bounding box center [942, 351] width 23 height 23
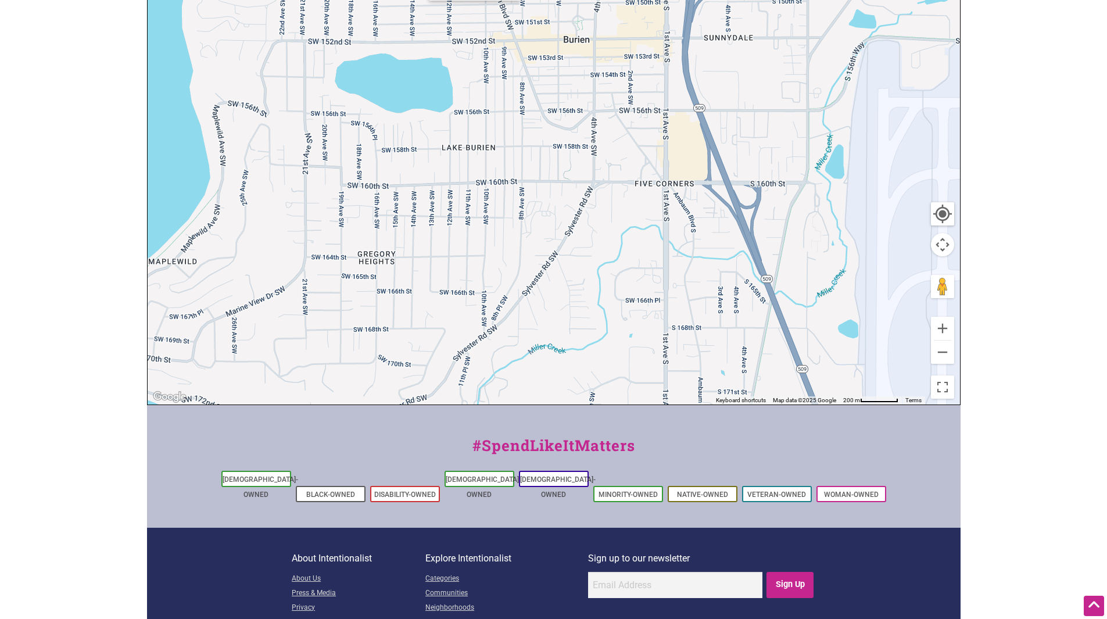
drag, startPoint x: 742, startPoint y: 82, endPoint x: 852, endPoint y: 412, distance: 347.7
click at [852, 412] on div "Intentionalist Spend like it matters 0 Add a Business Map Blog Store Offers Int…" at bounding box center [553, 205] width 813 height 982
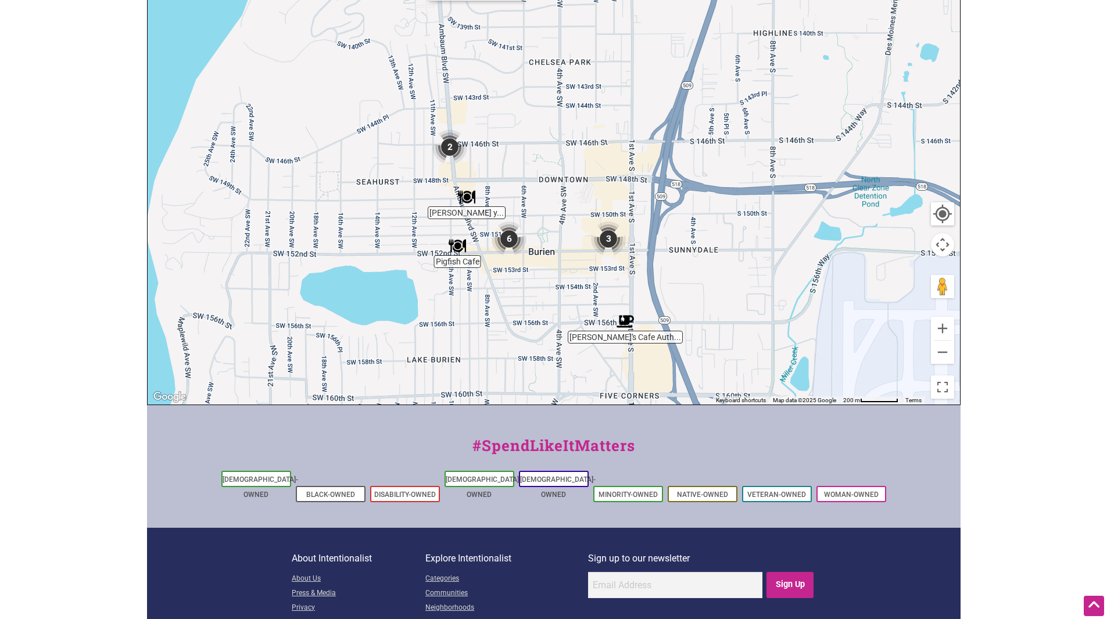
drag, startPoint x: 779, startPoint y: 96, endPoint x: 744, endPoint y: 309, distance: 216.0
click at [744, 309] on div "To navigate, press the arrow keys." at bounding box center [554, 178] width 812 height 452
click at [512, 237] on img "6" at bounding box center [508, 238] width 35 height 35
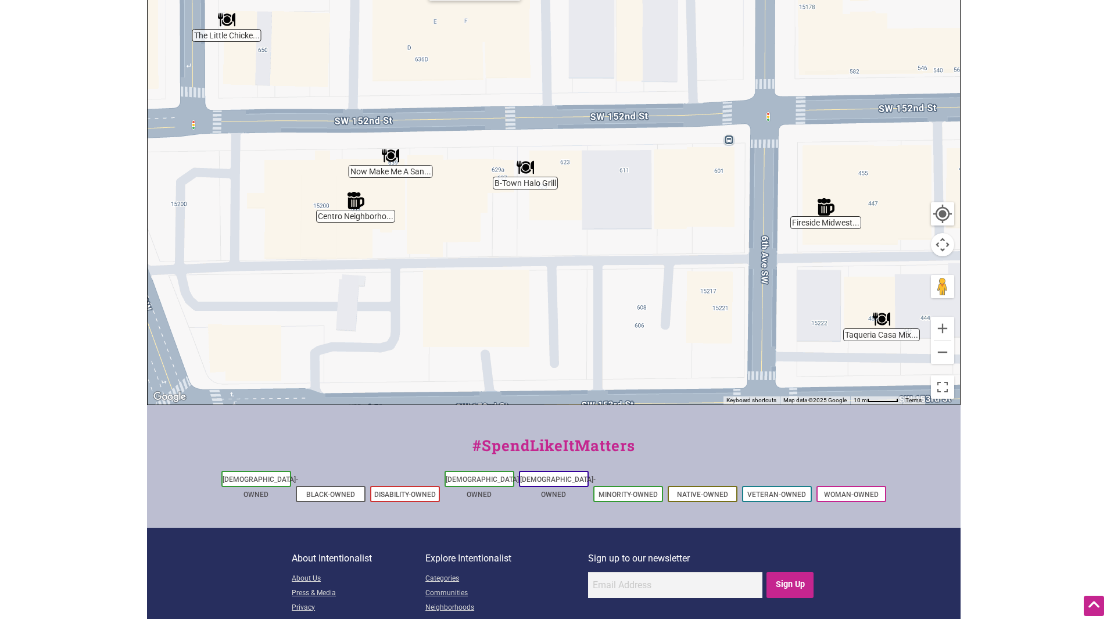
click at [392, 155] on img "Now Make Me A Sandwich" at bounding box center [390, 155] width 17 height 17
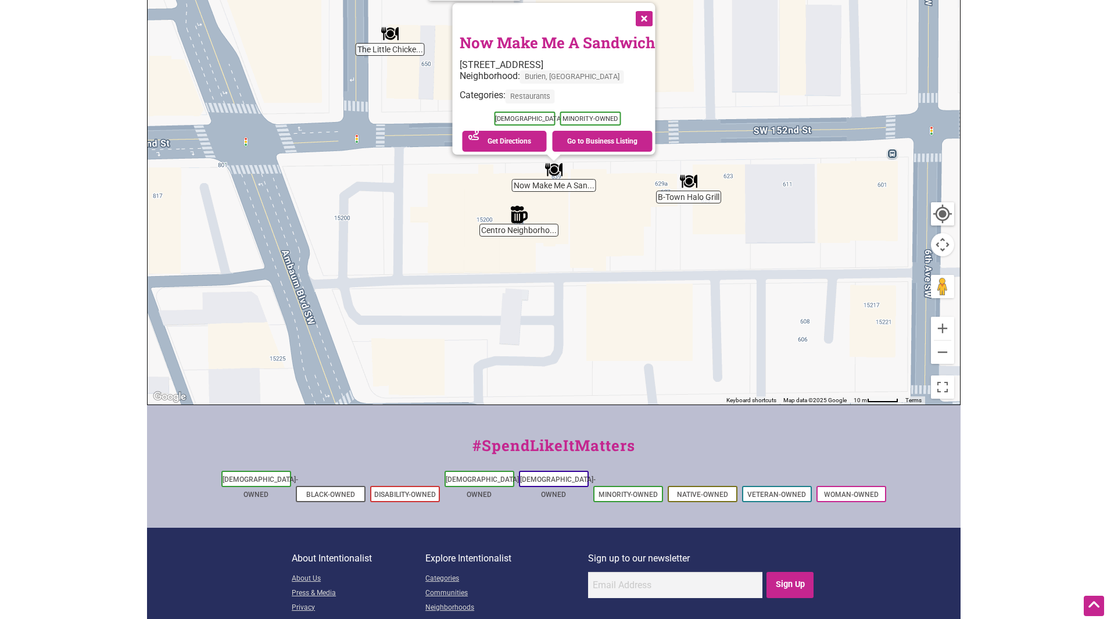
click at [650, 8] on button "Close" at bounding box center [642, 17] width 29 height 29
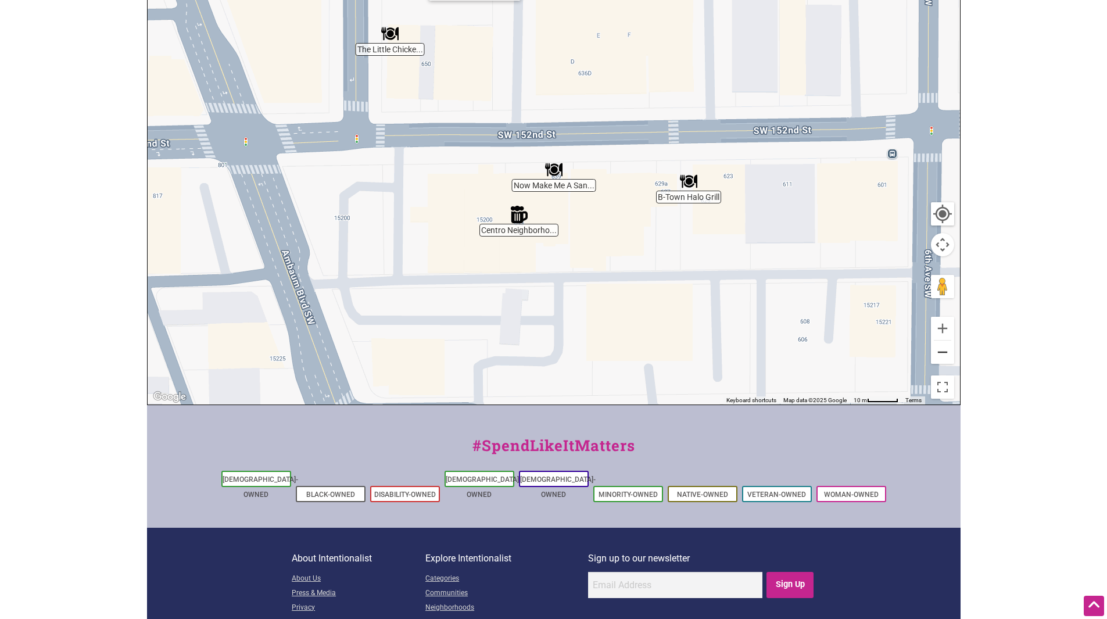
click at [943, 350] on button "Zoom out" at bounding box center [942, 351] width 23 height 23
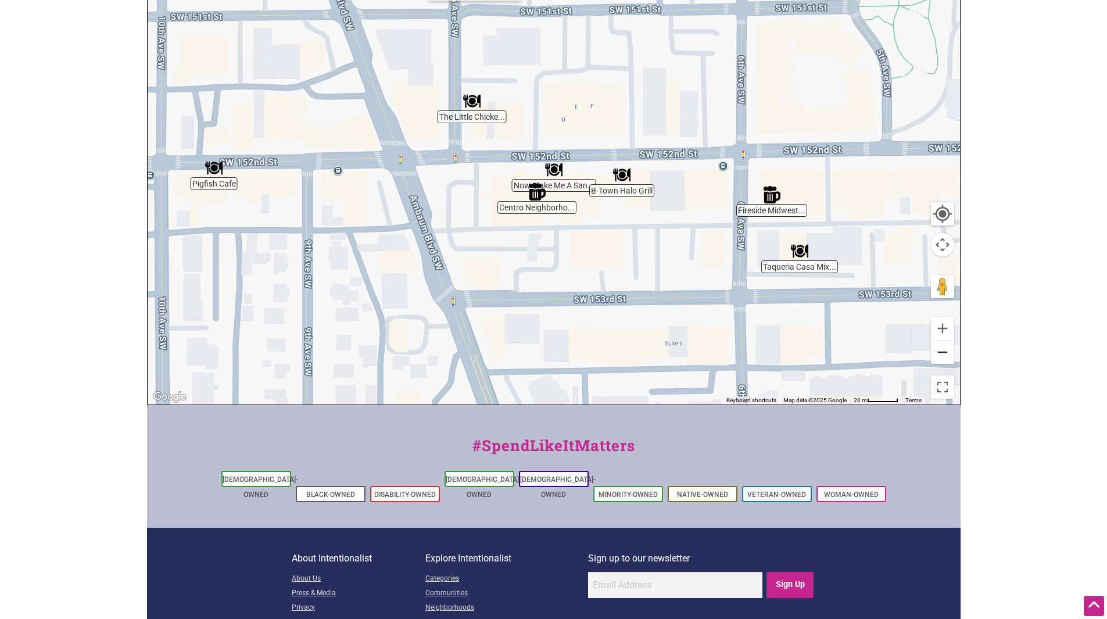
click at [943, 350] on button "Zoom out" at bounding box center [942, 351] width 23 height 23
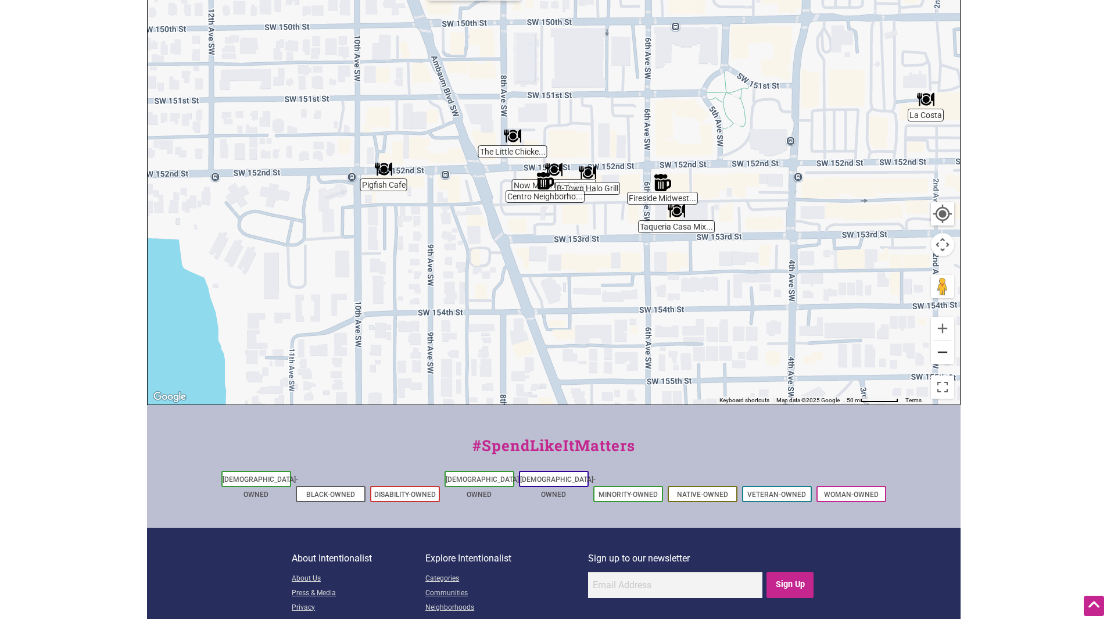
click at [943, 350] on button "Zoom out" at bounding box center [942, 351] width 23 height 23
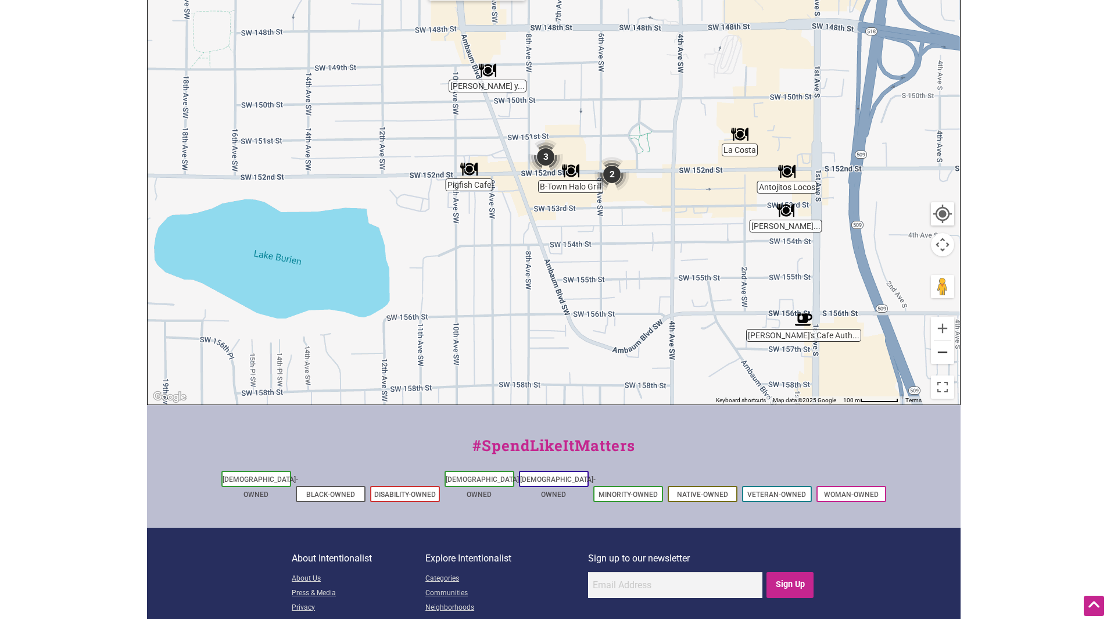
click at [943, 350] on button "Zoom out" at bounding box center [942, 351] width 23 height 23
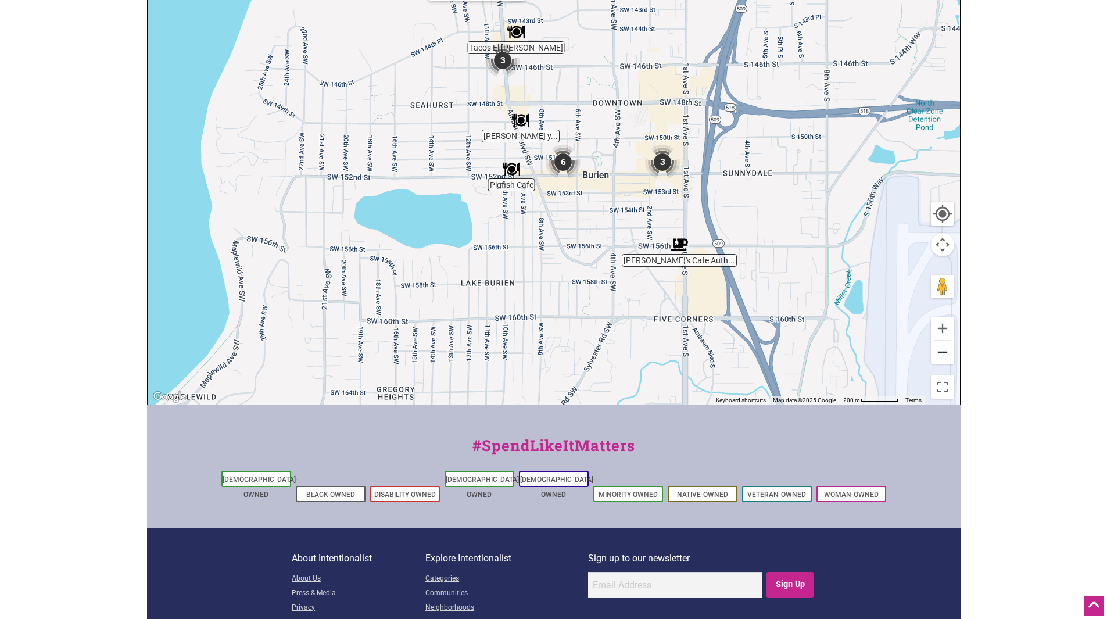
click at [942, 350] on button "Zoom out" at bounding box center [942, 351] width 23 height 23
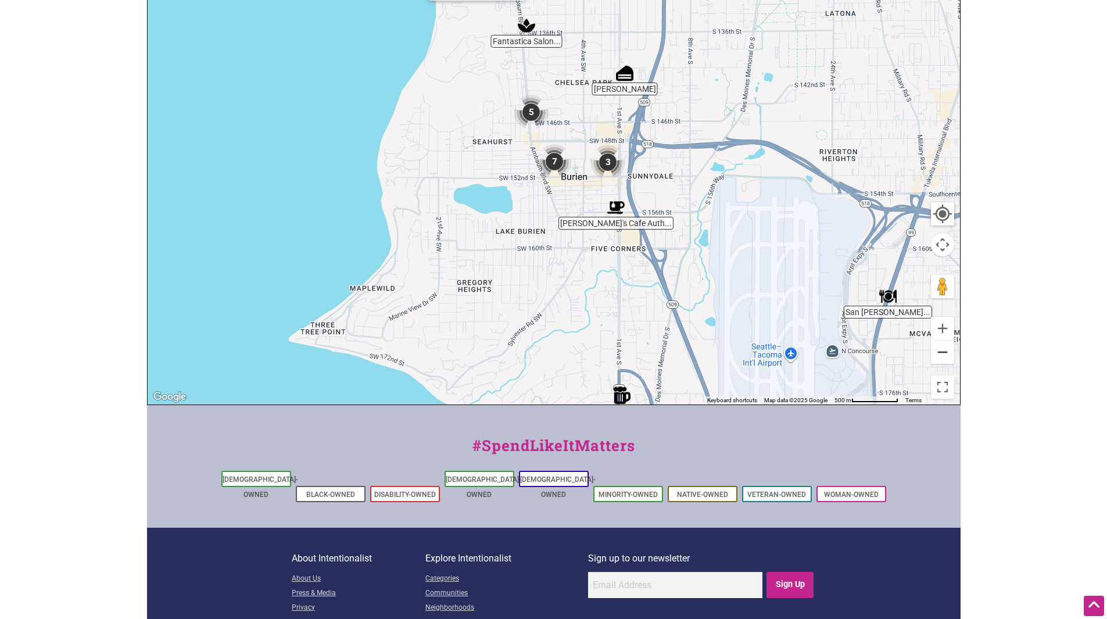
click at [942, 350] on button "Zoom out" at bounding box center [942, 351] width 23 height 23
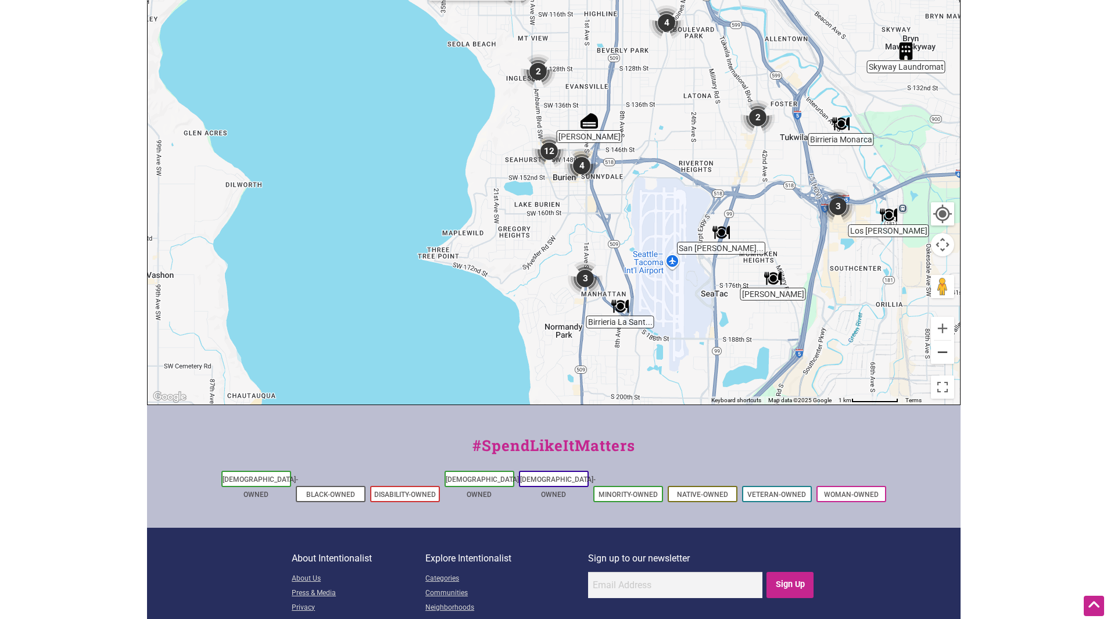
click at [942, 349] on button "Zoom out" at bounding box center [942, 351] width 23 height 23
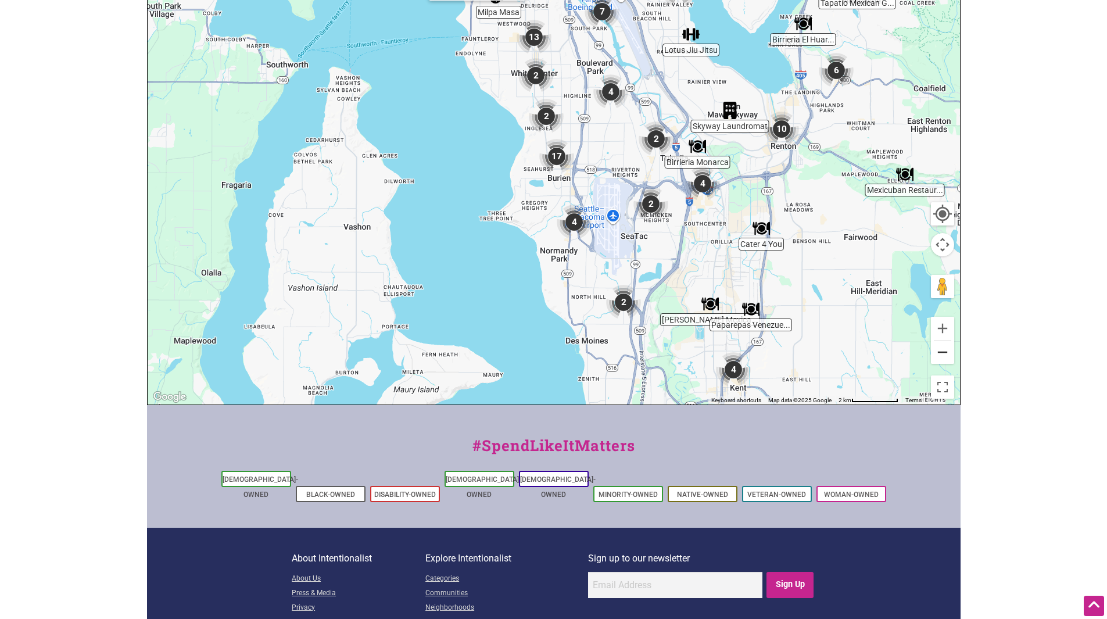
click at [942, 350] on button "Zoom out" at bounding box center [942, 351] width 23 height 23
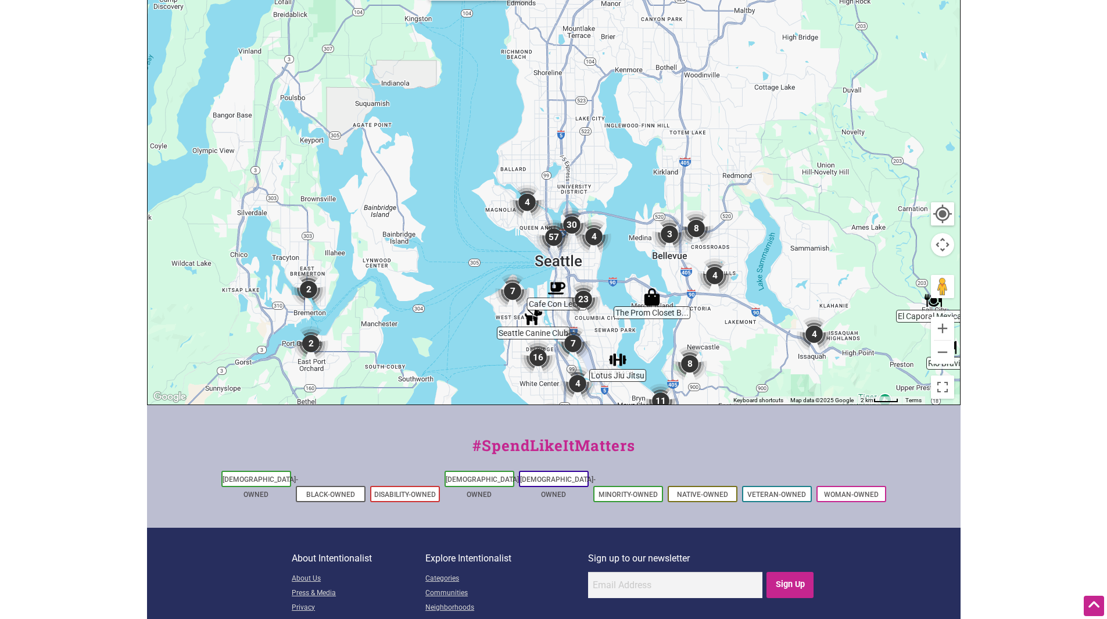
drag, startPoint x: 738, startPoint y: 109, endPoint x: 736, endPoint y: 357, distance: 247.5
click at [734, 368] on div "To navigate, press the arrow keys." at bounding box center [554, 178] width 812 height 452
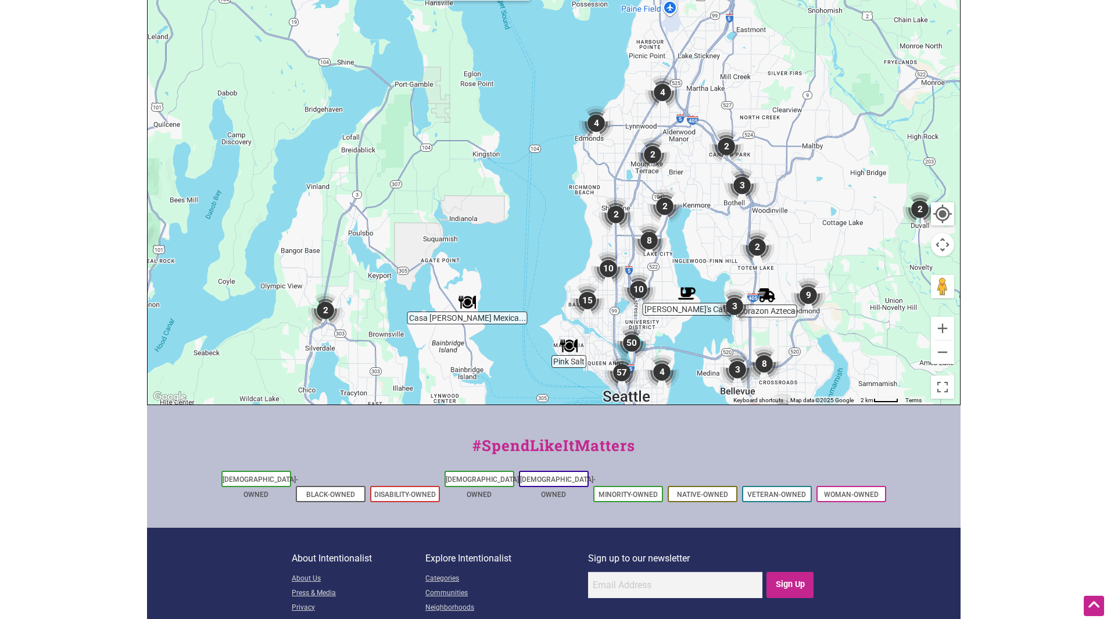
drag, startPoint x: 643, startPoint y: 201, endPoint x: 710, endPoint y: 338, distance: 152.5
click at [710, 338] on div "To navigate, press the arrow keys." at bounding box center [554, 178] width 812 height 452
click at [645, 238] on img "8" at bounding box center [648, 240] width 35 height 35
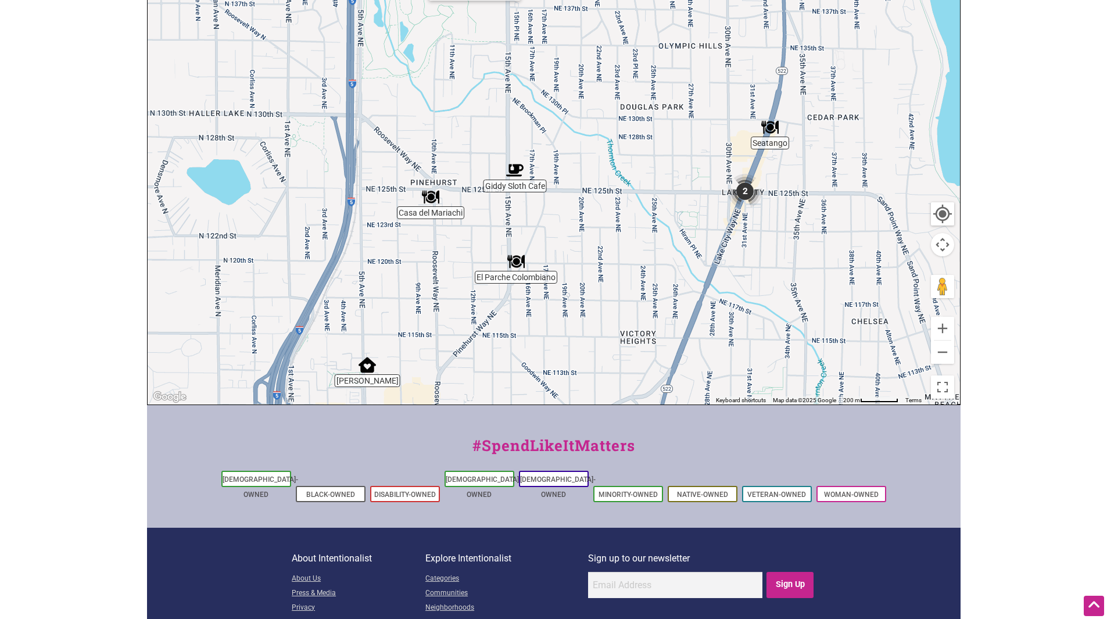
drag, startPoint x: 781, startPoint y: 105, endPoint x: 796, endPoint y: 231, distance: 126.4
click at [796, 231] on div "To navigate, press the arrow keys." at bounding box center [554, 178] width 812 height 452
click at [745, 188] on img "2" at bounding box center [744, 191] width 35 height 35
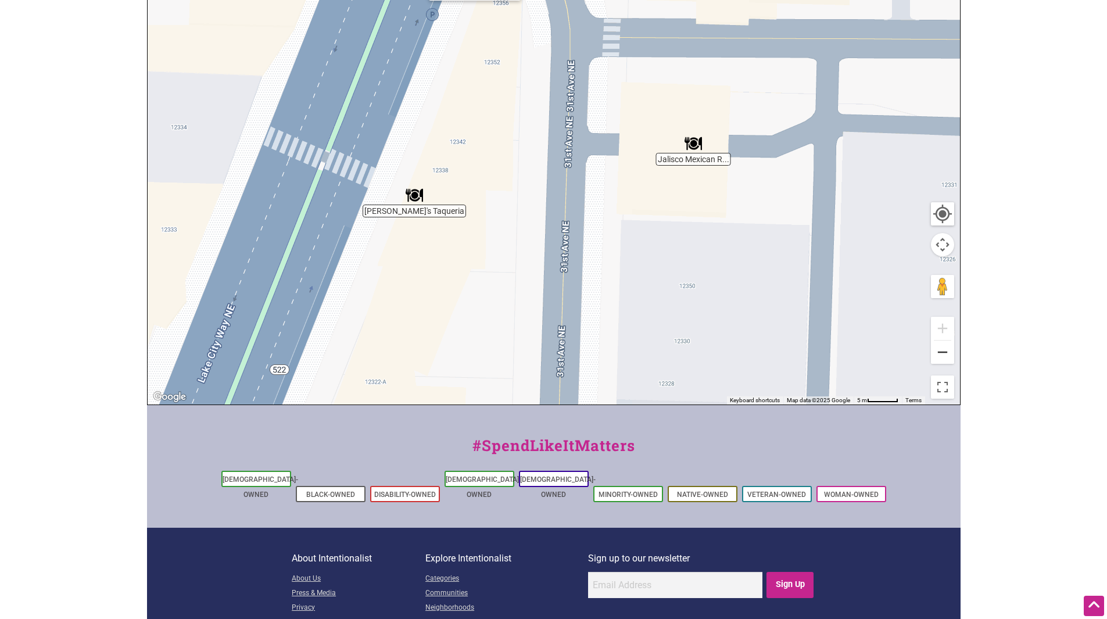
click at [940, 350] on button "Zoom out" at bounding box center [942, 351] width 23 height 23
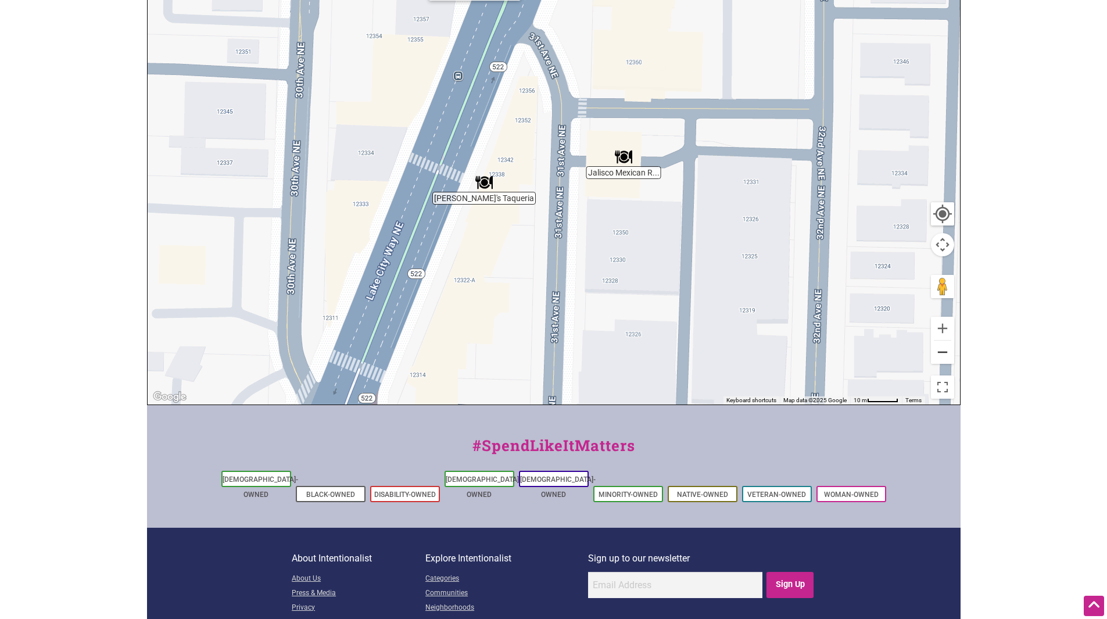
click at [940, 350] on button "Zoom out" at bounding box center [942, 351] width 23 height 23
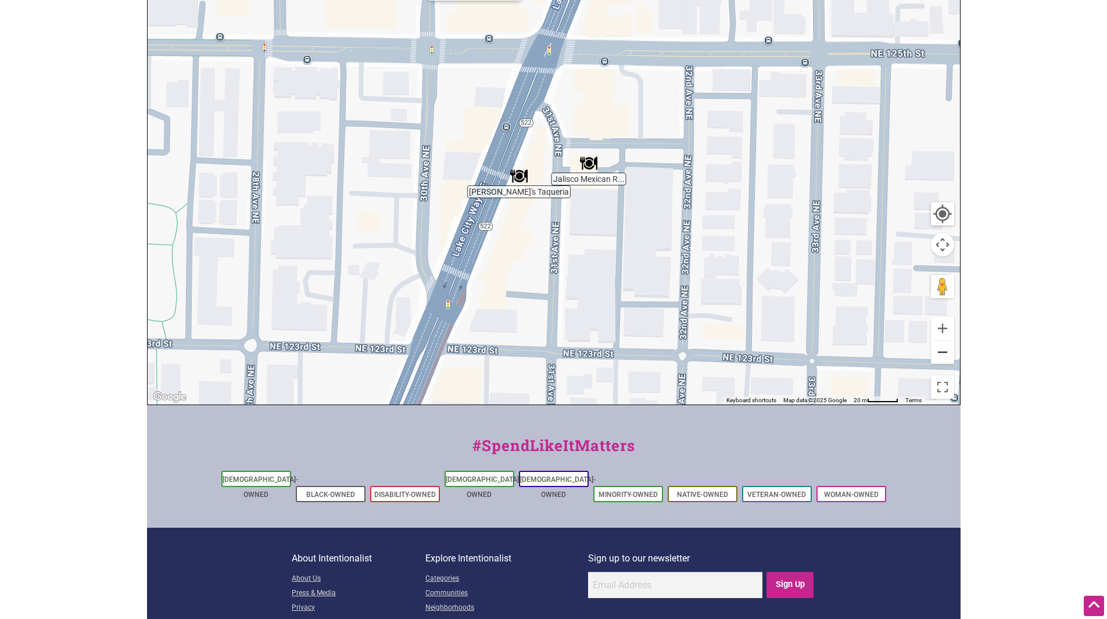
click at [940, 350] on button "Zoom out" at bounding box center [942, 351] width 23 height 23
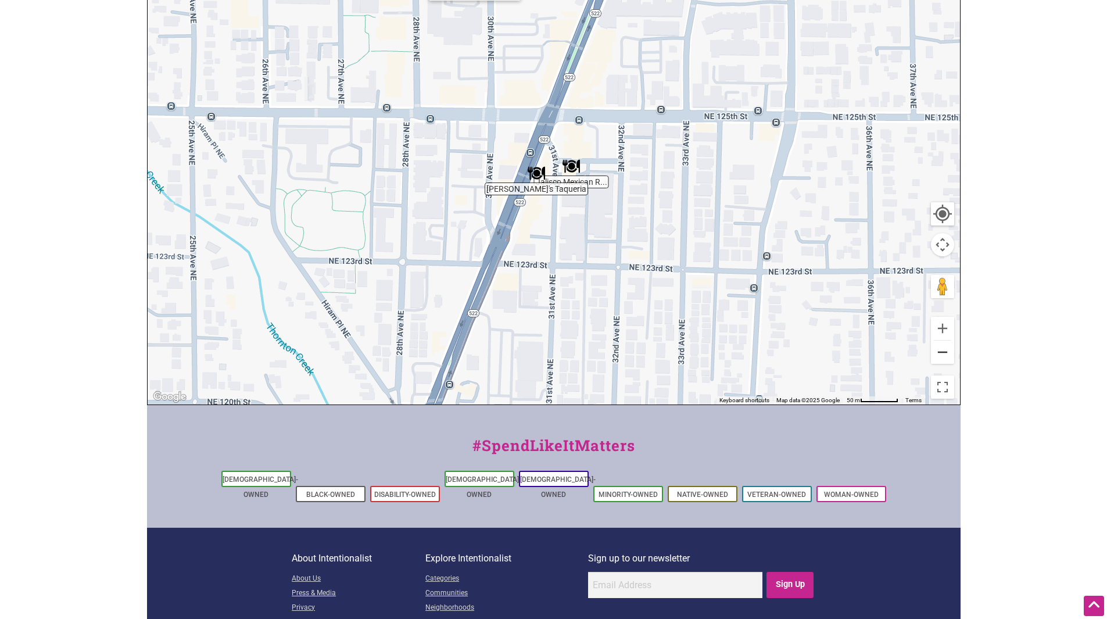
click at [940, 350] on button "Zoom out" at bounding box center [942, 351] width 23 height 23
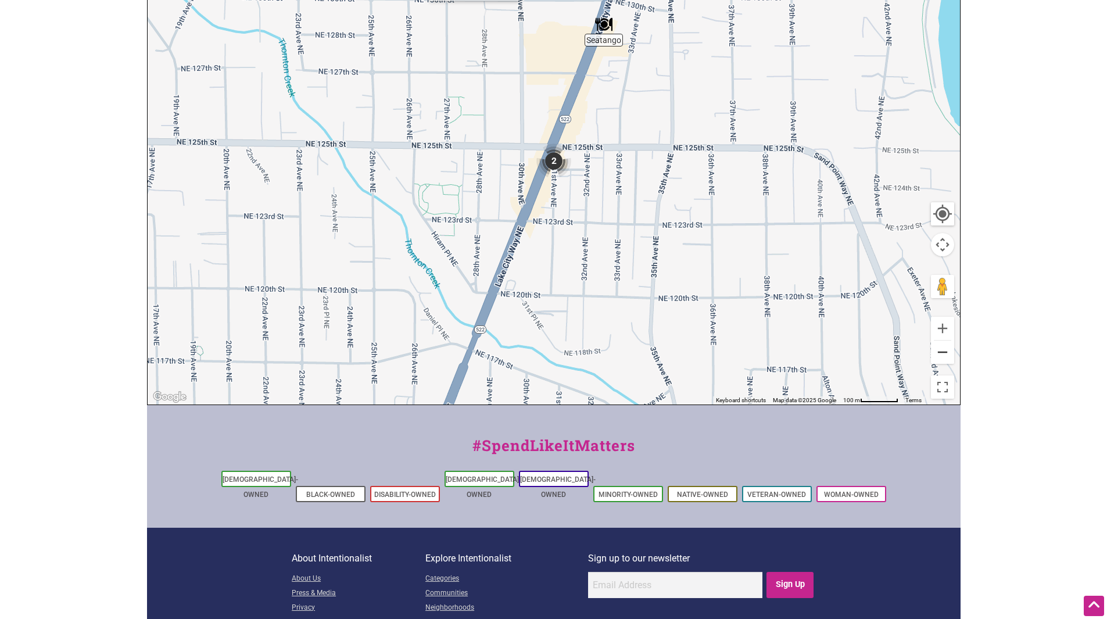
click at [940, 350] on button "Zoom out" at bounding box center [942, 351] width 23 height 23
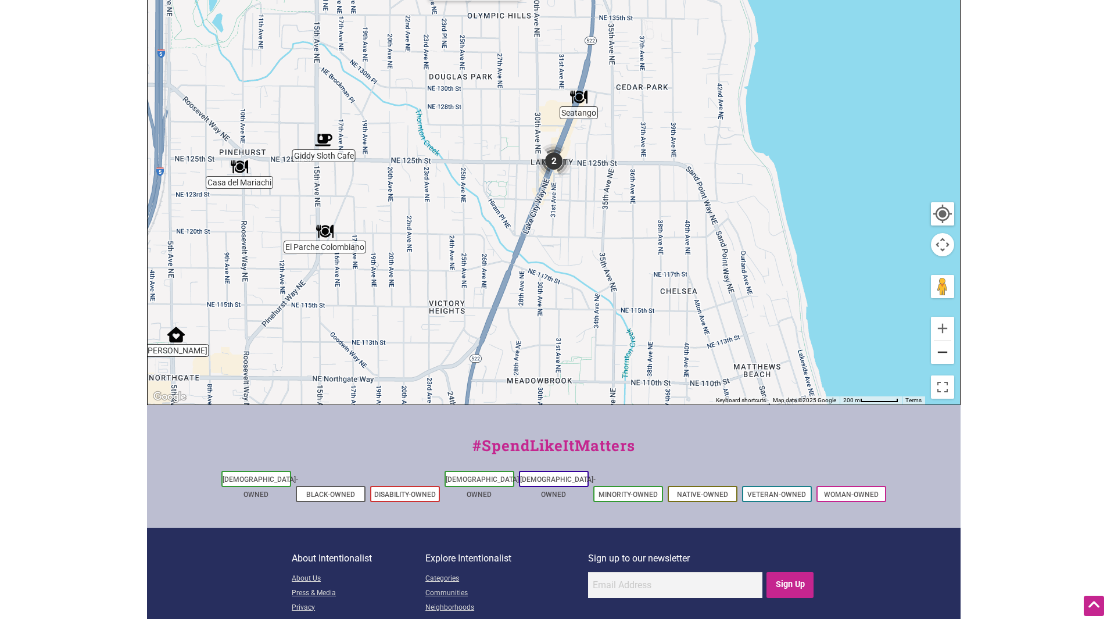
click at [940, 350] on button "Zoom out" at bounding box center [942, 351] width 23 height 23
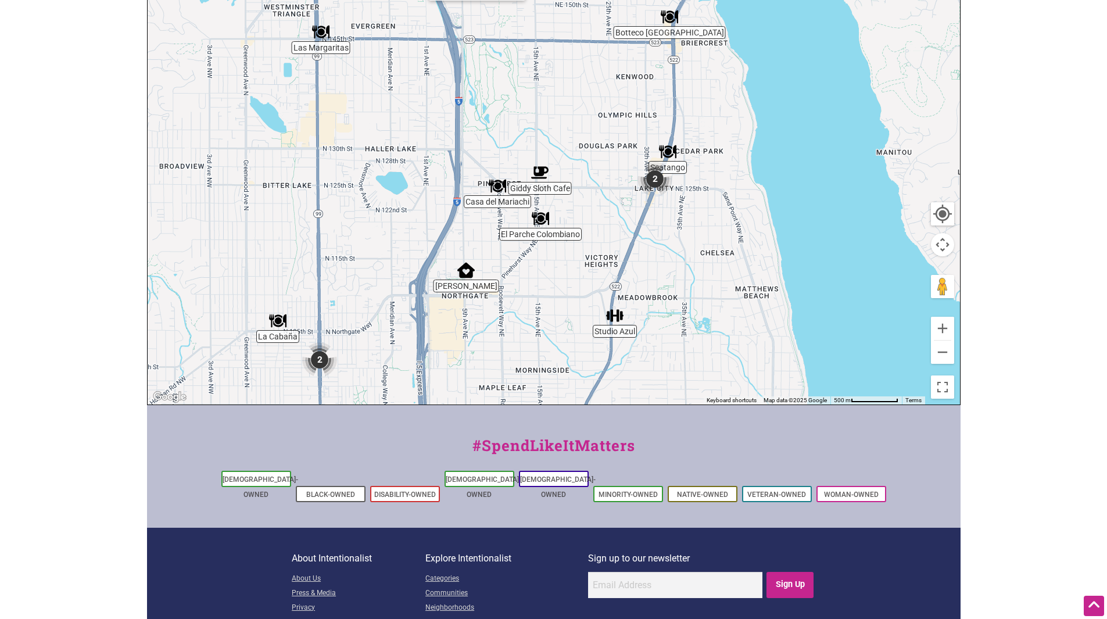
drag, startPoint x: 412, startPoint y: 308, endPoint x: 519, endPoint y: 322, distance: 107.8
click at [519, 322] on div "To navigate, press the arrow keys." at bounding box center [554, 178] width 812 height 452
click at [541, 178] on img "Giddy Sloth Cafe" at bounding box center [539, 172] width 17 height 17
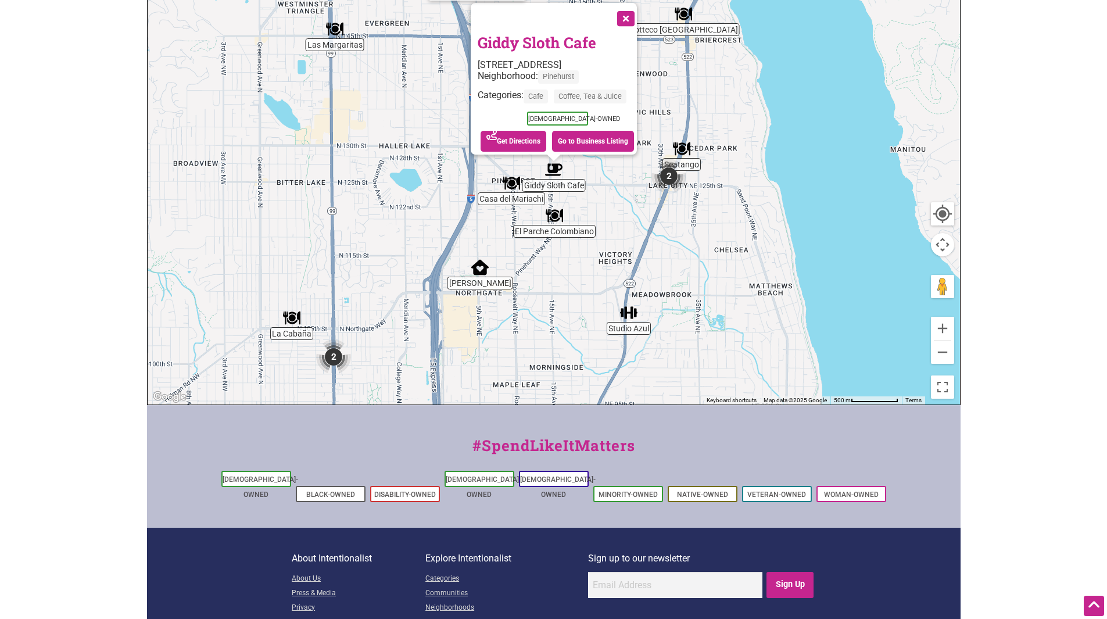
click at [630, 8] on button "Close" at bounding box center [624, 17] width 29 height 29
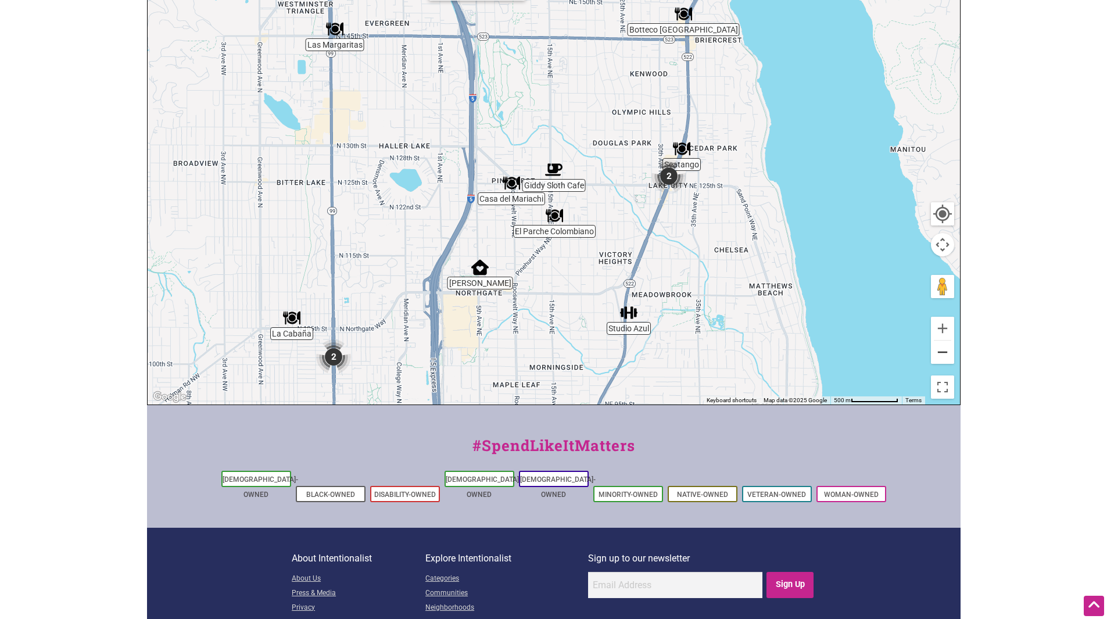
click at [945, 346] on button "Zoom out" at bounding box center [942, 351] width 23 height 23
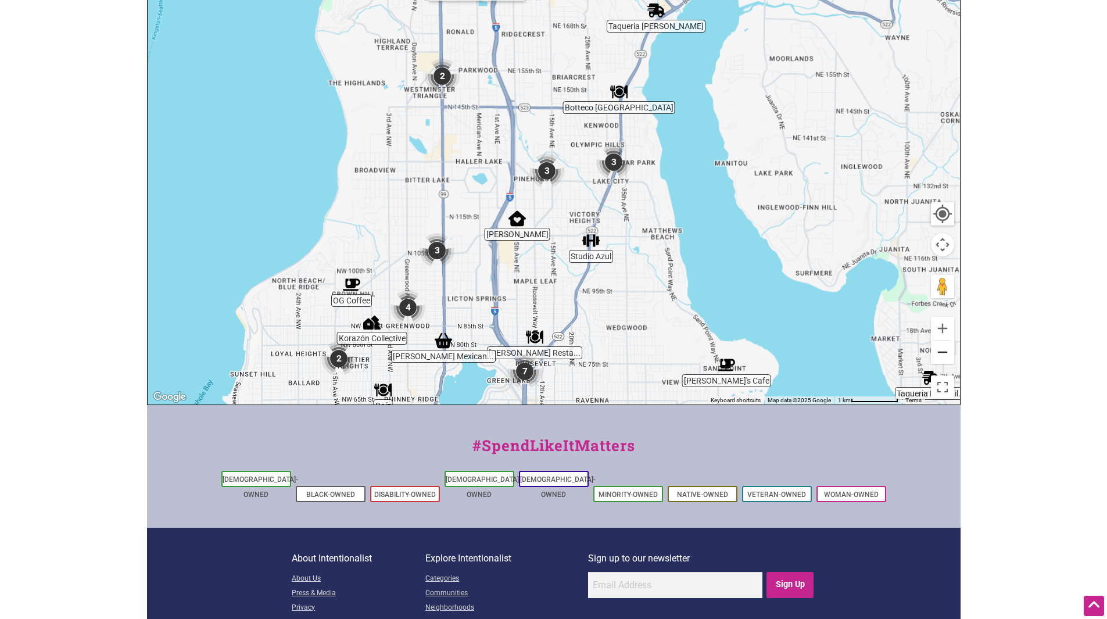
click at [944, 346] on button "Zoom out" at bounding box center [942, 351] width 23 height 23
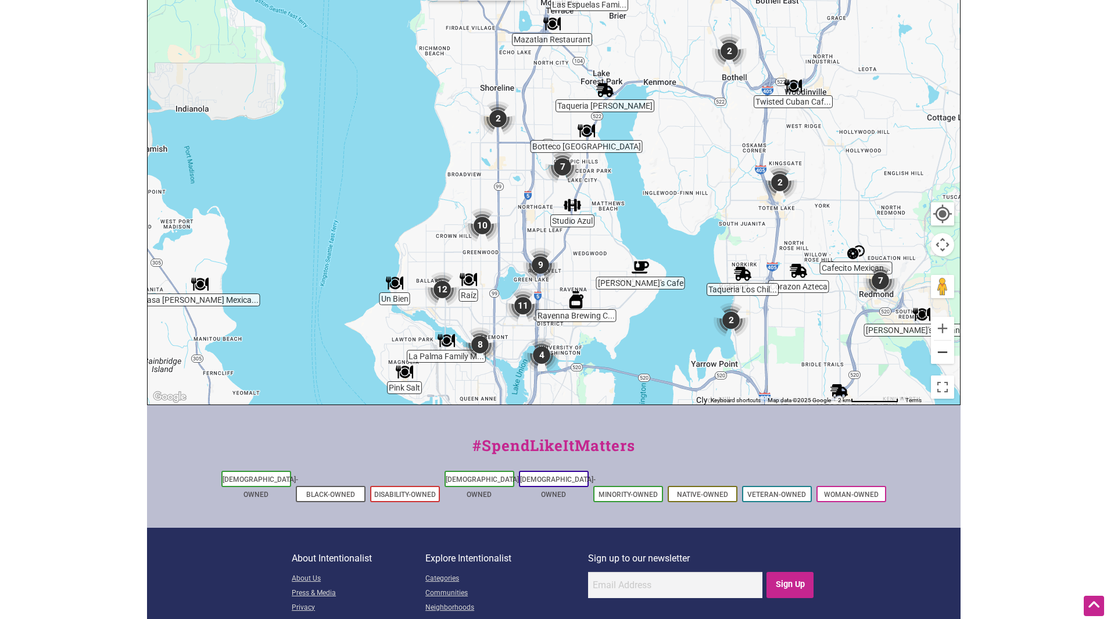
click at [944, 346] on button "Zoom out" at bounding box center [942, 351] width 23 height 23
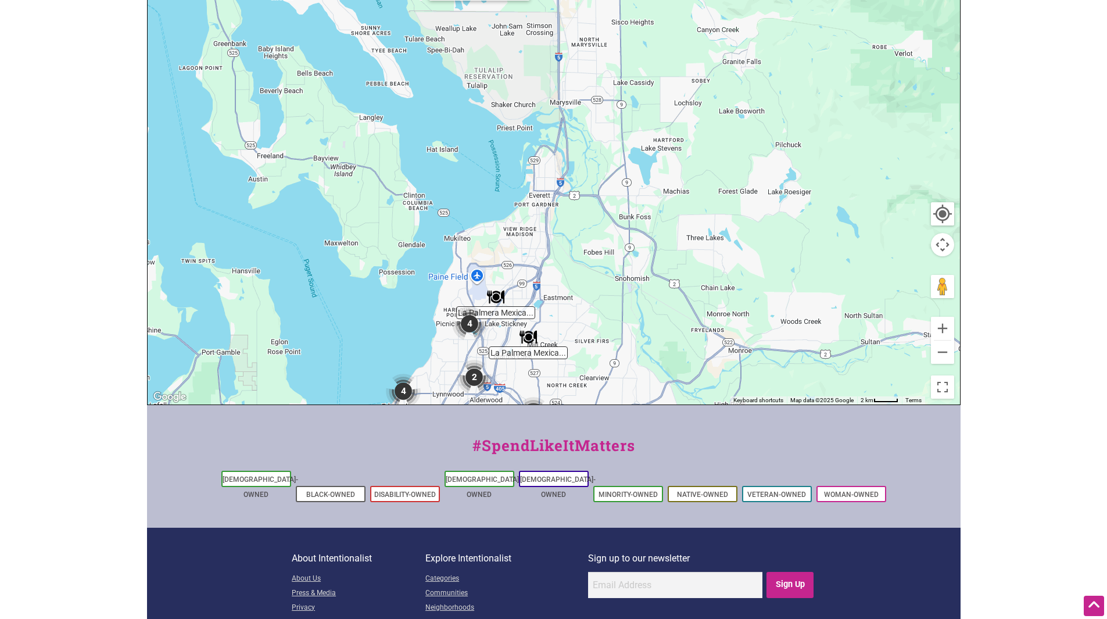
drag, startPoint x: 782, startPoint y: 92, endPoint x: 680, endPoint y: 438, distance: 360.4
click at [680, 438] on div "Intentionalist Spend like it matters 0 Add a Business Map Blog Store Offers Int…" at bounding box center [553, 205] width 813 height 982
click at [940, 351] on button "Zoom out" at bounding box center [942, 351] width 23 height 23
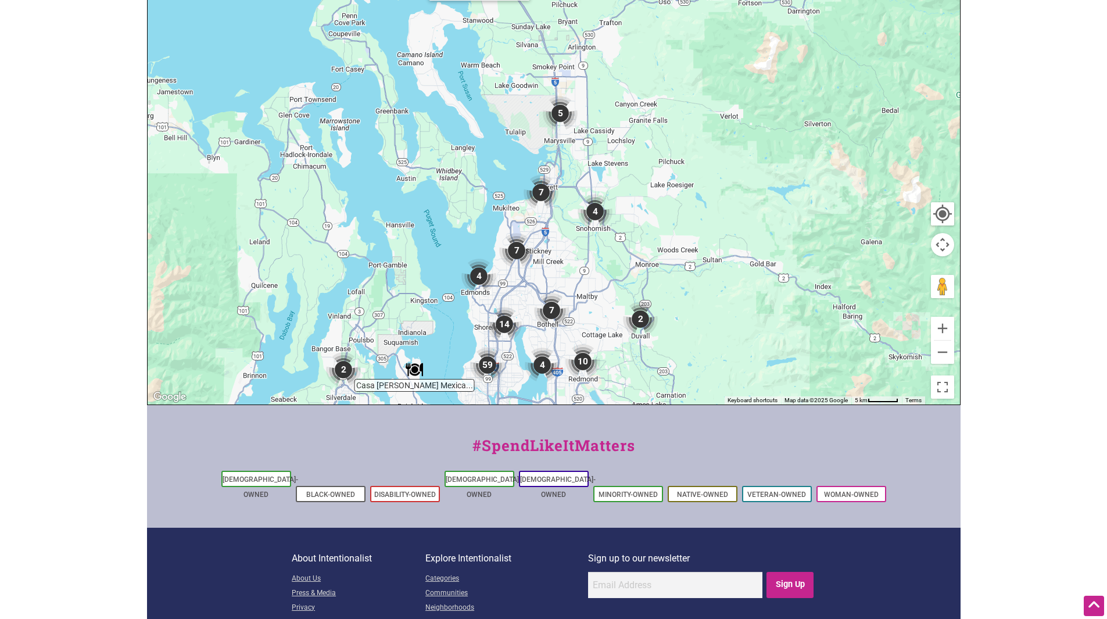
click at [541, 192] on img "7" at bounding box center [540, 192] width 35 height 35
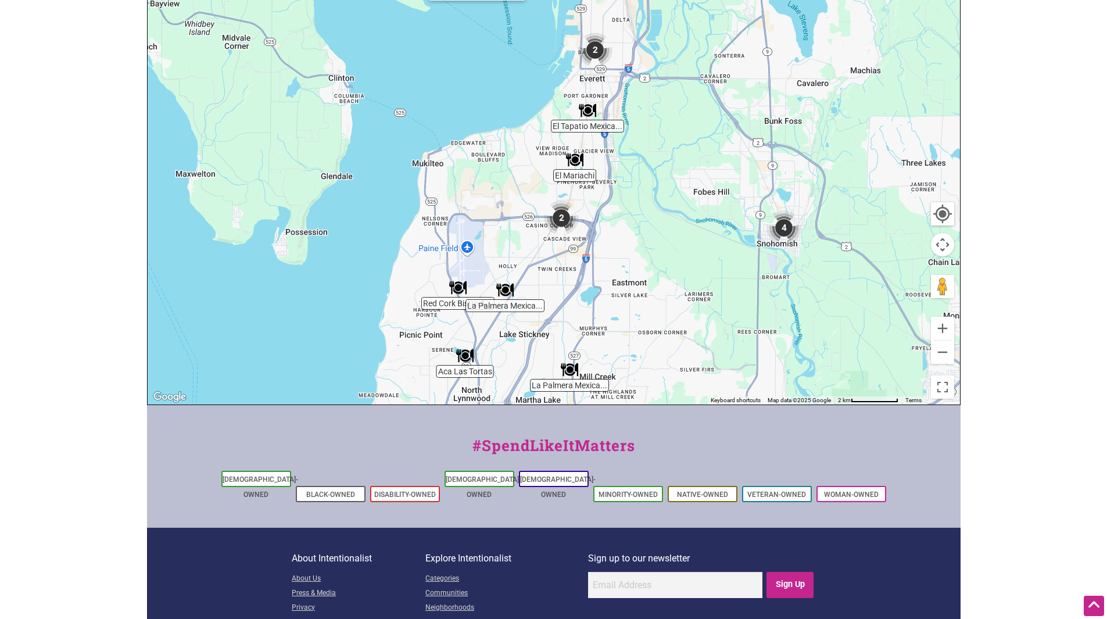
click at [595, 51] on img "2" at bounding box center [594, 50] width 35 height 35
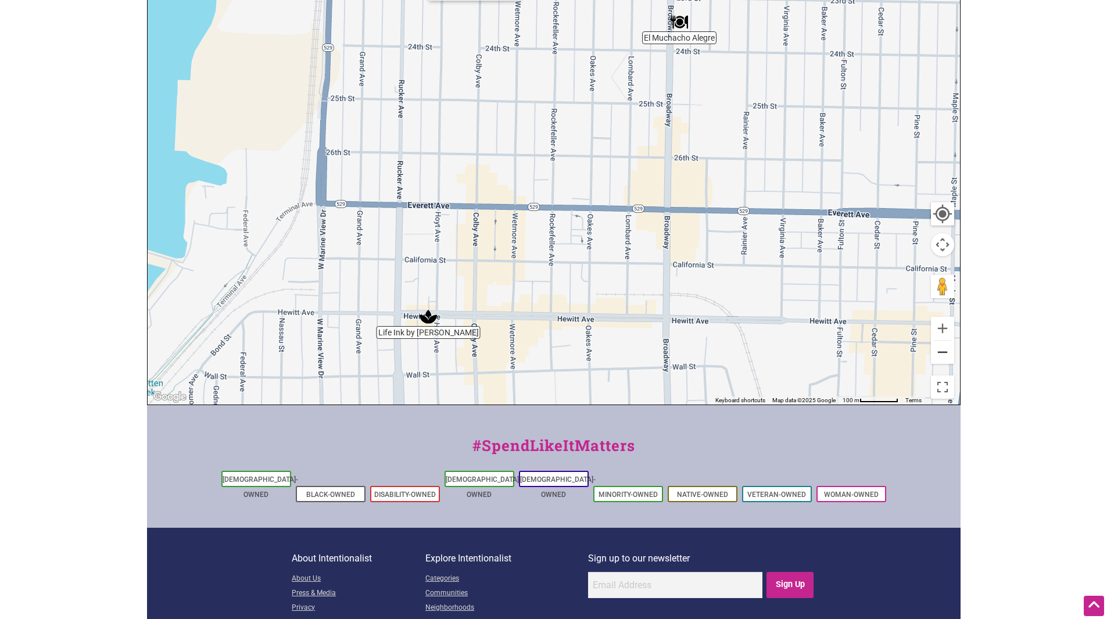
click at [943, 353] on button "Zoom out" at bounding box center [942, 351] width 23 height 23
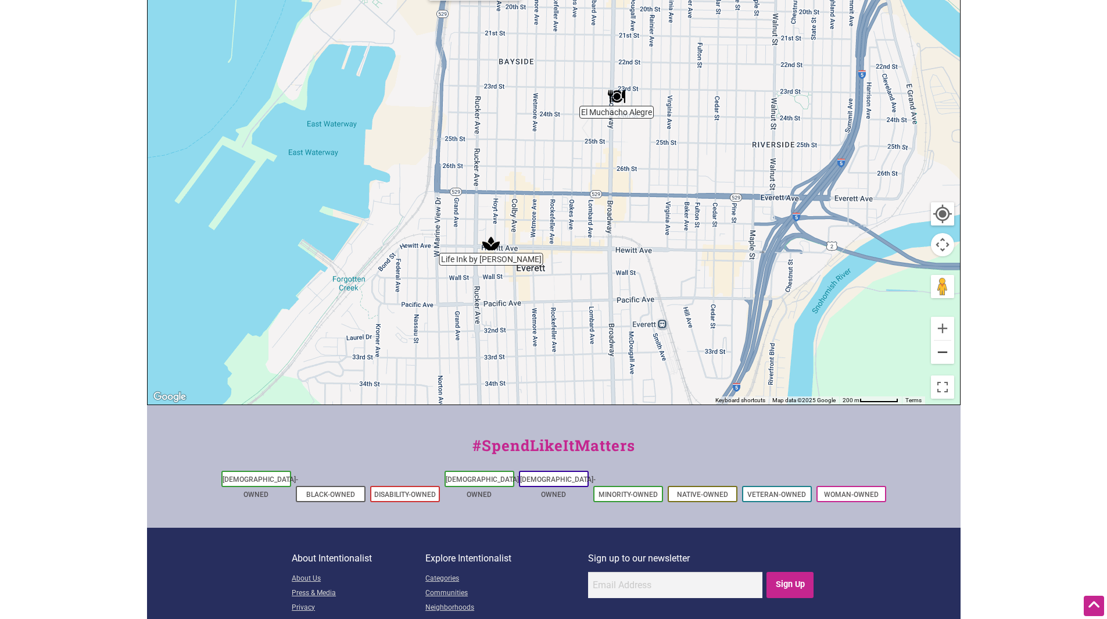
click at [943, 353] on button "Zoom out" at bounding box center [942, 351] width 23 height 23
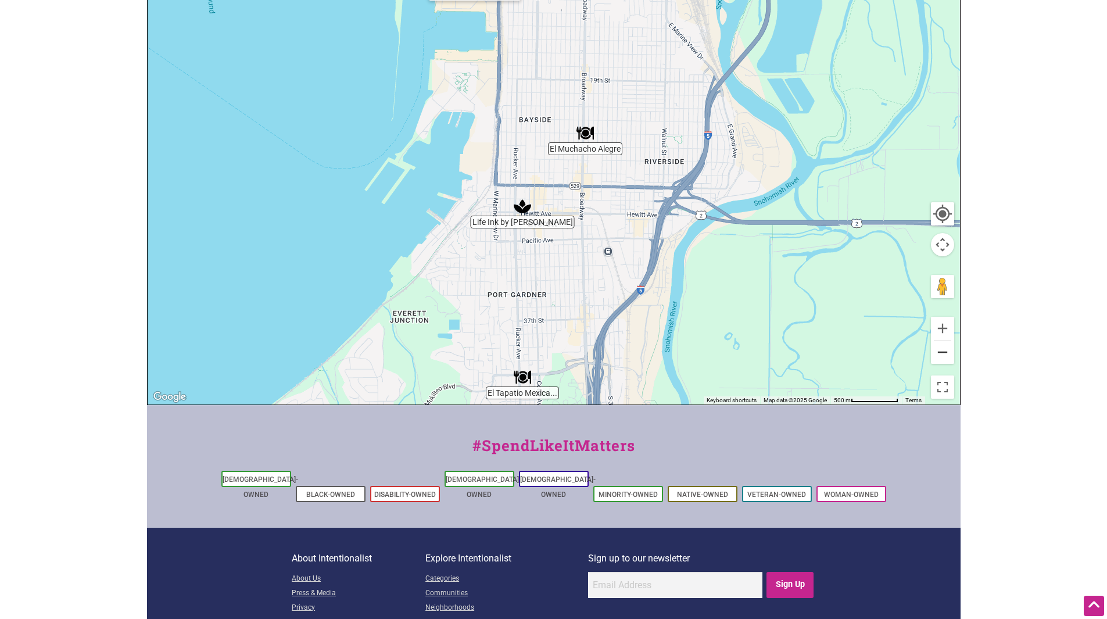
click at [943, 353] on button "Zoom out" at bounding box center [942, 351] width 23 height 23
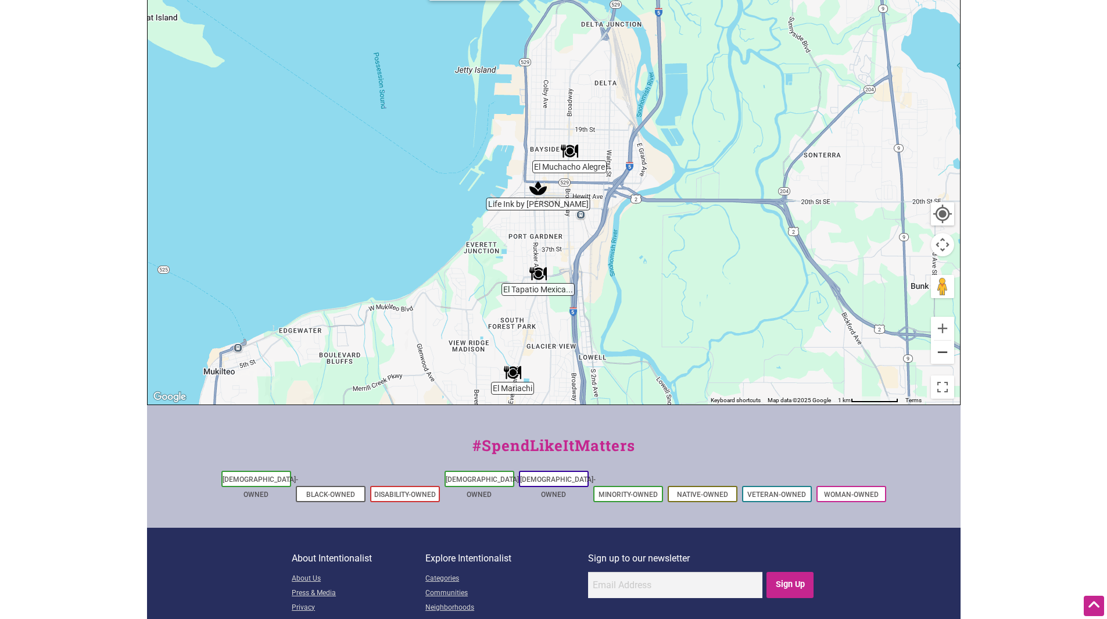
click at [943, 353] on button "Zoom out" at bounding box center [942, 351] width 23 height 23
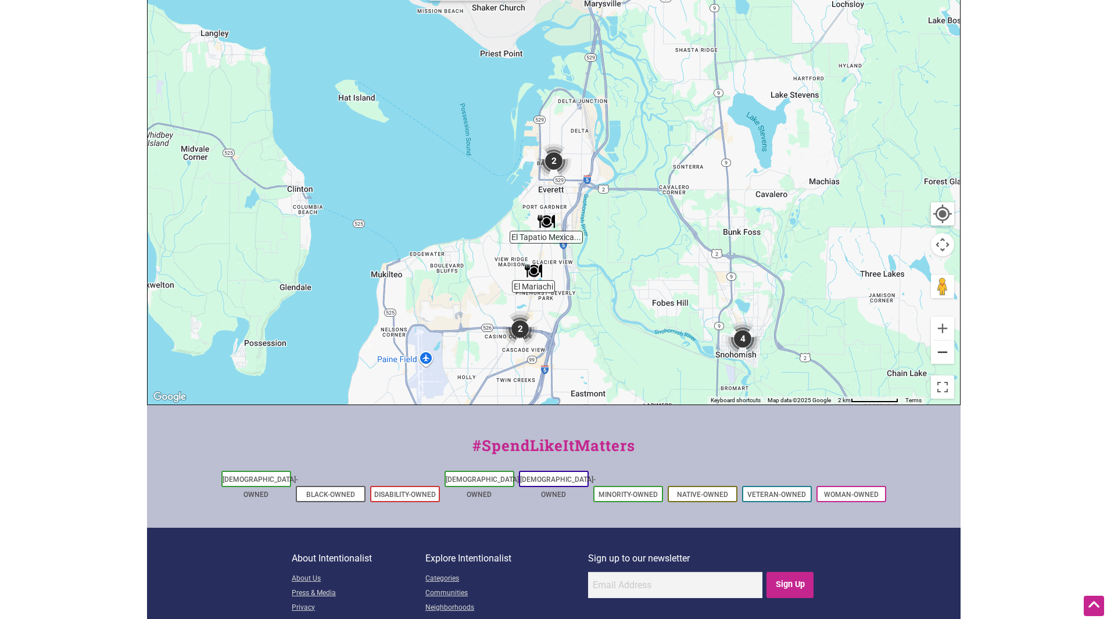
click at [945, 352] on button "Zoom out" at bounding box center [942, 351] width 23 height 23
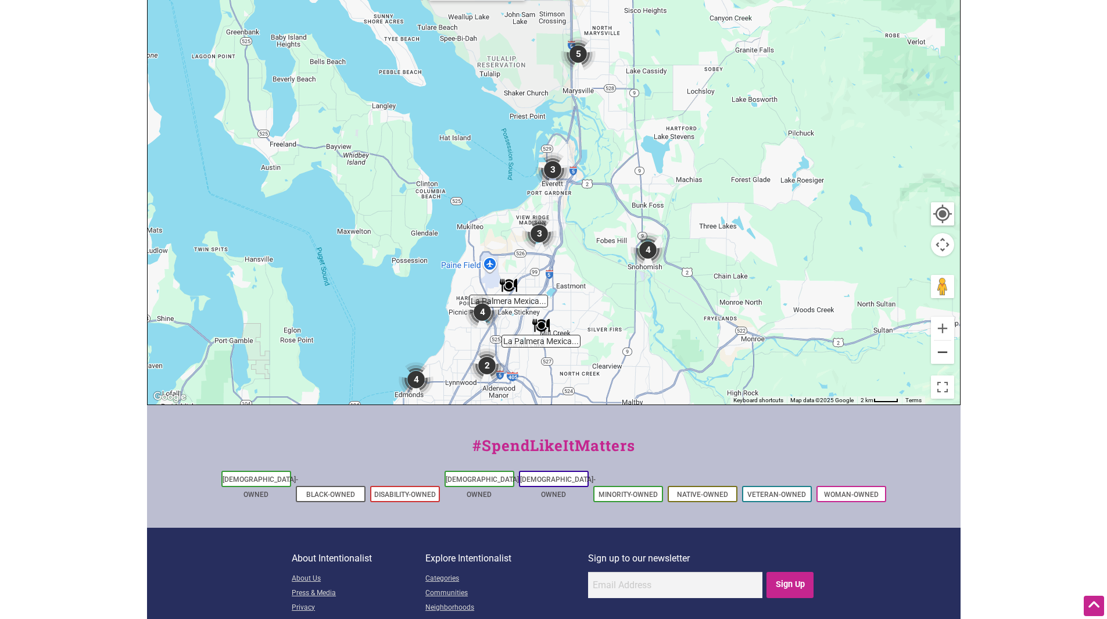
click at [945, 352] on button "Zoom out" at bounding box center [942, 351] width 23 height 23
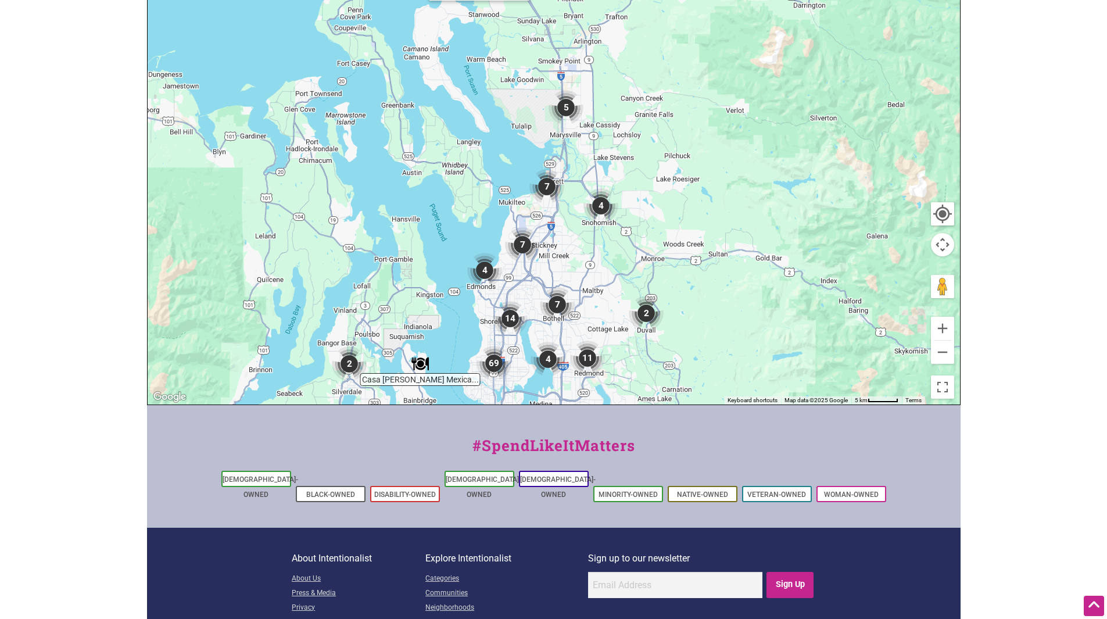
click at [507, 319] on img "14" at bounding box center [510, 318] width 35 height 35
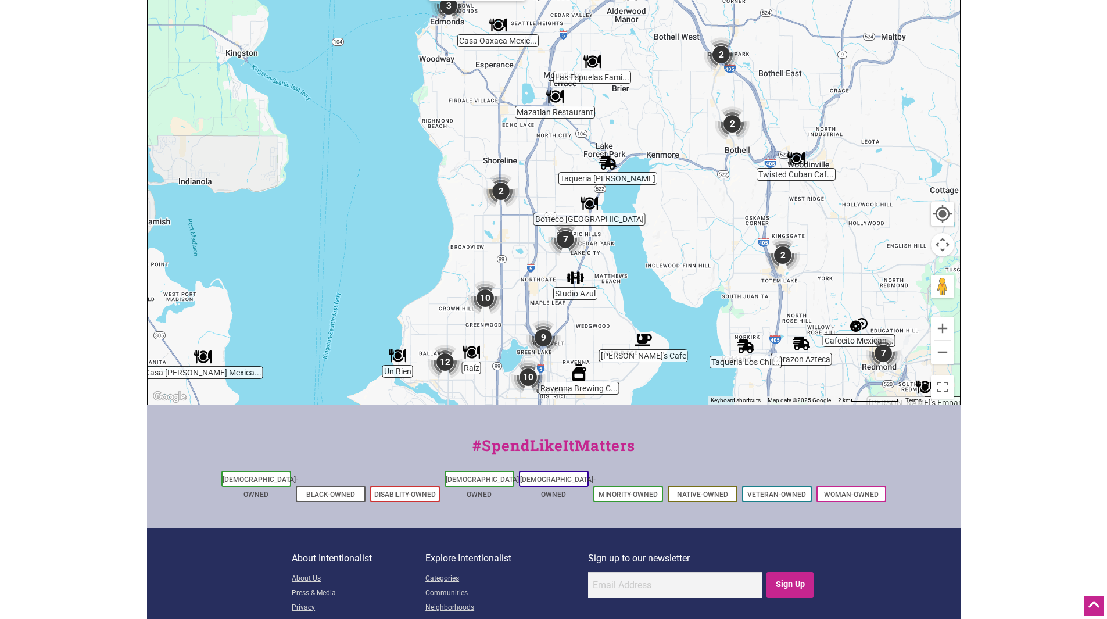
click at [484, 295] on img "10" at bounding box center [485, 298] width 35 height 35
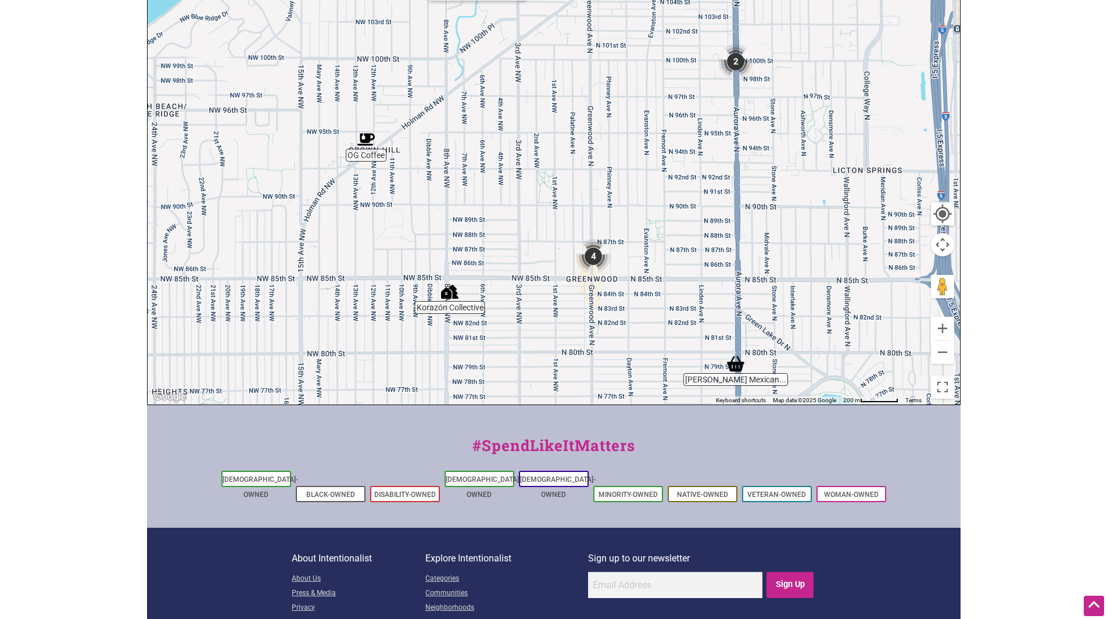
click at [369, 139] on img "OG Coffee" at bounding box center [365, 139] width 17 height 17
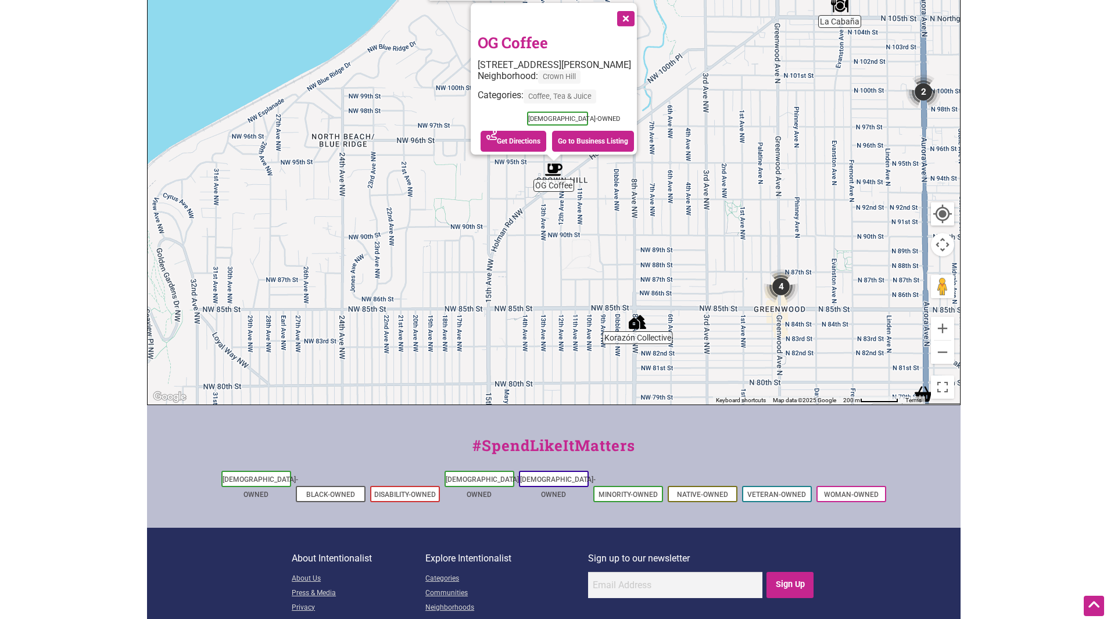
click at [634, 8] on button "Close" at bounding box center [624, 17] width 29 height 29
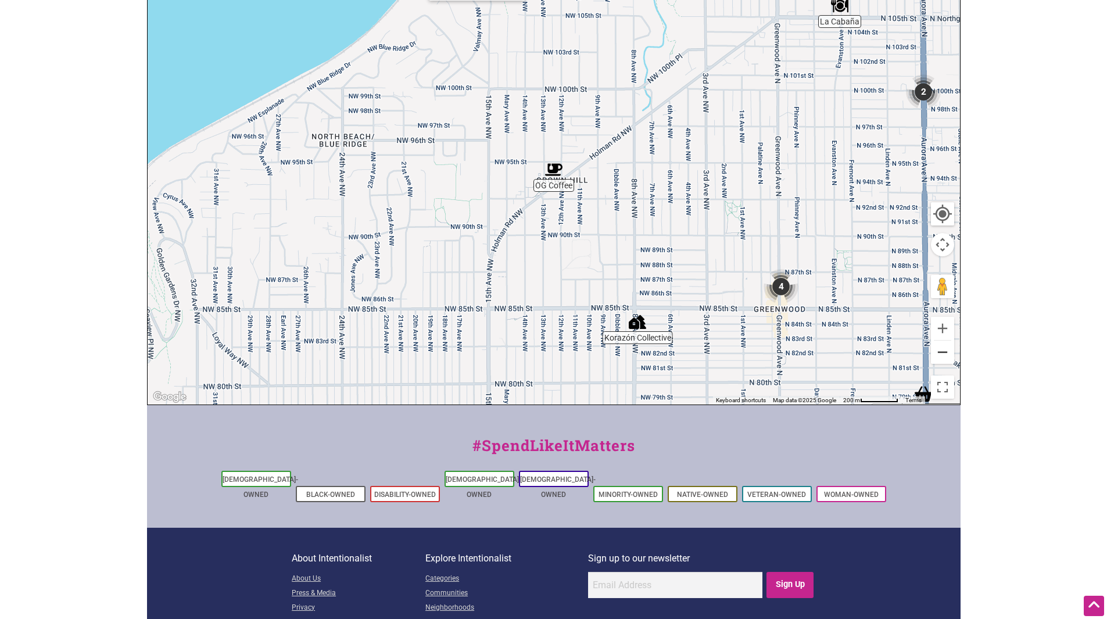
click at [943, 351] on button "Zoom out" at bounding box center [942, 351] width 23 height 23
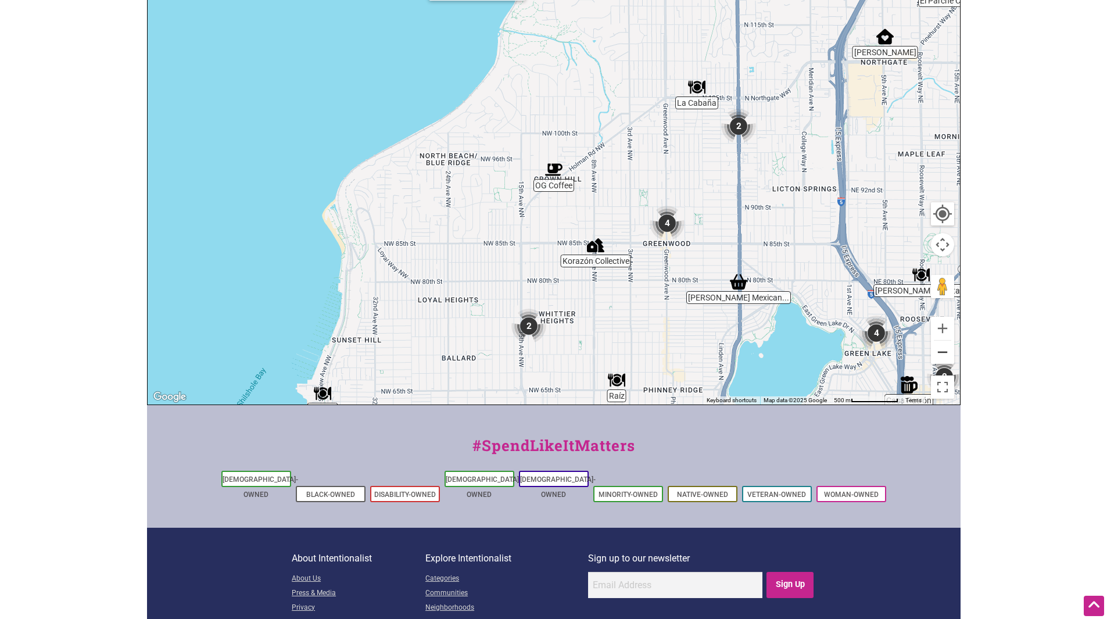
click at [943, 351] on button "Zoom out" at bounding box center [942, 351] width 23 height 23
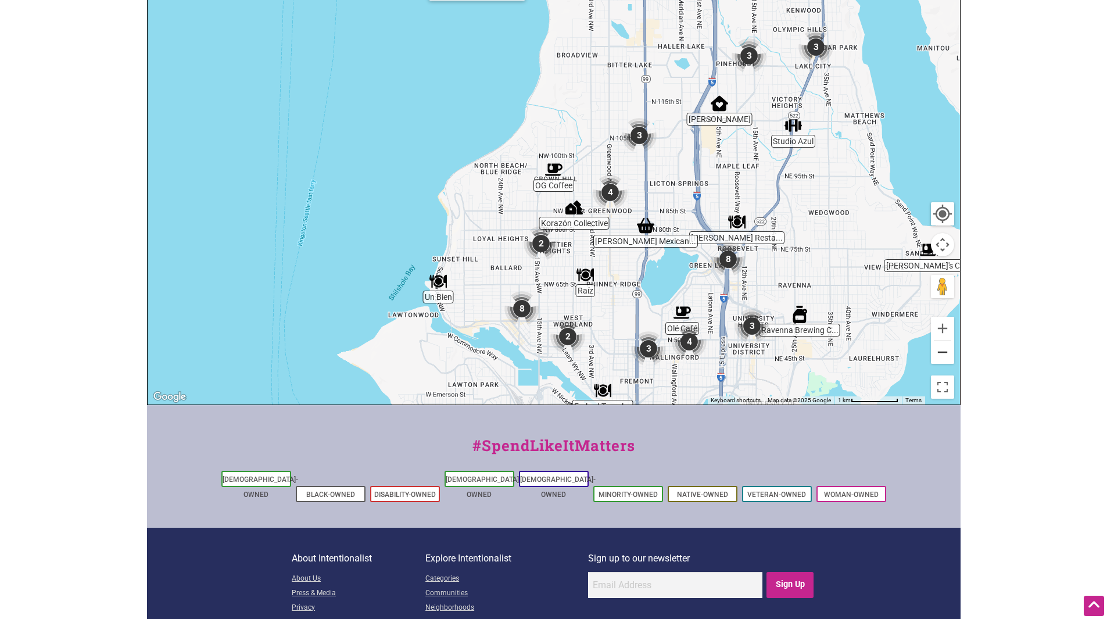
click at [943, 351] on button "Zoom out" at bounding box center [942, 351] width 23 height 23
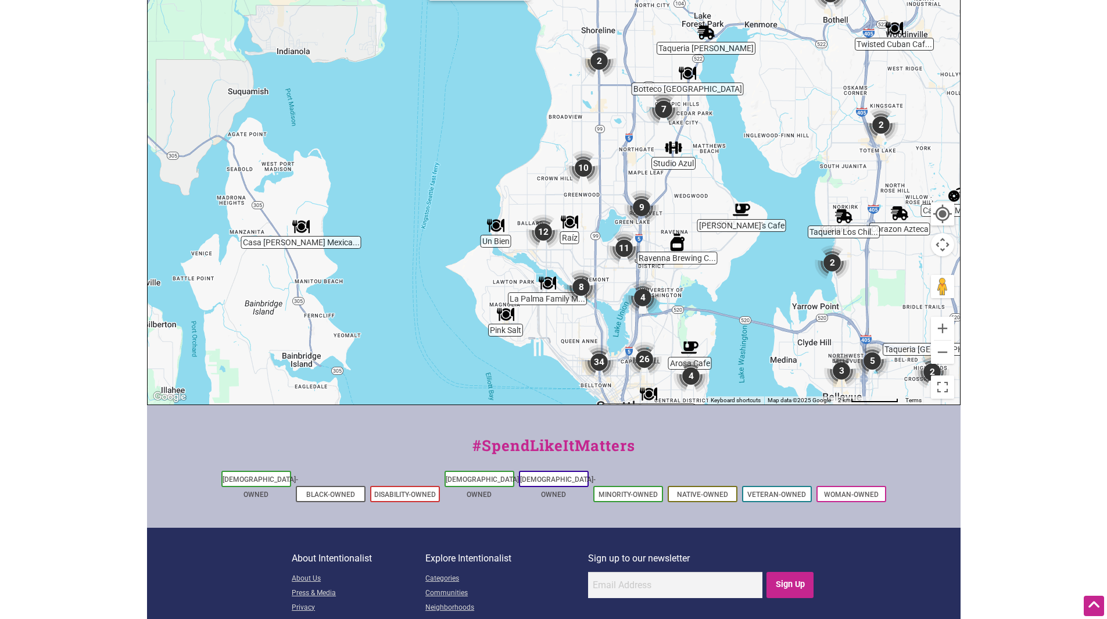
click at [580, 286] on img "8" at bounding box center [580, 287] width 35 height 35
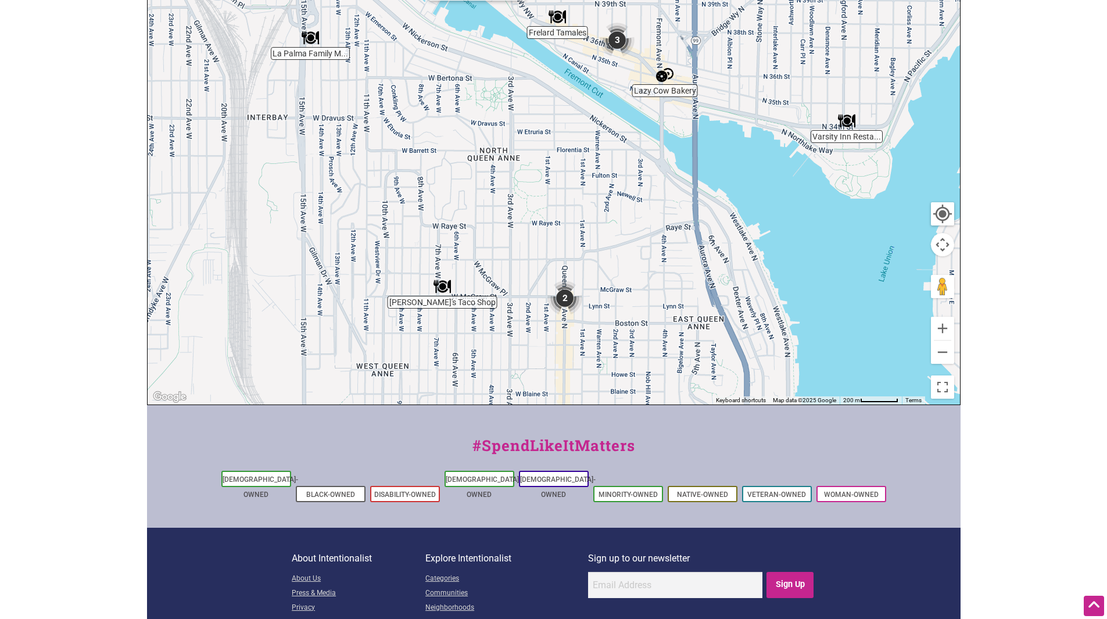
click at [661, 78] on img "Lazy Cow Bakery" at bounding box center [664, 74] width 17 height 17
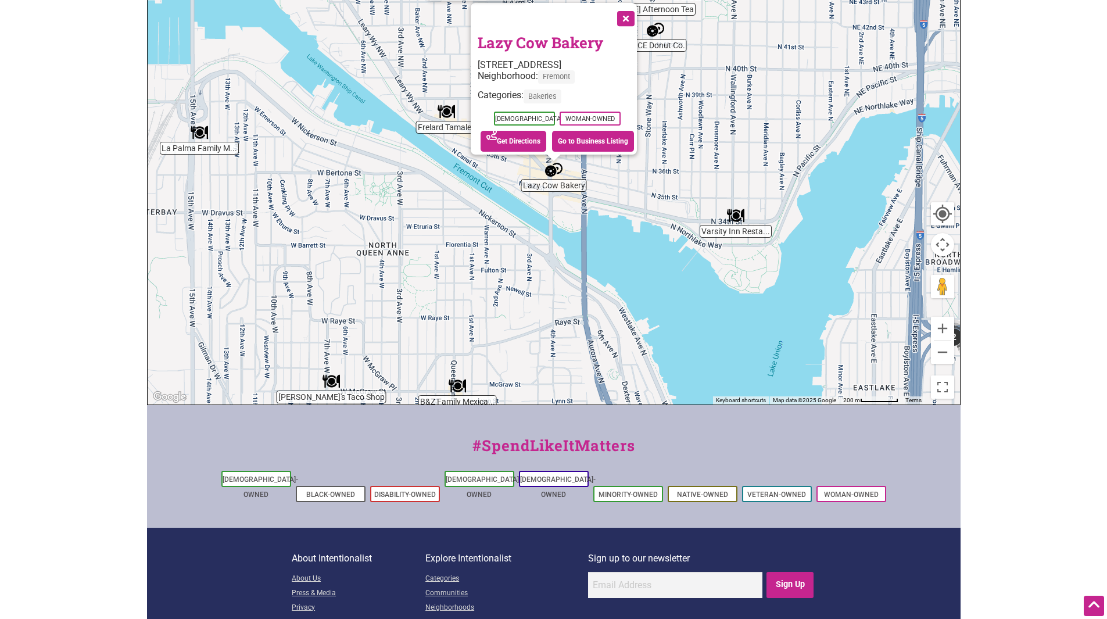
click at [632, 9] on button "Close" at bounding box center [624, 17] width 29 height 29
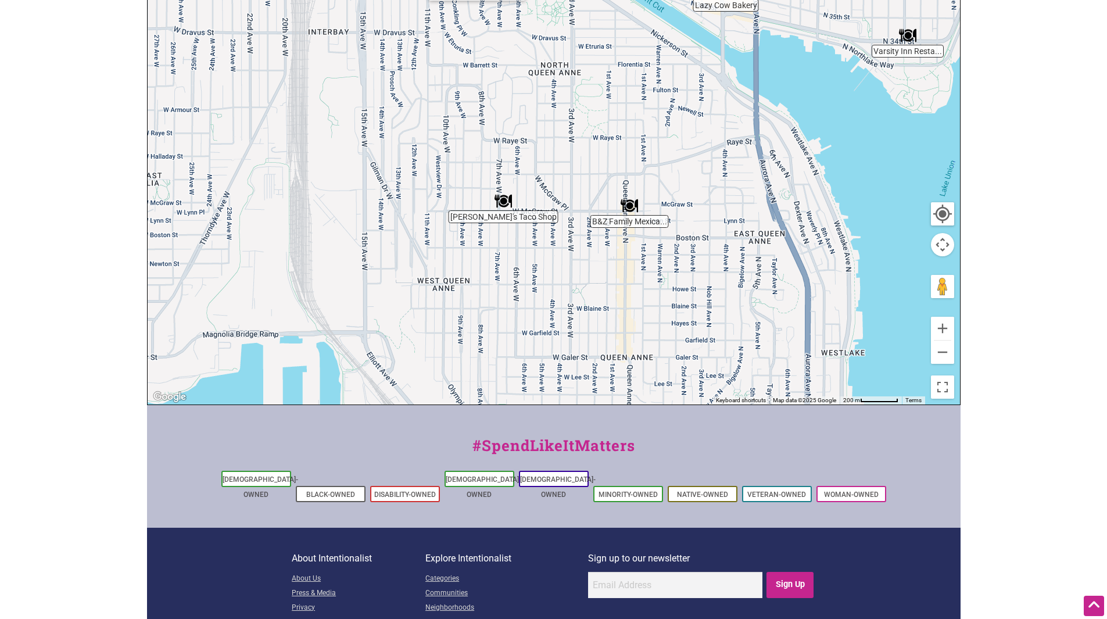
drag, startPoint x: 662, startPoint y: 190, endPoint x: 835, endPoint y: 10, distance: 249.8
click at [835, 10] on div "To navigate, press the arrow keys." at bounding box center [554, 178] width 812 height 452
click at [942, 351] on button "Zoom out" at bounding box center [942, 351] width 23 height 23
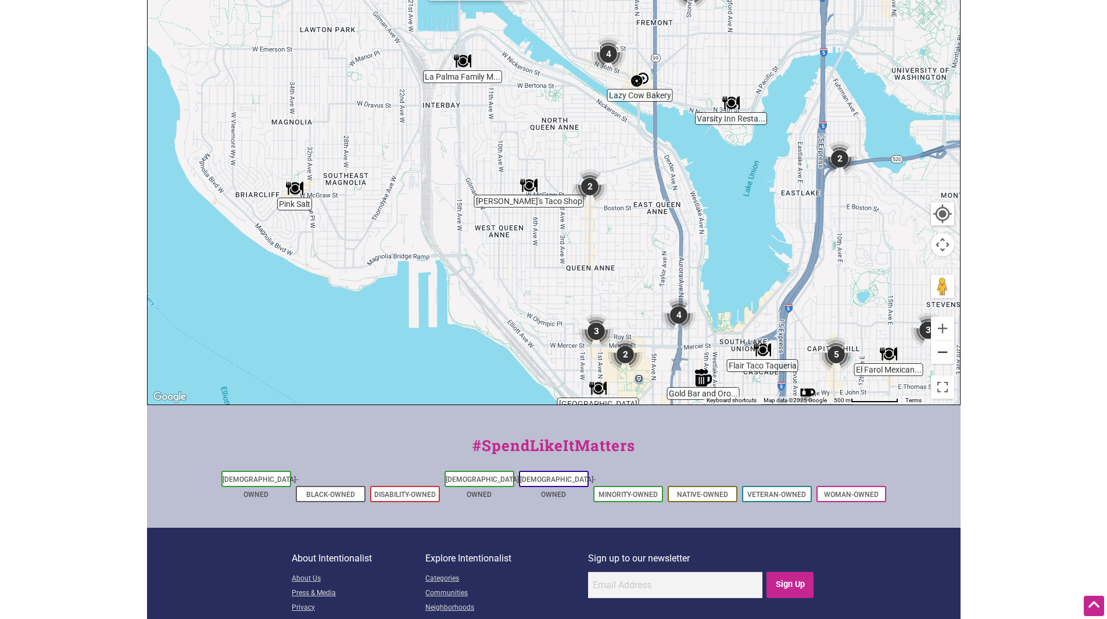
click at [942, 351] on button "Zoom out" at bounding box center [942, 351] width 23 height 23
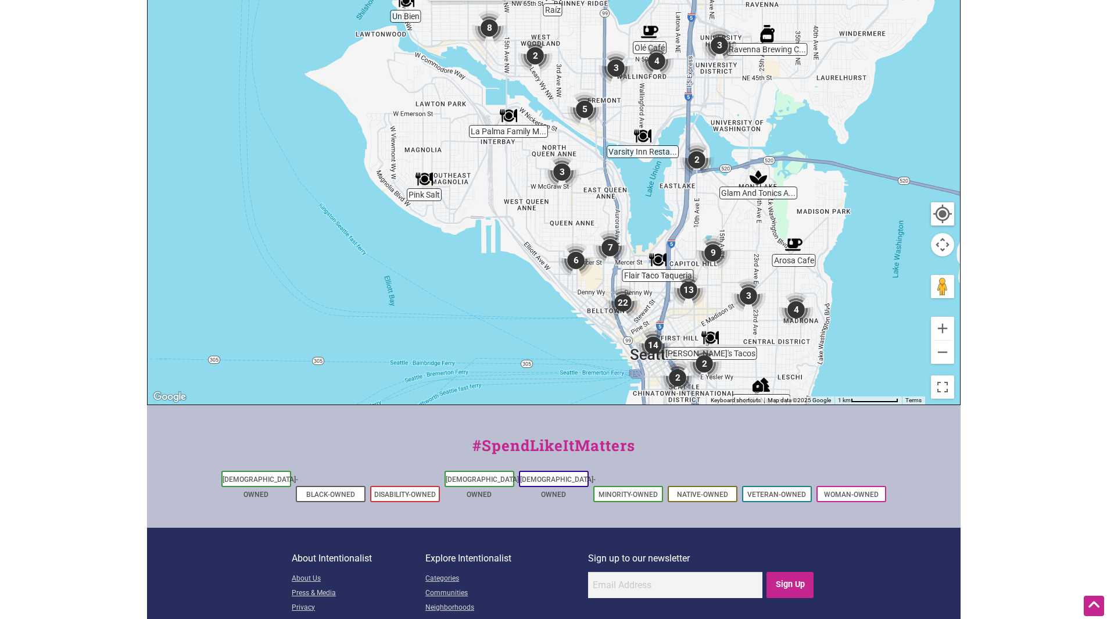
click at [563, 168] on img "3" at bounding box center [561, 172] width 35 height 35
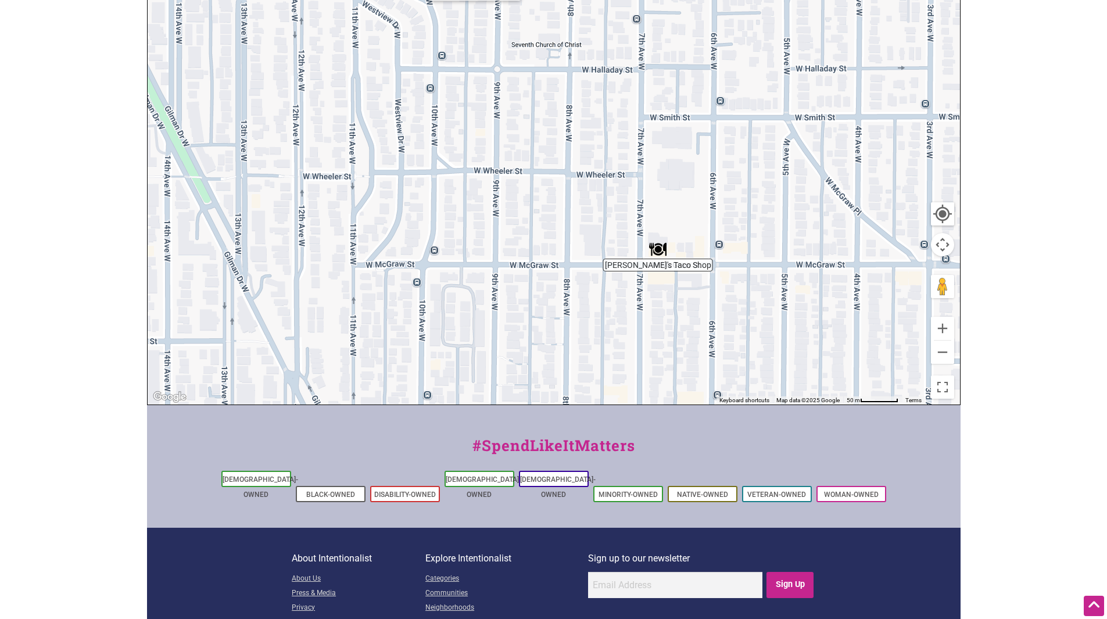
drag, startPoint x: 402, startPoint y: 144, endPoint x: 763, endPoint y: 300, distance: 393.7
click at [763, 300] on div "To navigate, press the arrow keys." at bounding box center [554, 178] width 812 height 452
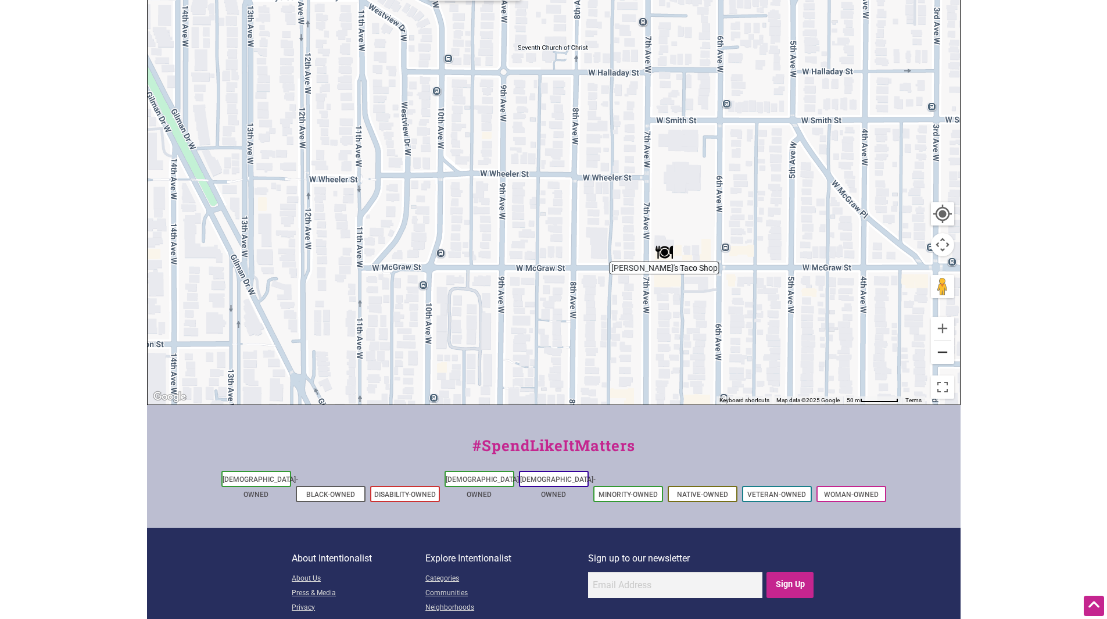
click at [944, 351] on button "Zoom out" at bounding box center [942, 351] width 23 height 23
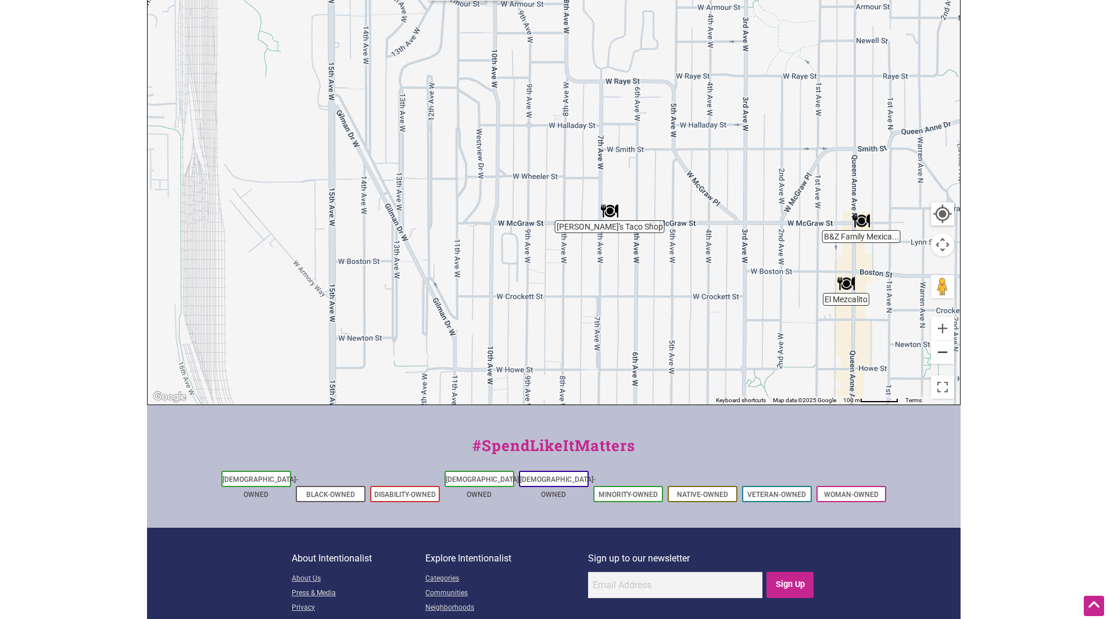
click at [944, 351] on button "Zoom out" at bounding box center [942, 351] width 23 height 23
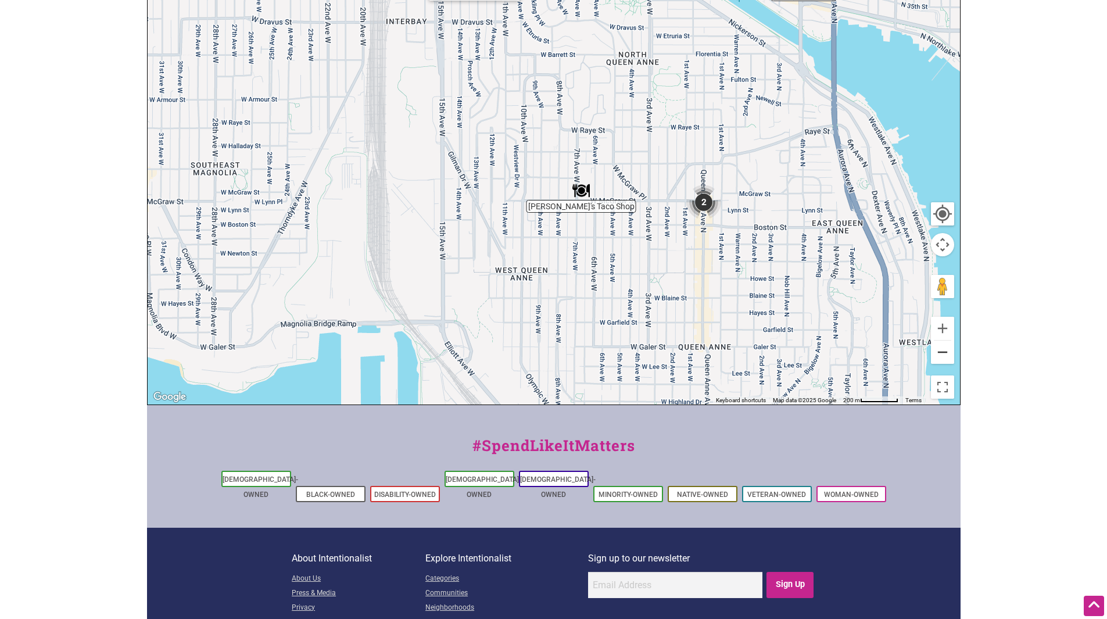
click at [944, 351] on button "Zoom out" at bounding box center [942, 351] width 23 height 23
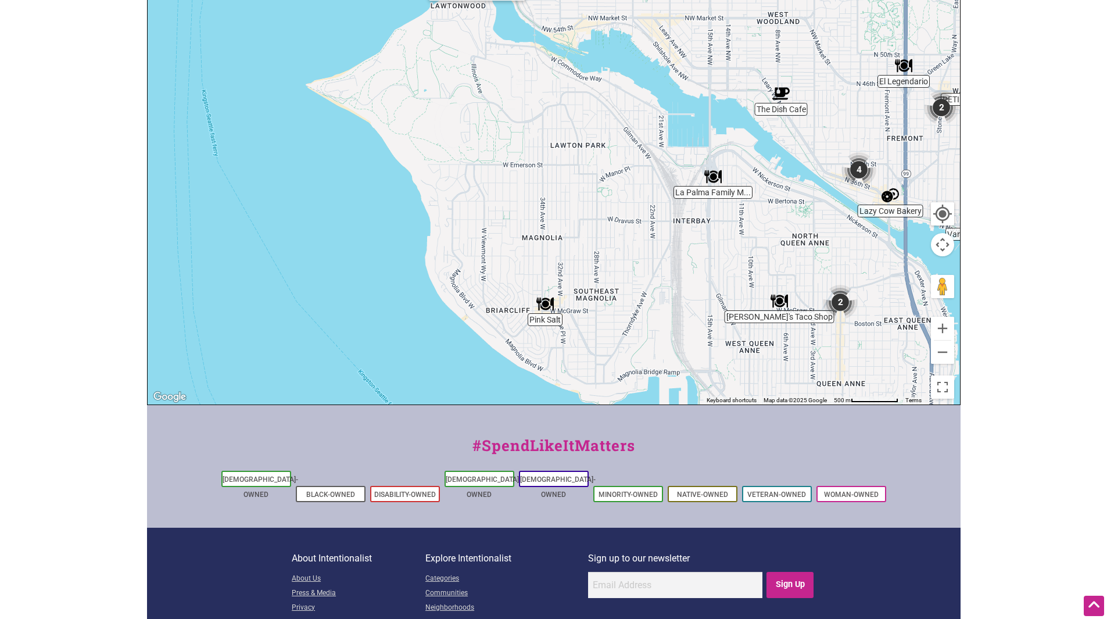
drag, startPoint x: 375, startPoint y: 213, endPoint x: 589, endPoint y: 334, distance: 245.6
click at [589, 334] on div "To navigate, press the arrow keys." at bounding box center [554, 178] width 812 height 452
click at [545, 304] on img "Pink Salt" at bounding box center [544, 303] width 17 height 17
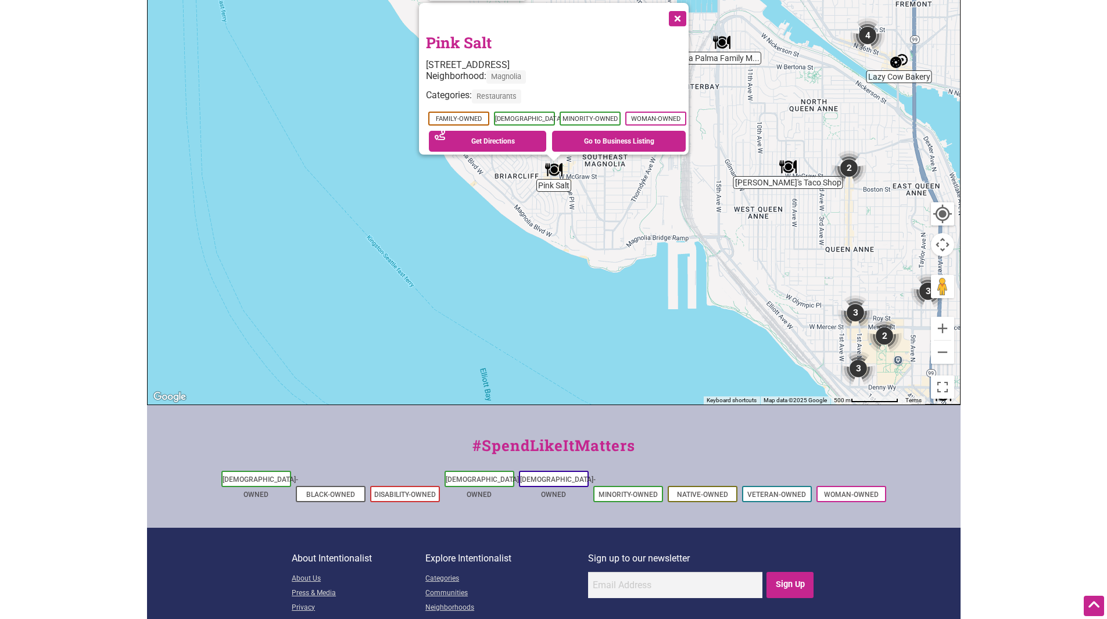
click at [683, 10] on button "Close" at bounding box center [676, 17] width 29 height 29
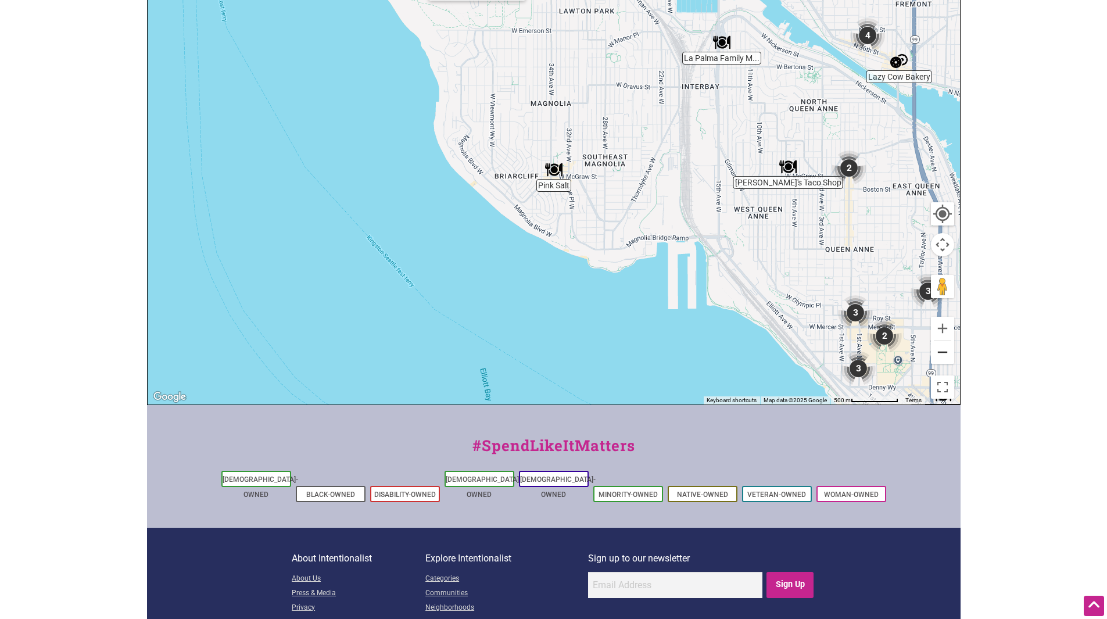
click at [938, 351] on button "Zoom out" at bounding box center [942, 351] width 23 height 23
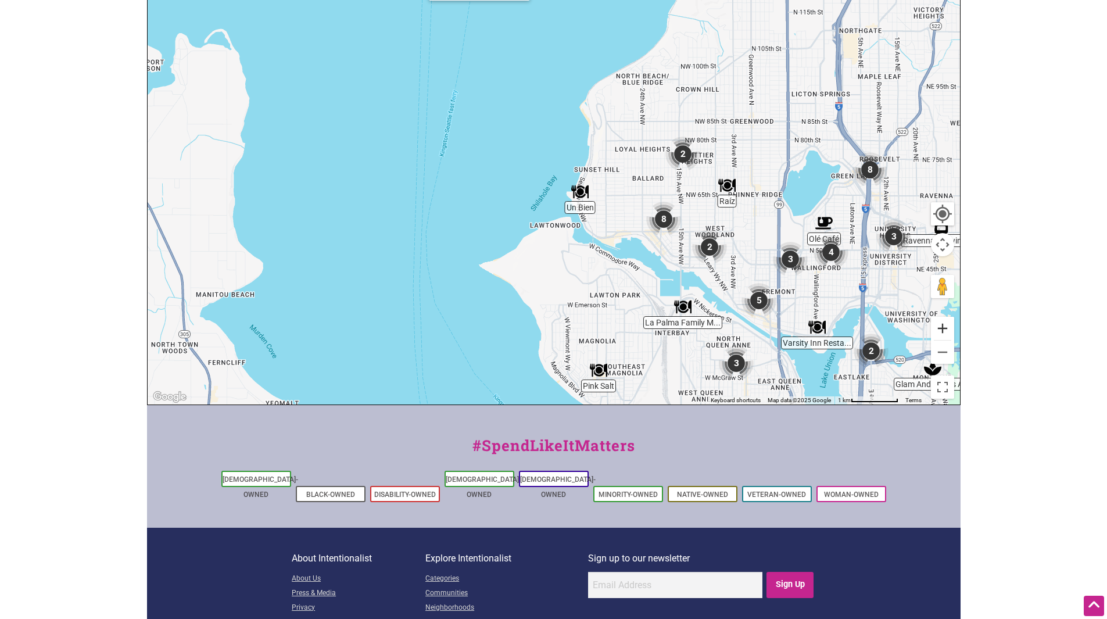
drag, startPoint x: 902, startPoint y: 132, endPoint x: 947, endPoint y: 336, distance: 208.7
click at [947, 336] on div "Un Bien Arosa Cafe Glam And Tonics A... Olé Café booSH Nursery Ravenna Brewing …" at bounding box center [554, 178] width 812 height 452
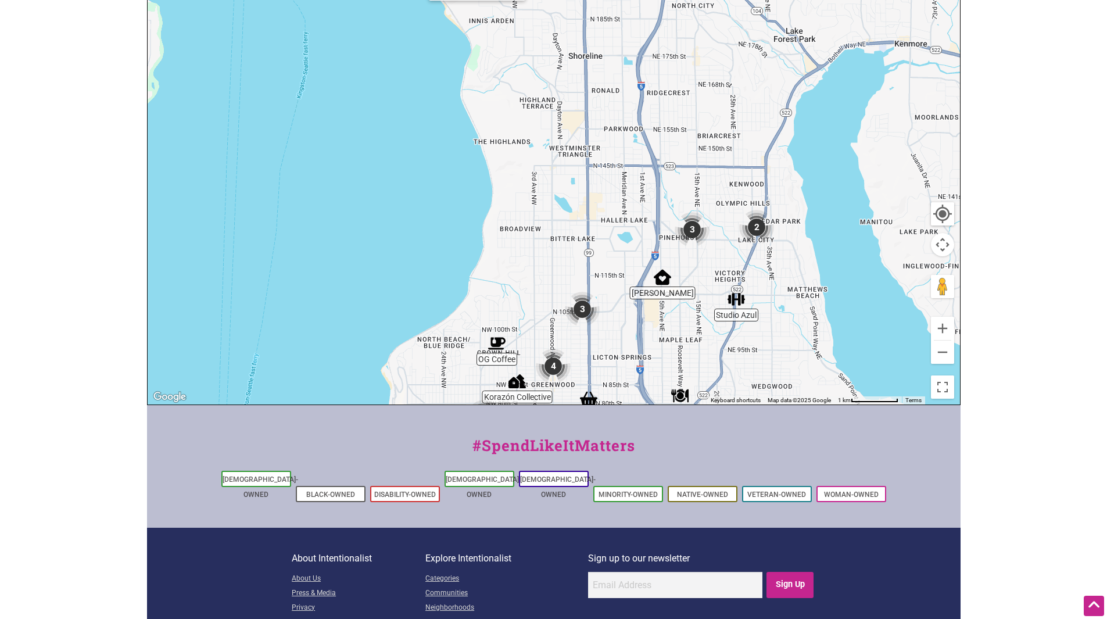
drag, startPoint x: 904, startPoint y: 193, endPoint x: 704, endPoint y: 459, distance: 332.7
click at [704, 459] on div "Intentionalist Spend like it matters 0 Add a Business Map Blog Store Offers Int…" at bounding box center [553, 205] width 813 height 982
click at [584, 132] on img "2" at bounding box center [587, 134] width 35 height 35
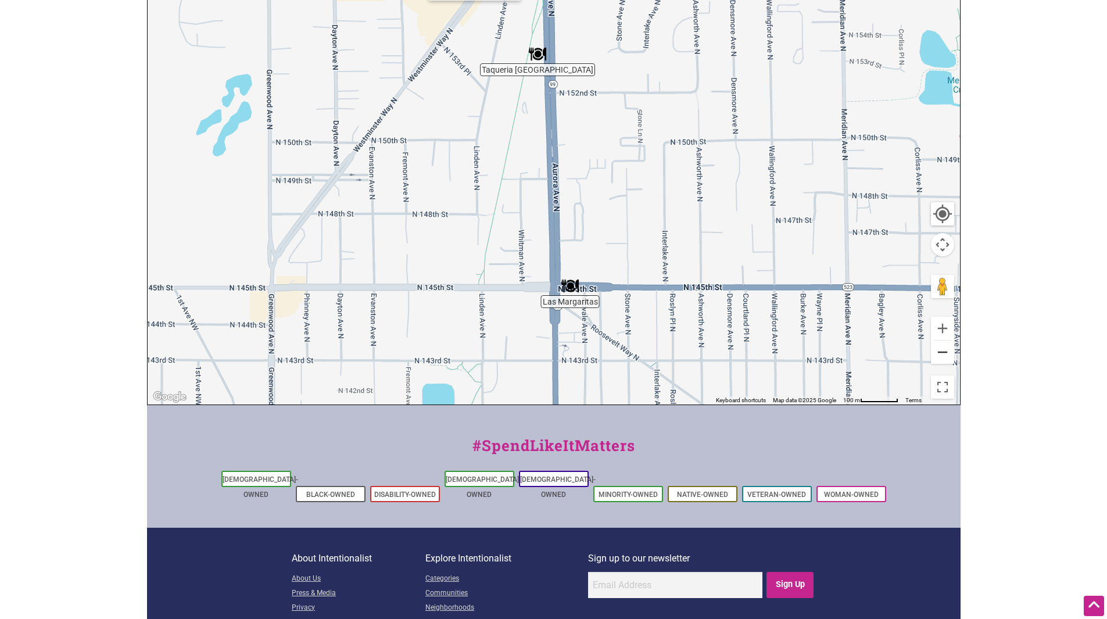
click at [942, 351] on button "Zoom out" at bounding box center [942, 351] width 23 height 23
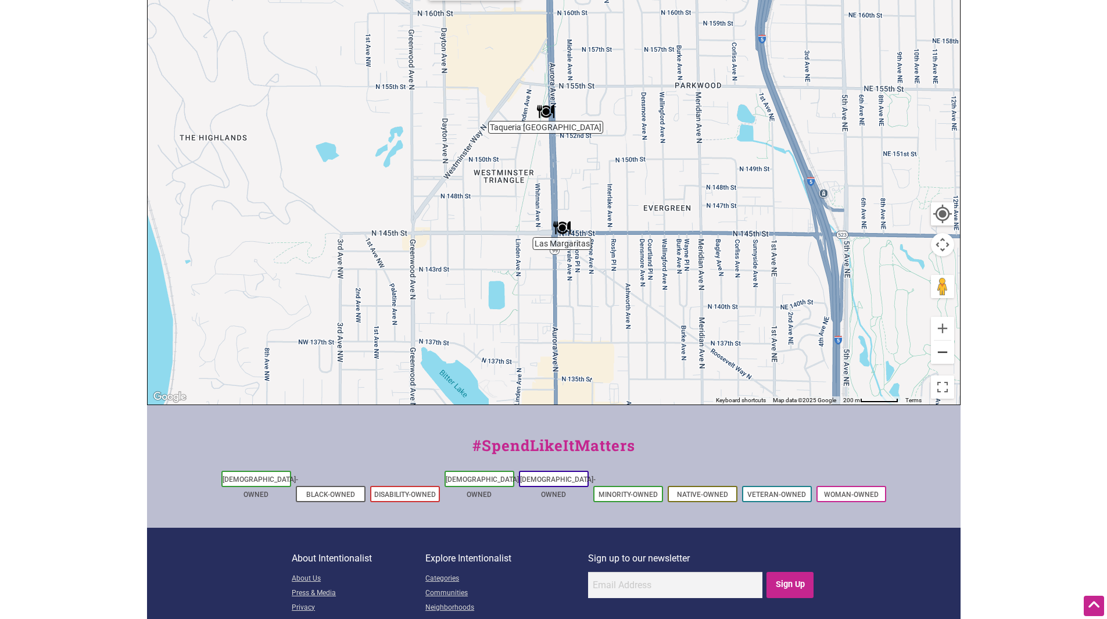
click at [942, 351] on button "Zoom out" at bounding box center [942, 351] width 23 height 23
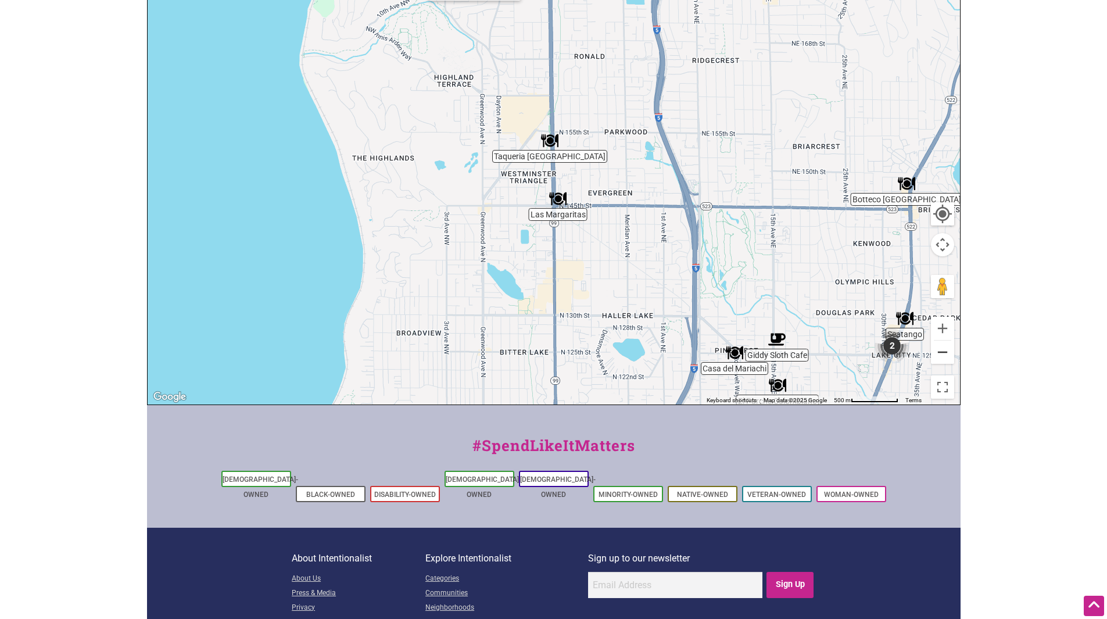
click at [942, 351] on button "Zoom out" at bounding box center [942, 351] width 23 height 23
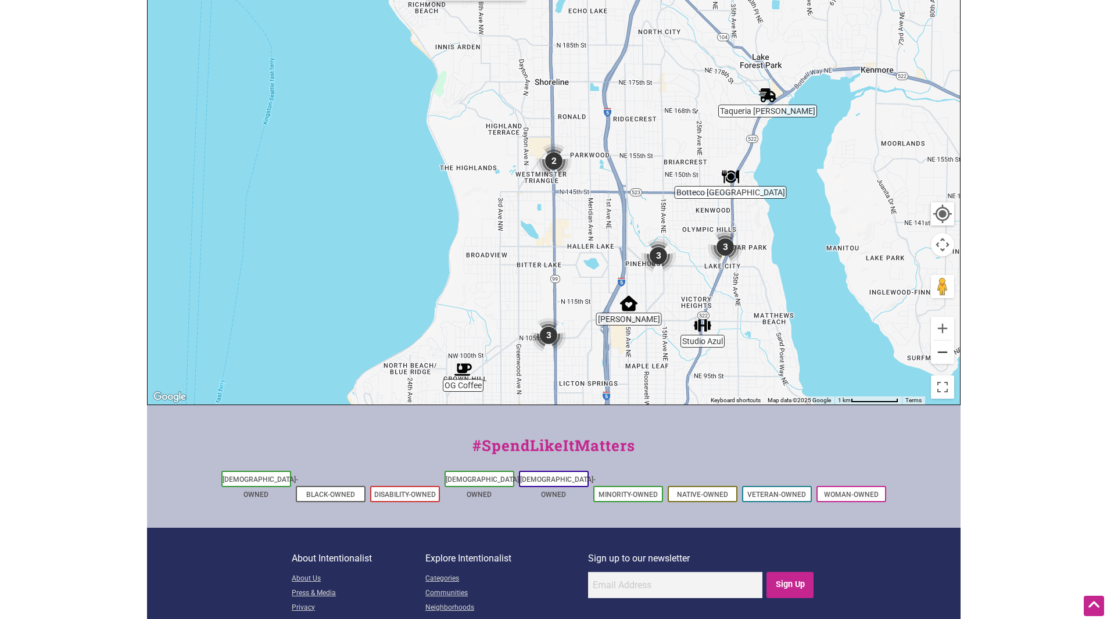
click at [942, 351] on button "Zoom out" at bounding box center [942, 351] width 23 height 23
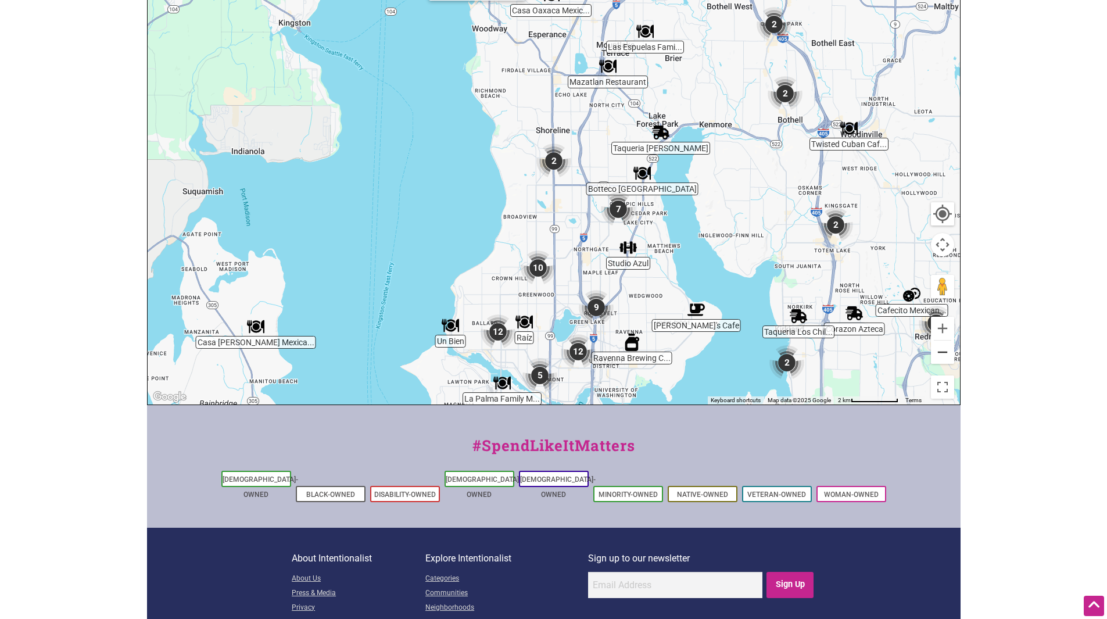
click at [942, 351] on button "Zoom out" at bounding box center [942, 351] width 23 height 23
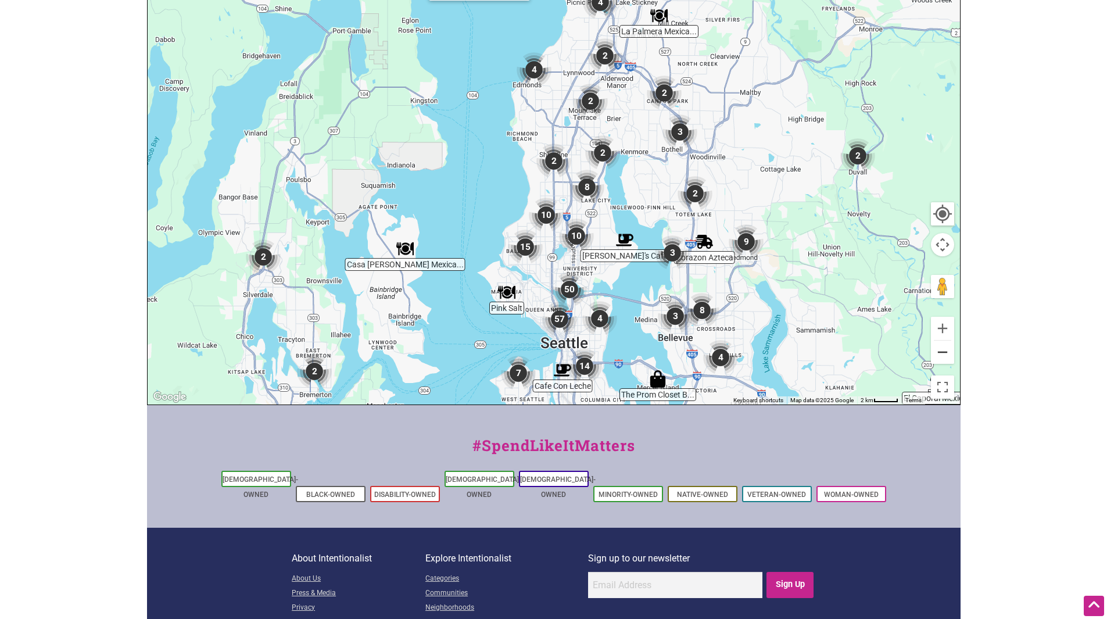
click at [942, 351] on button "Zoom out" at bounding box center [942, 351] width 23 height 23
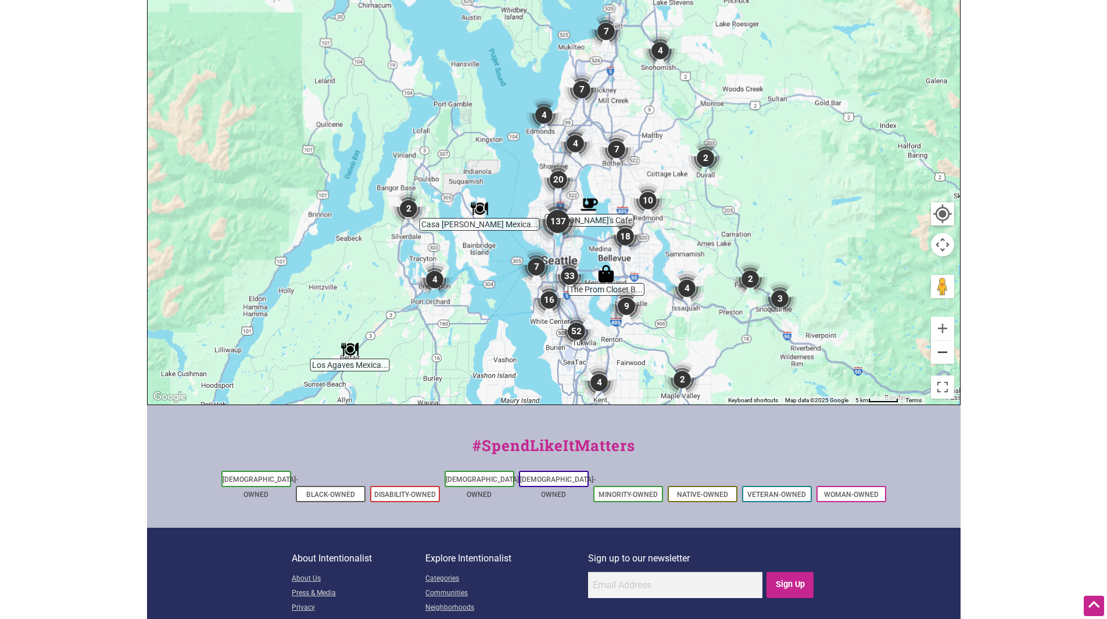
click at [942, 351] on button "Zoom out" at bounding box center [942, 351] width 23 height 23
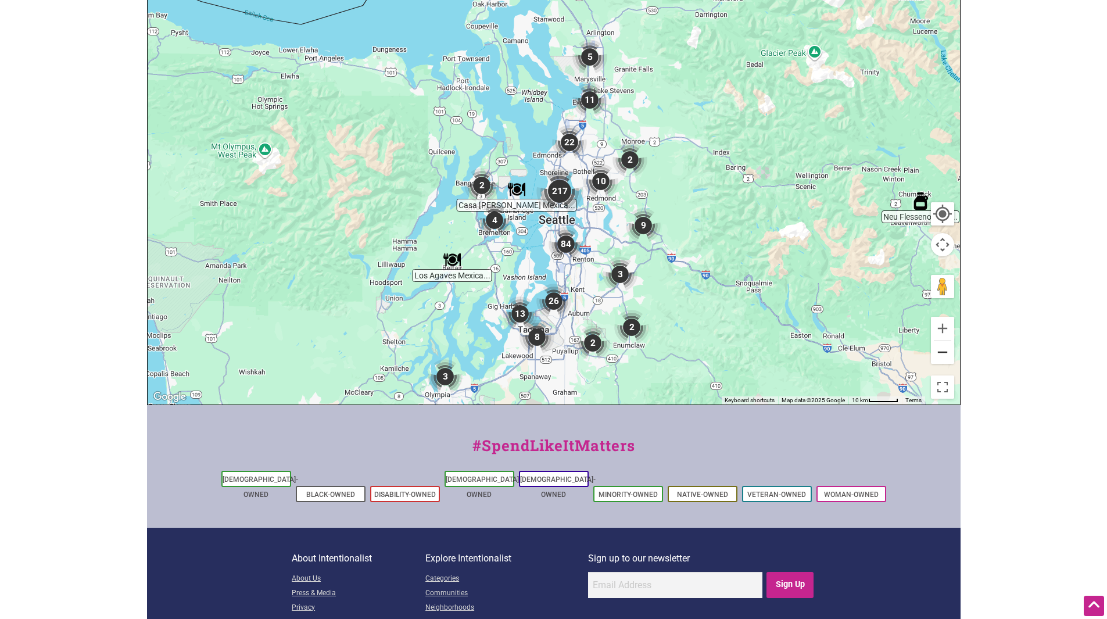
click at [942, 351] on button "Zoom out" at bounding box center [942, 351] width 23 height 23
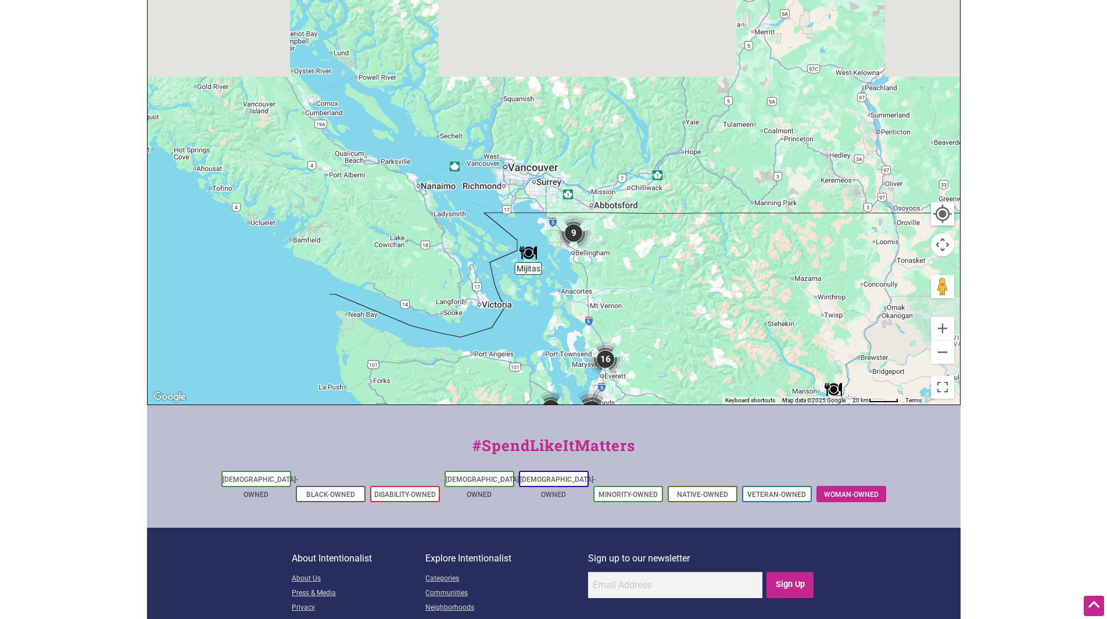
drag, startPoint x: 769, startPoint y: 170, endPoint x: 830, endPoint y: 483, distance: 318.3
click at [830, 483] on div "Intentionalist Spend like it matters 0 Add a Business Map Blog Store Offers Int…" at bounding box center [553, 205] width 813 height 982
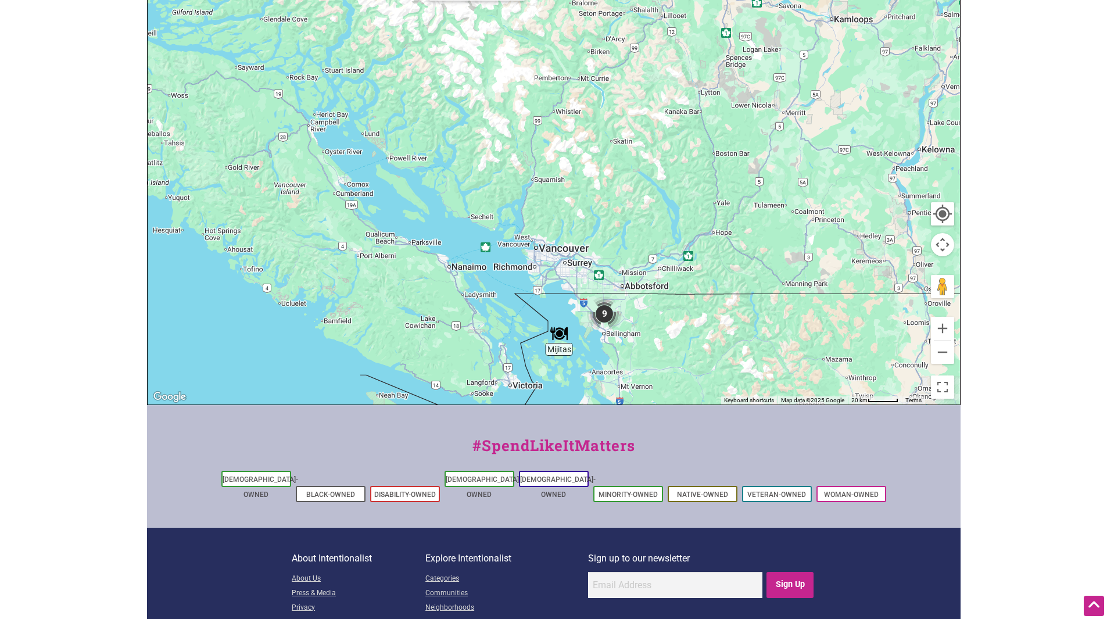
click at [605, 310] on img "9" at bounding box center [604, 313] width 35 height 35
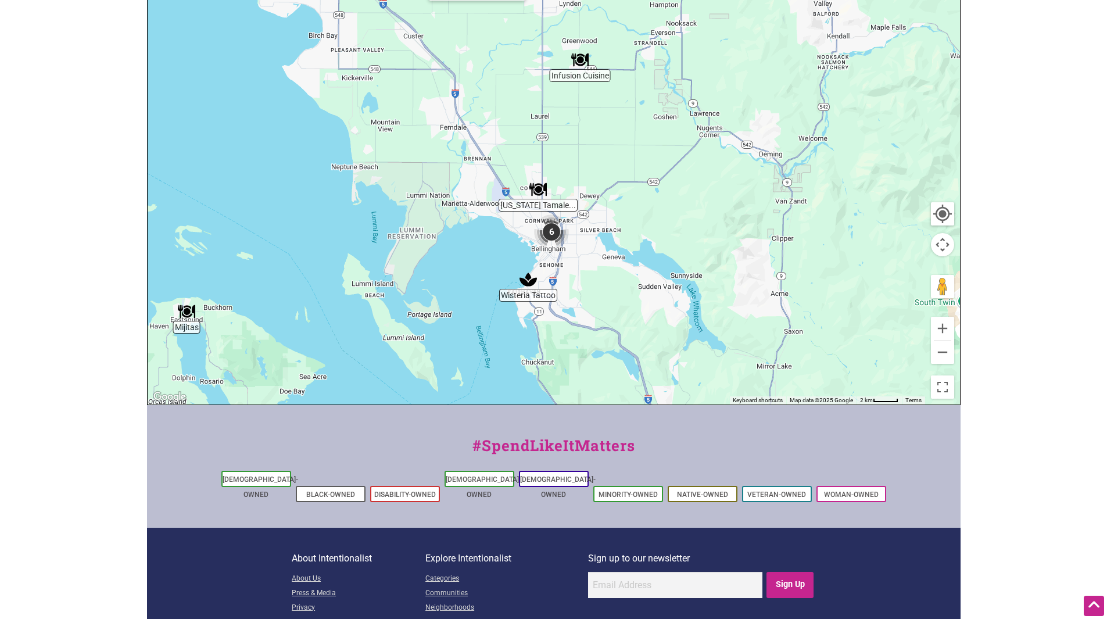
click at [551, 230] on img "6" at bounding box center [551, 231] width 35 height 35
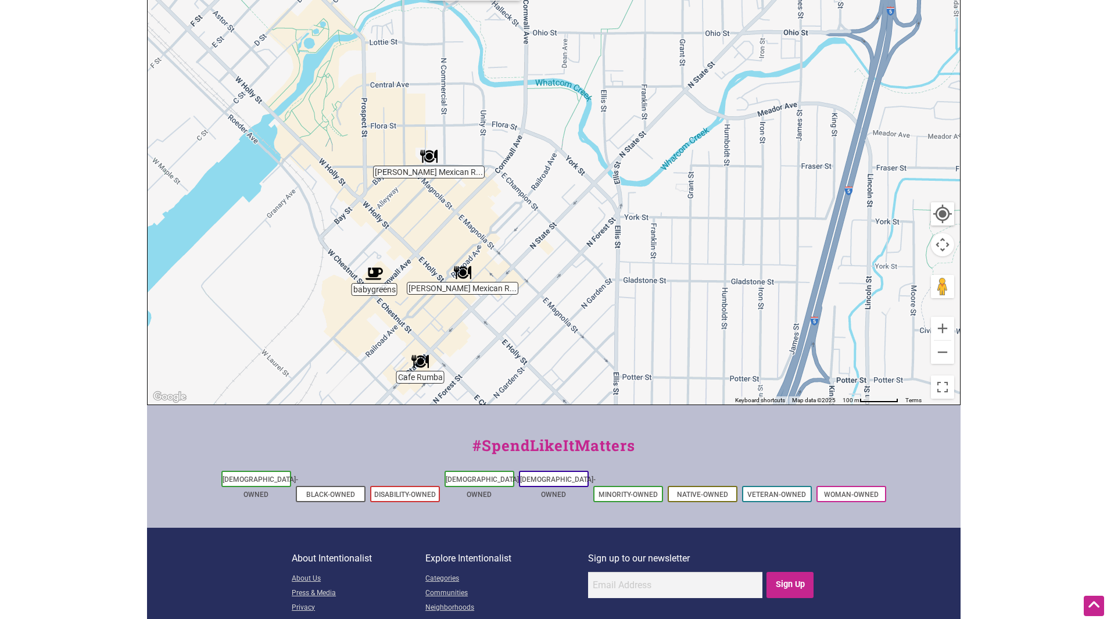
click at [376, 270] on img "babygreens" at bounding box center [373, 273] width 17 height 17
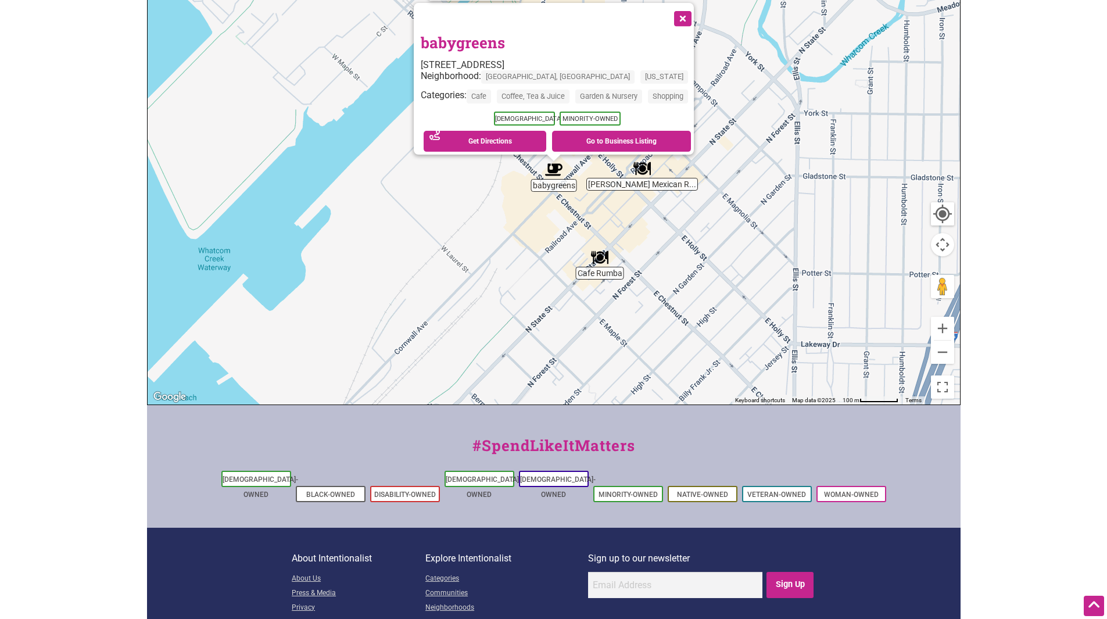
click at [690, 11] on button "Close" at bounding box center [681, 17] width 29 height 29
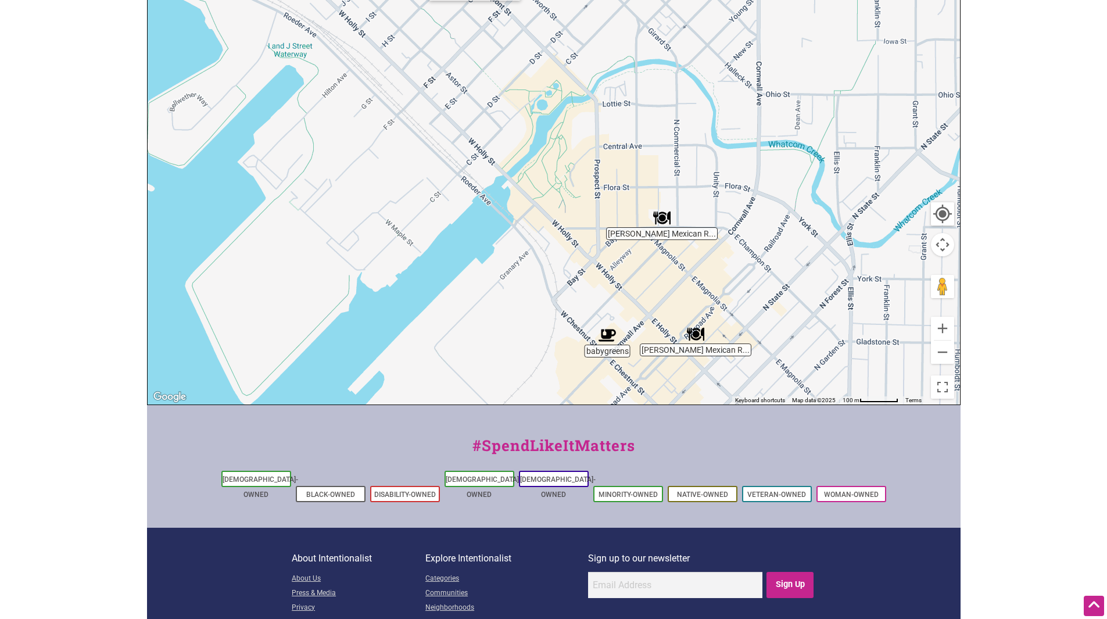
drag, startPoint x: 721, startPoint y: 116, endPoint x: 774, endPoint y: 283, distance: 175.6
click at [774, 283] on div "To navigate, press the arrow keys." at bounding box center [554, 178] width 812 height 452
click at [945, 353] on button "Zoom out" at bounding box center [942, 351] width 23 height 23
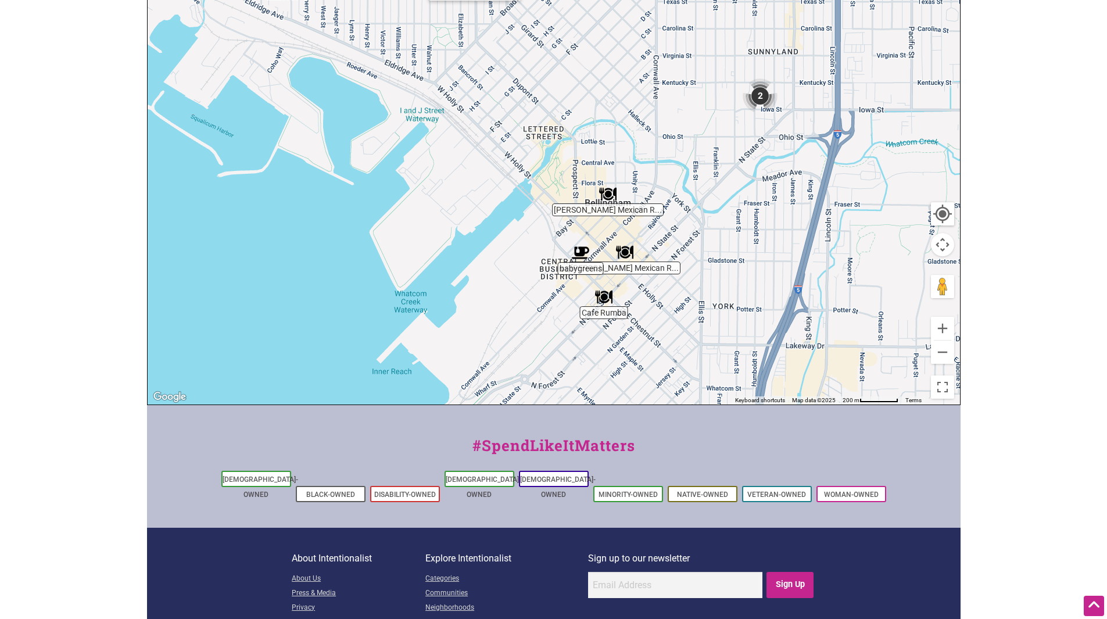
click at [758, 95] on img "2" at bounding box center [759, 95] width 35 height 35
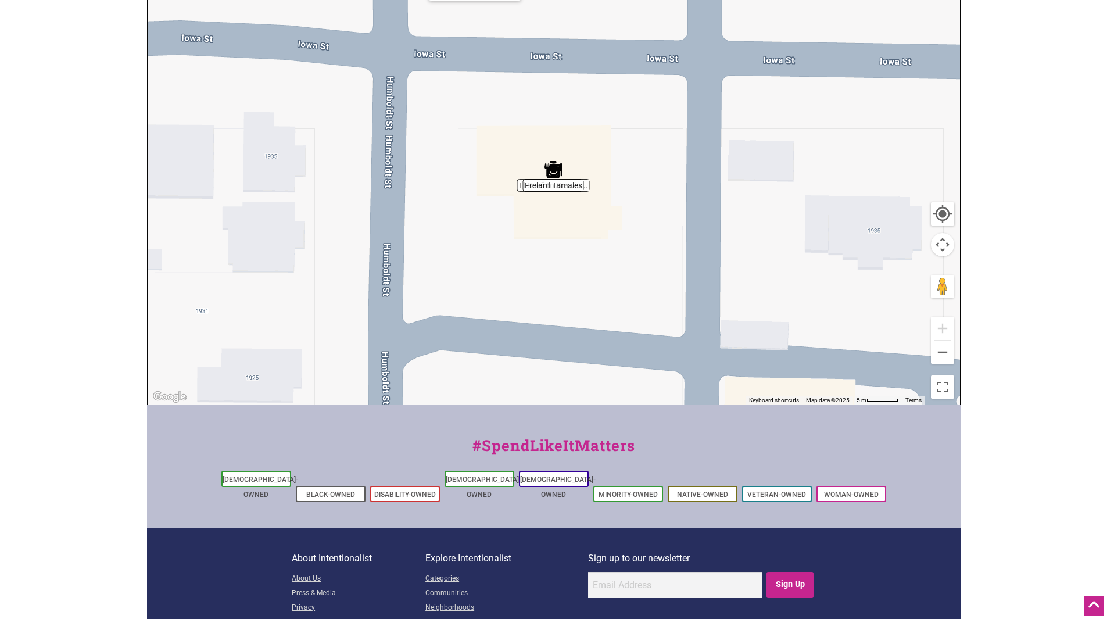
click at [558, 169] on img "Frelard Tamales" at bounding box center [552, 169] width 17 height 17
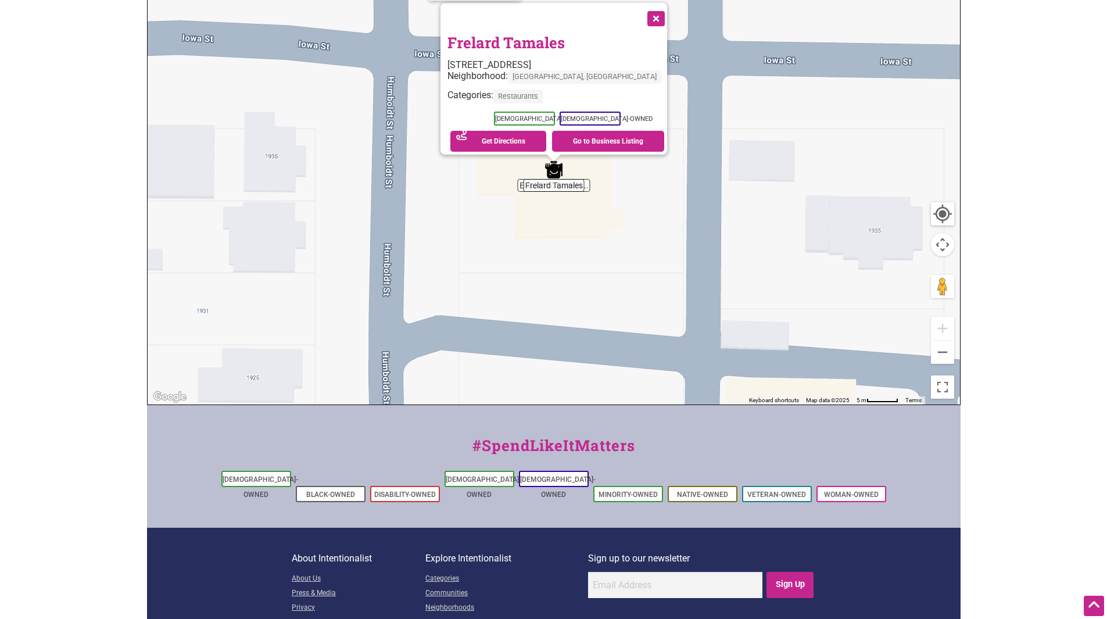
click at [640, 10] on button "Close" at bounding box center [654, 17] width 29 height 29
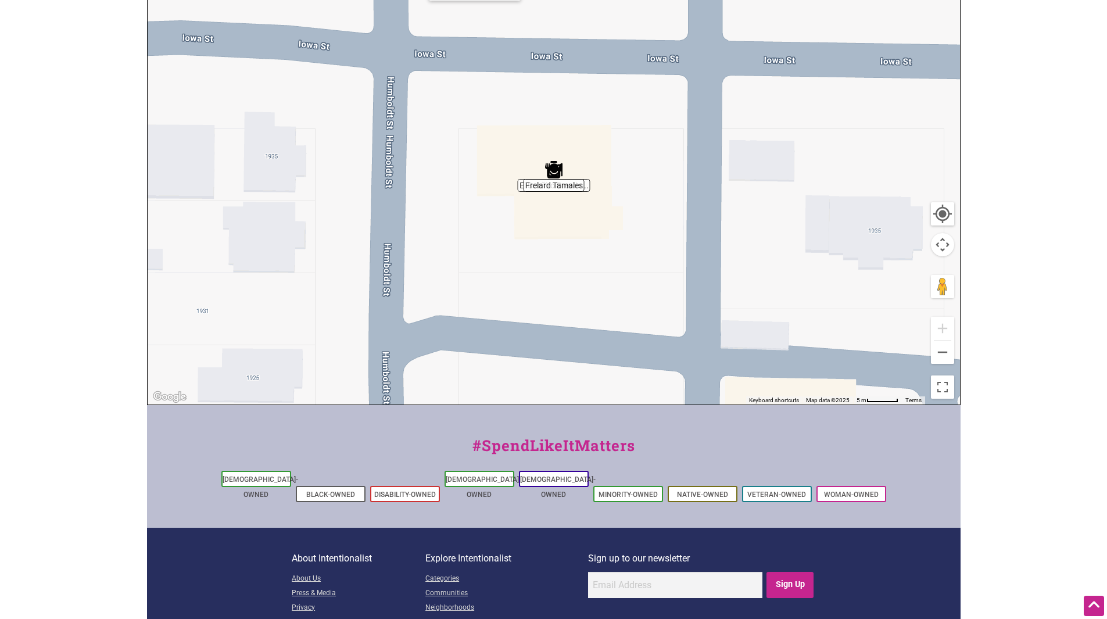
click at [520, 189] on div "To navigate, press the arrow keys." at bounding box center [554, 178] width 812 height 452
click at [941, 352] on button "Zoom out" at bounding box center [942, 351] width 23 height 23
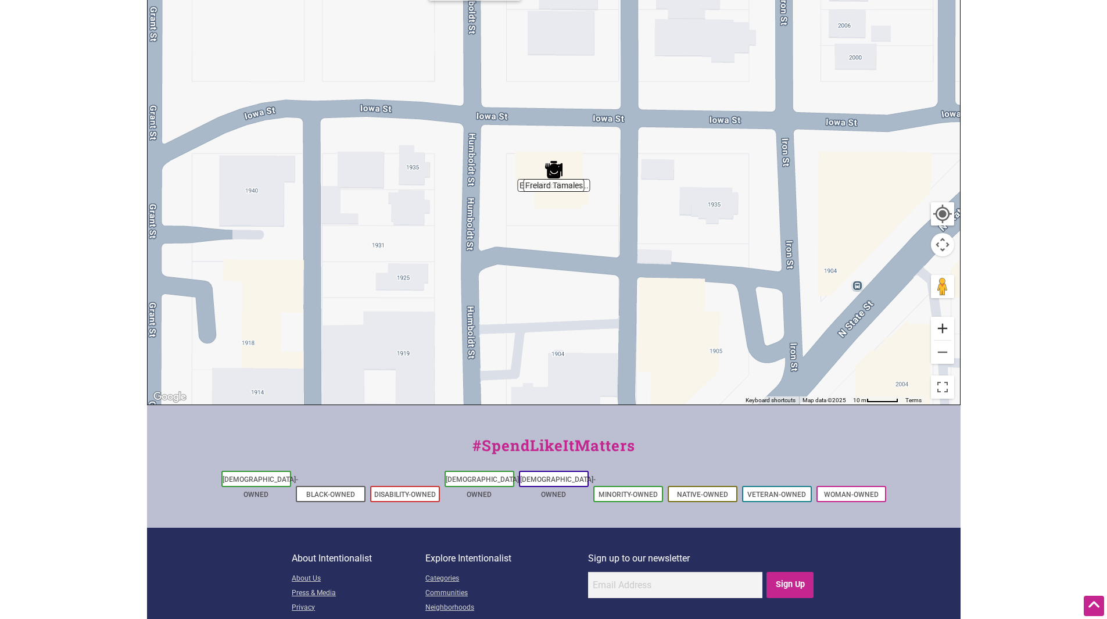
click at [942, 325] on button "Zoom in" at bounding box center [942, 328] width 23 height 23
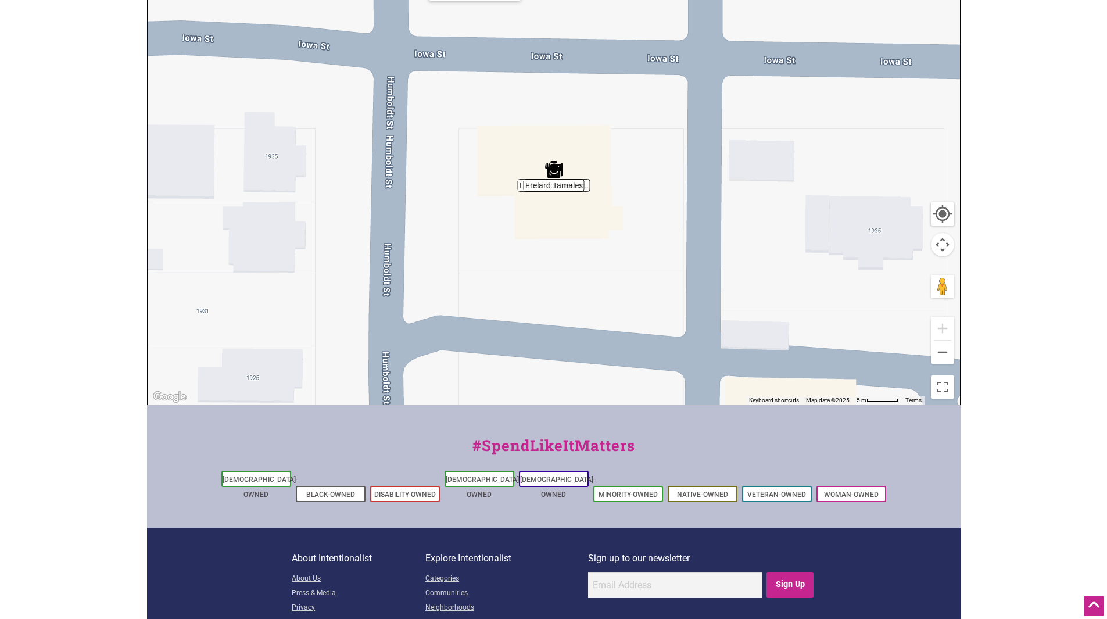
click at [589, 187] on div "To navigate, press the arrow keys." at bounding box center [554, 178] width 812 height 452
click at [545, 165] on img "Frelard Tamales" at bounding box center [553, 169] width 17 height 17
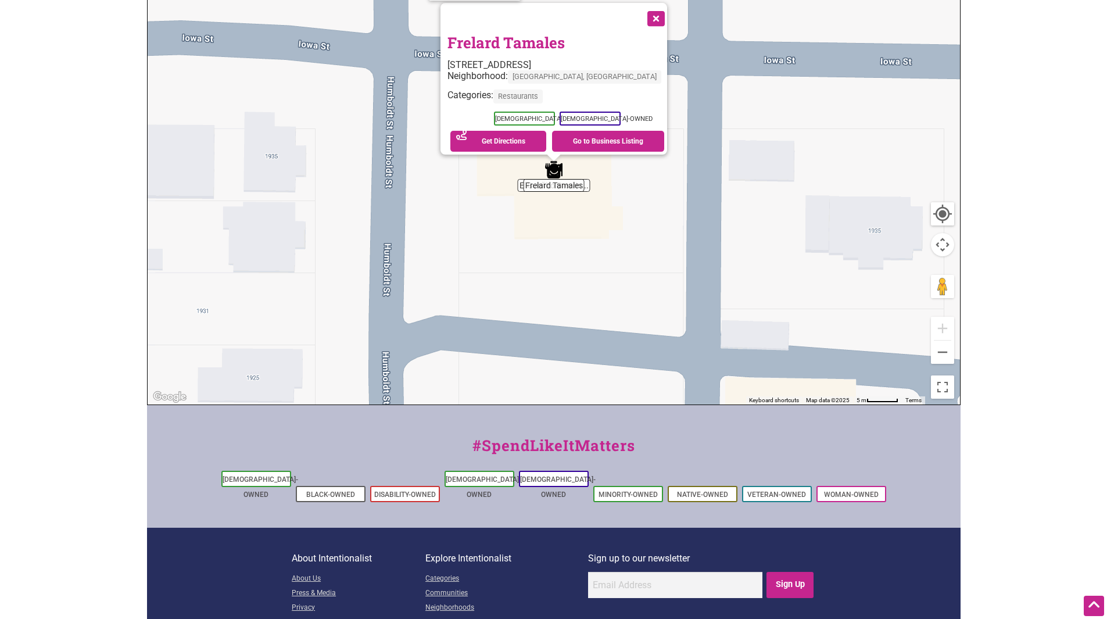
click at [640, 8] on button "Close" at bounding box center [654, 17] width 29 height 29
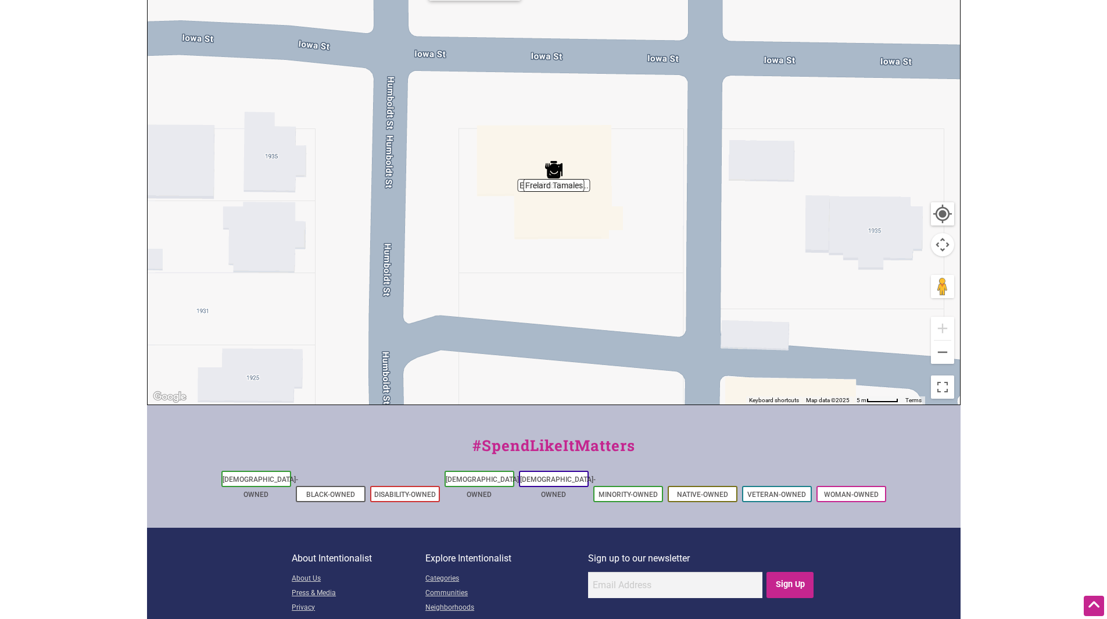
click at [589, 188] on div "To navigate, press the arrow keys." at bounding box center [554, 178] width 812 height 452
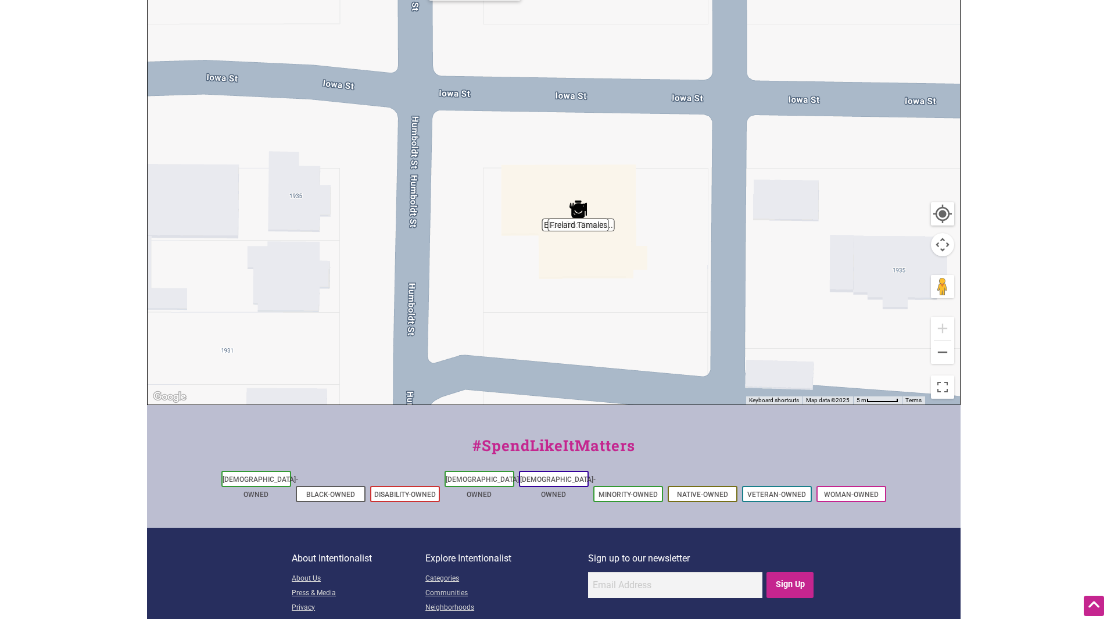
drag, startPoint x: 589, startPoint y: 188, endPoint x: 615, endPoint y: 229, distance: 48.8
click at [615, 229] on div "To navigate, press the arrow keys." at bounding box center [554, 178] width 812 height 452
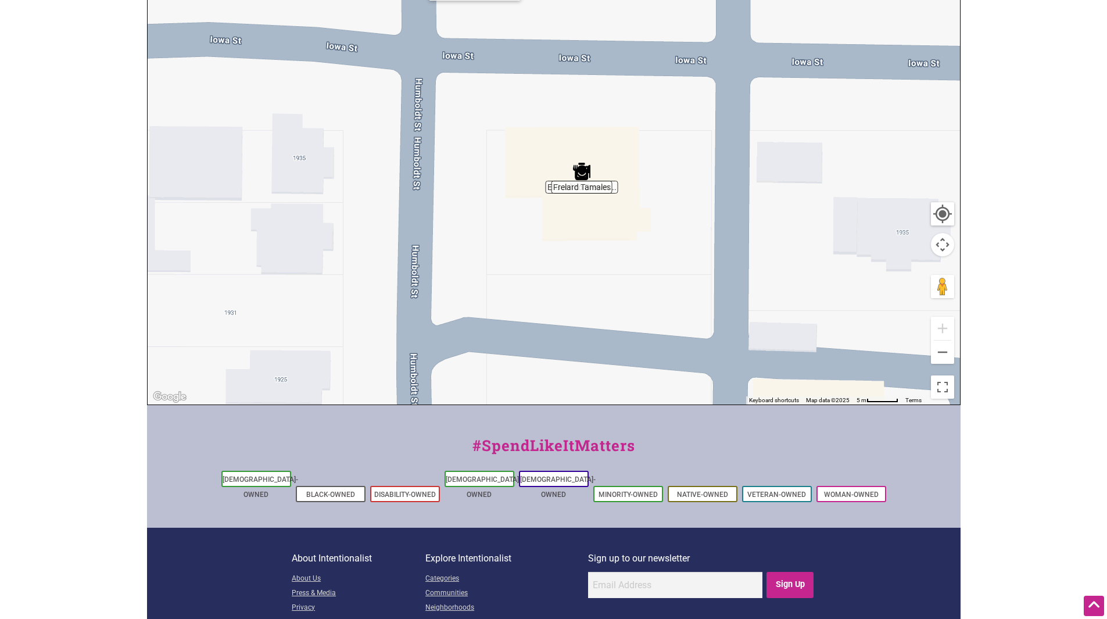
drag, startPoint x: 556, startPoint y: 231, endPoint x: 560, endPoint y: 194, distance: 36.8
click at [560, 194] on div "To navigate, press the arrow keys." at bounding box center [554, 178] width 812 height 452
click at [573, 194] on div "To navigate, press the arrow keys." at bounding box center [554, 178] width 812 height 452
click at [579, 192] on div "To navigate, press the arrow keys." at bounding box center [554, 178] width 812 height 452
click at [593, 179] on div "To navigate, press the arrow keys." at bounding box center [554, 178] width 812 height 452
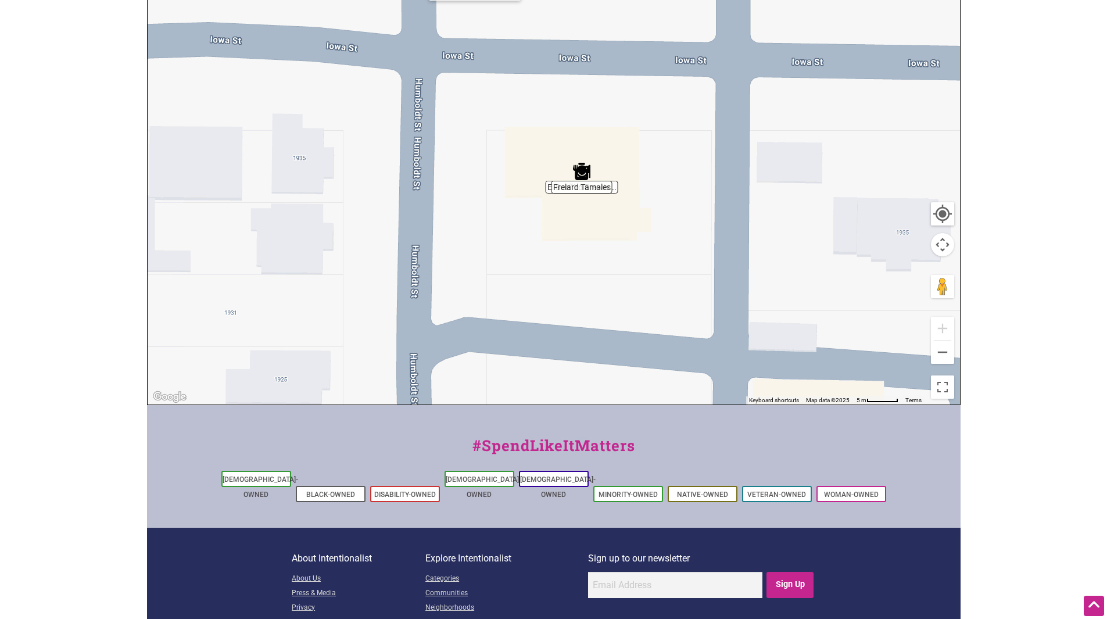
click at [593, 179] on div "To navigate, press the arrow keys." at bounding box center [554, 178] width 812 height 452
click at [588, 166] on img "Frelard Tamales" at bounding box center [581, 171] width 17 height 17
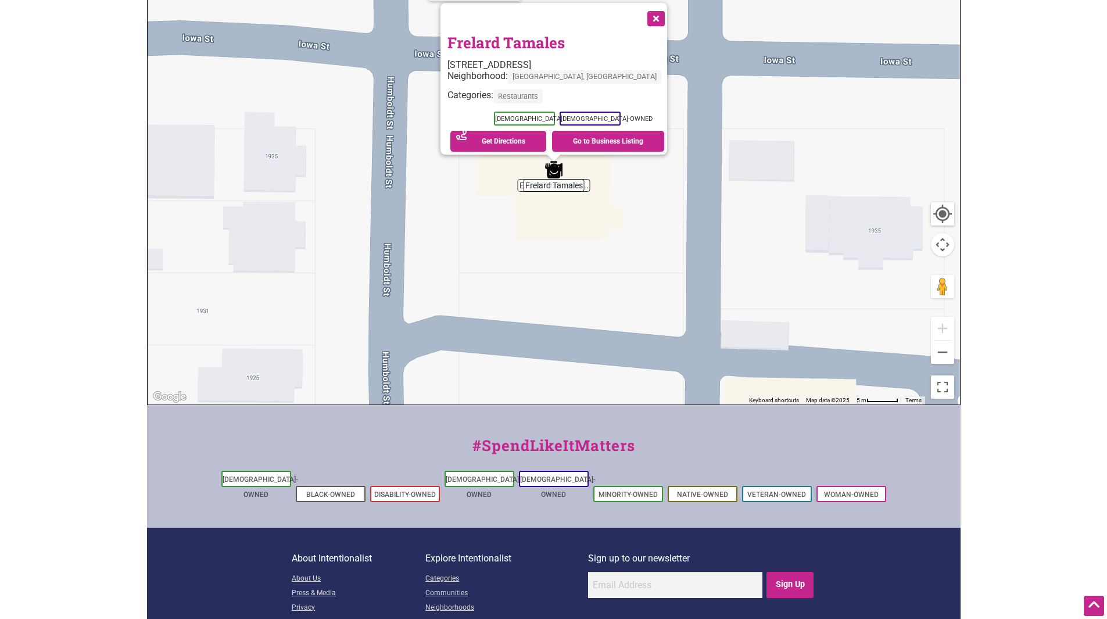
click at [640, 8] on button "Close" at bounding box center [654, 17] width 29 height 29
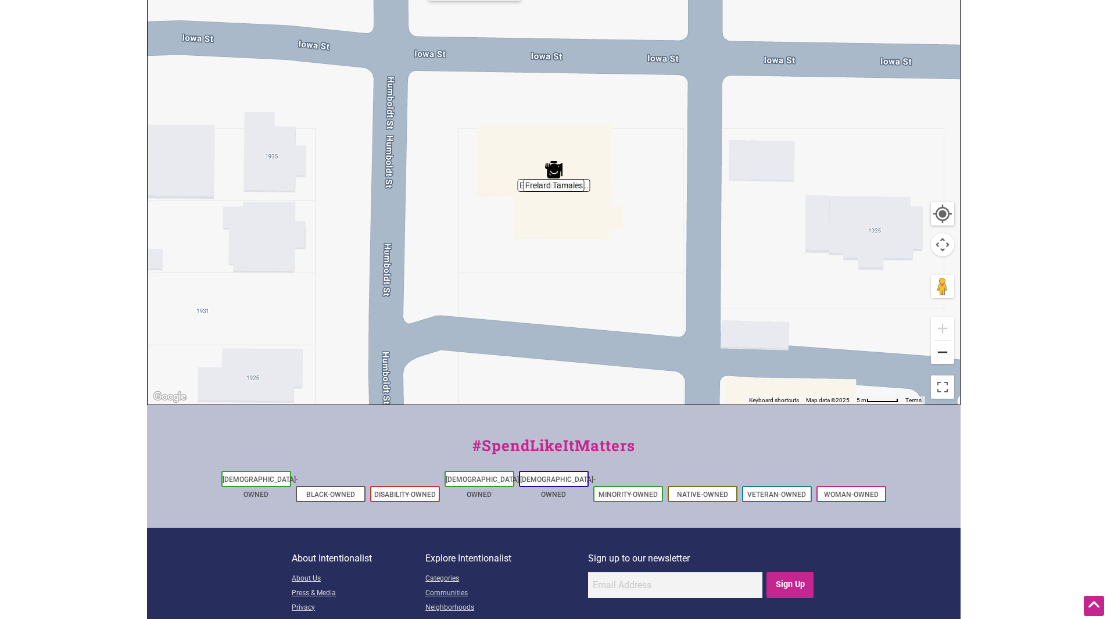
click at [942, 356] on button "Zoom out" at bounding box center [942, 351] width 23 height 23
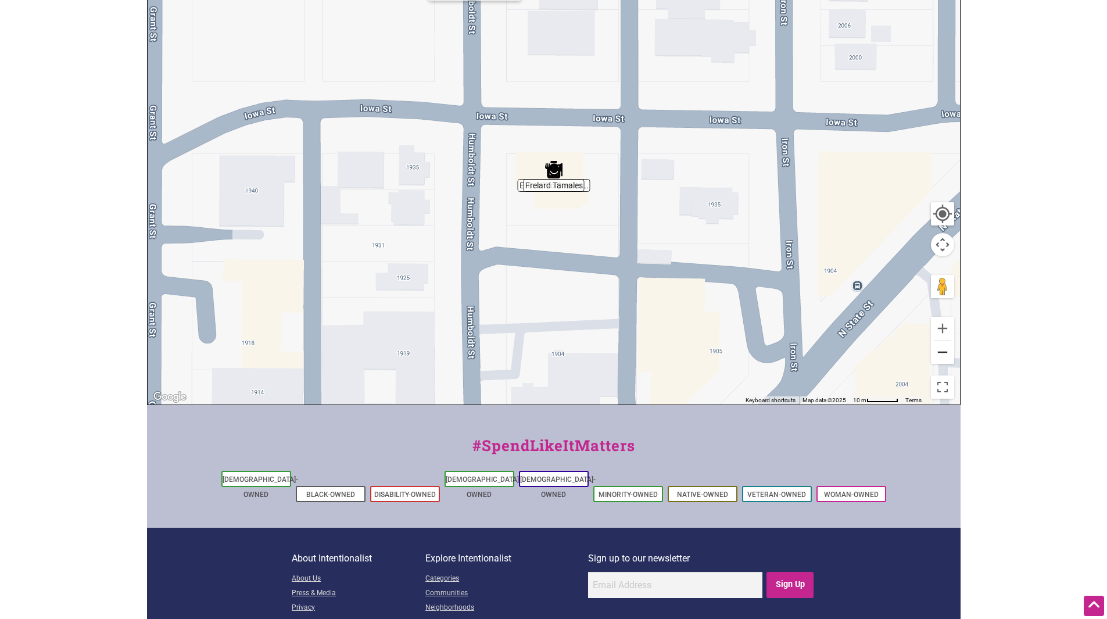
click at [942, 356] on button "Zoom out" at bounding box center [942, 351] width 23 height 23
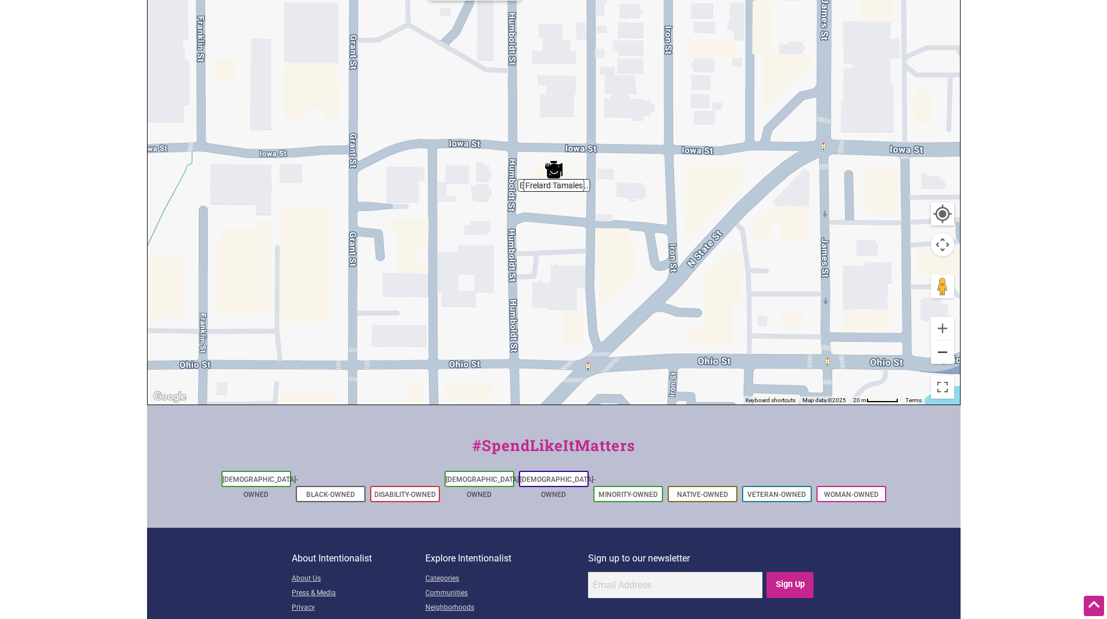
click at [945, 352] on button "Zoom out" at bounding box center [942, 351] width 23 height 23
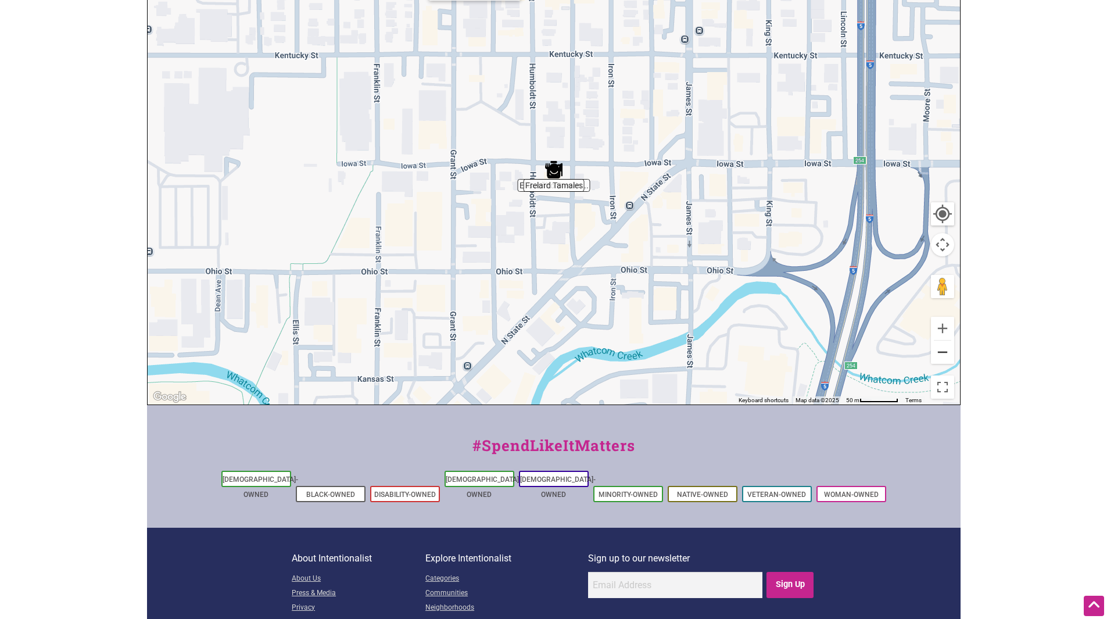
click at [945, 352] on button "Zoom out" at bounding box center [942, 351] width 23 height 23
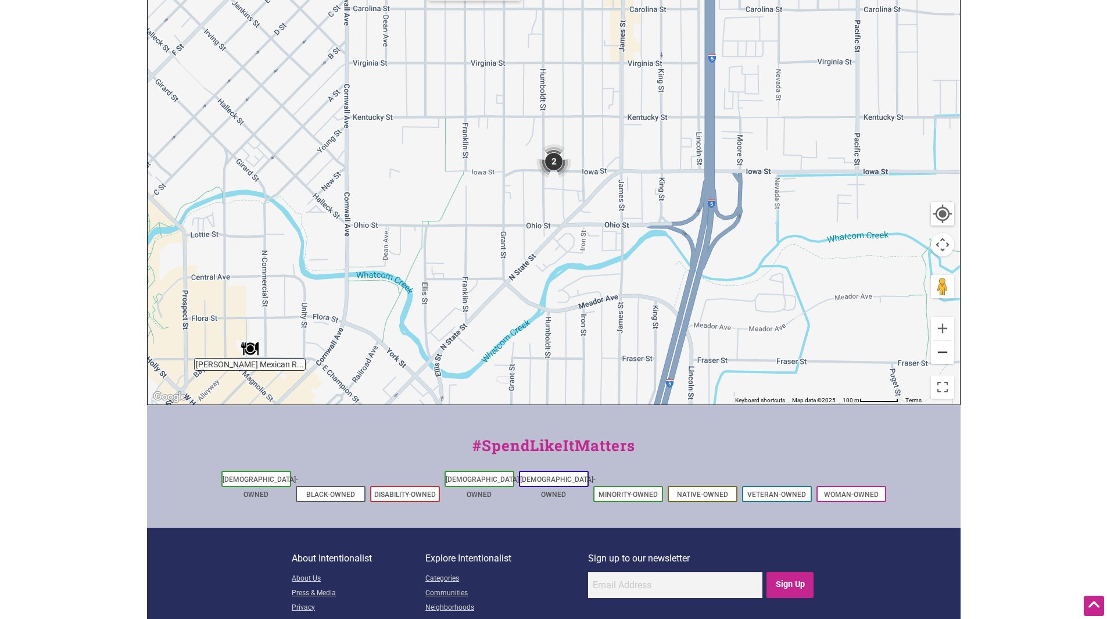
click at [946, 352] on button "Zoom out" at bounding box center [942, 351] width 23 height 23
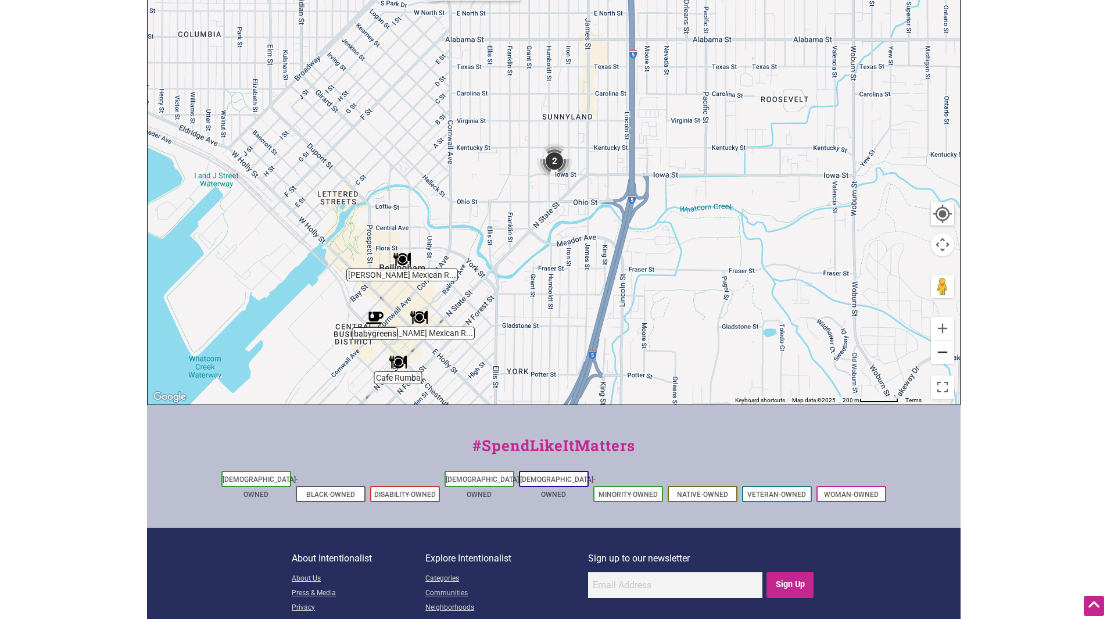
click at [946, 352] on button "Zoom out" at bounding box center [942, 351] width 23 height 23
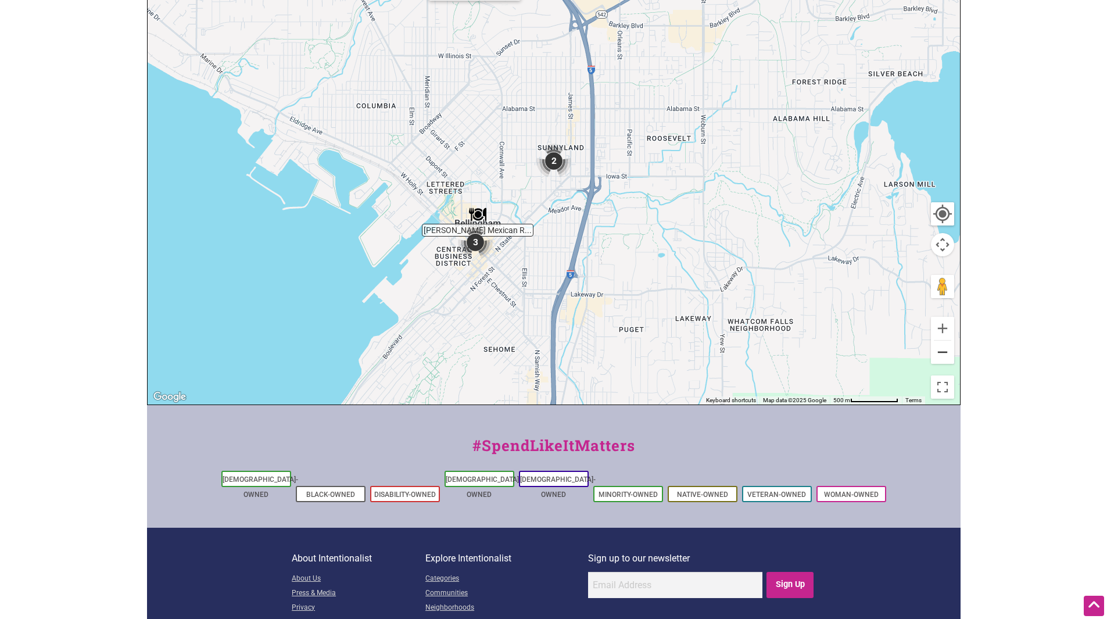
click at [946, 353] on button "Zoom out" at bounding box center [942, 351] width 23 height 23
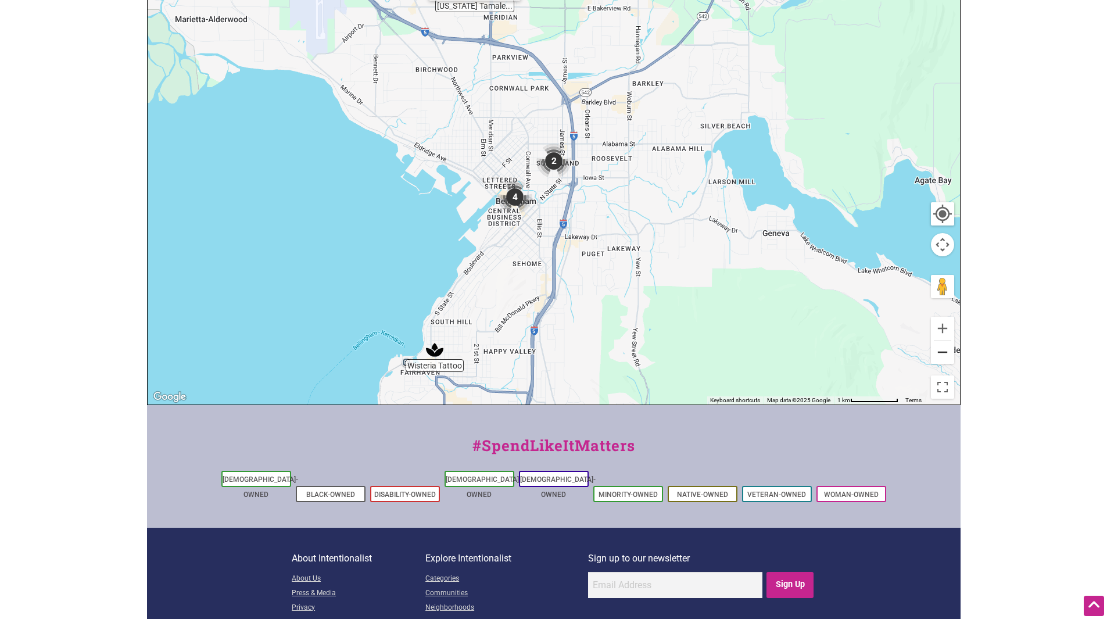
click at [946, 353] on button "Zoom out" at bounding box center [942, 351] width 23 height 23
